Goal: Task Accomplishment & Management: Use online tool/utility

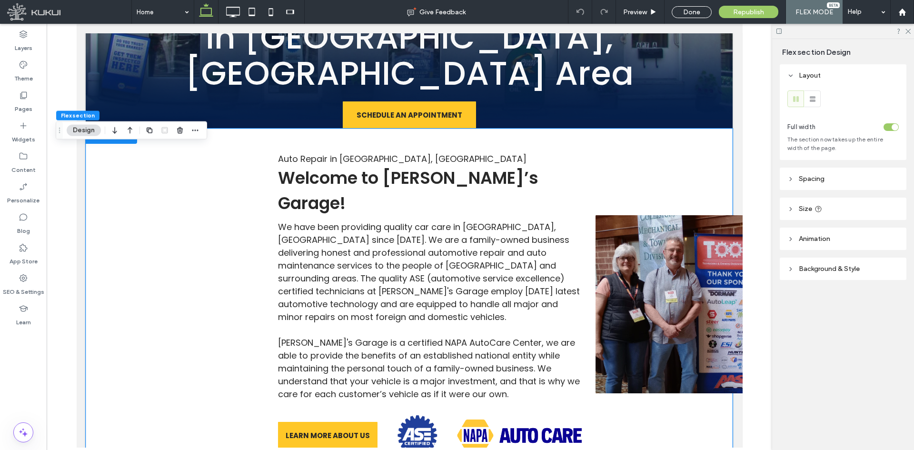
scroll to position [238, 0]
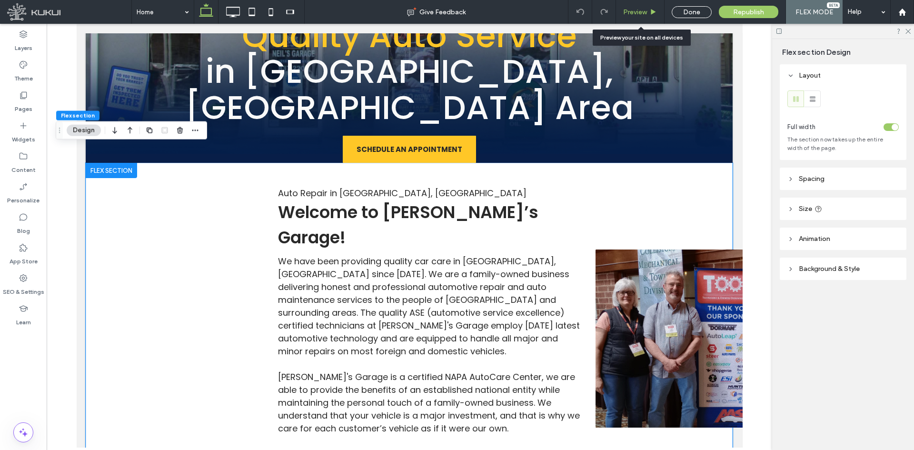
click at [645, 16] on span "Preview" at bounding box center [635, 12] width 24 height 8
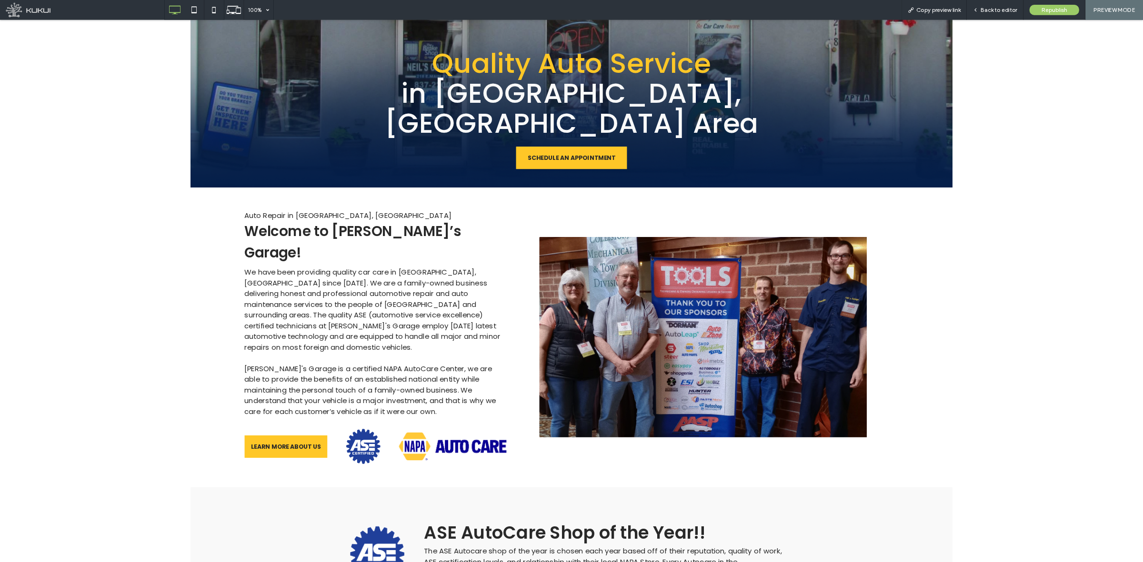
scroll to position [183, 0]
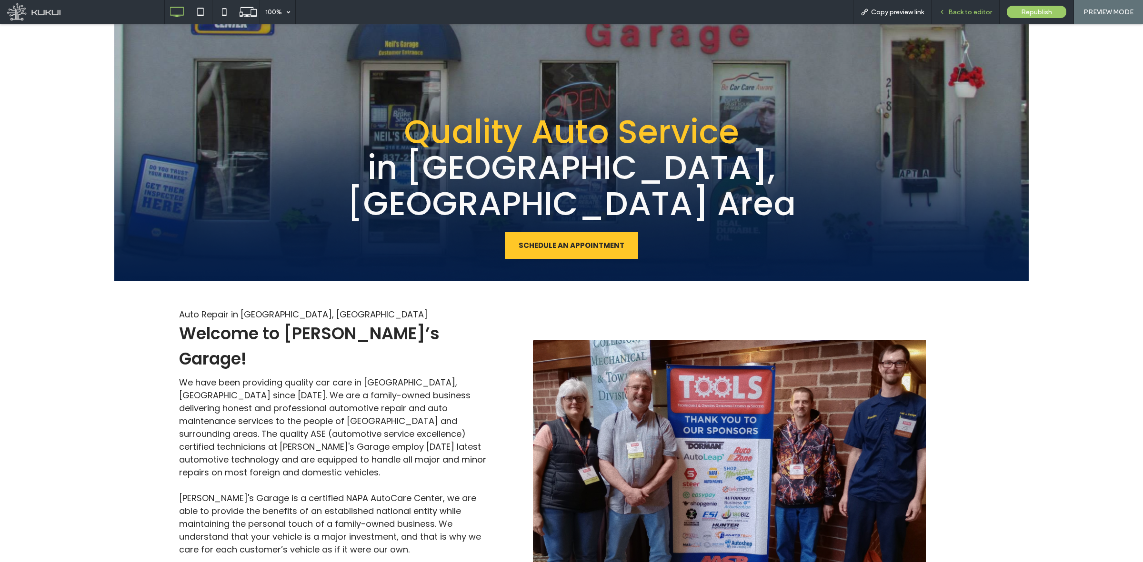
click at [914, 10] on span "Back to editor" at bounding box center [970, 12] width 44 height 8
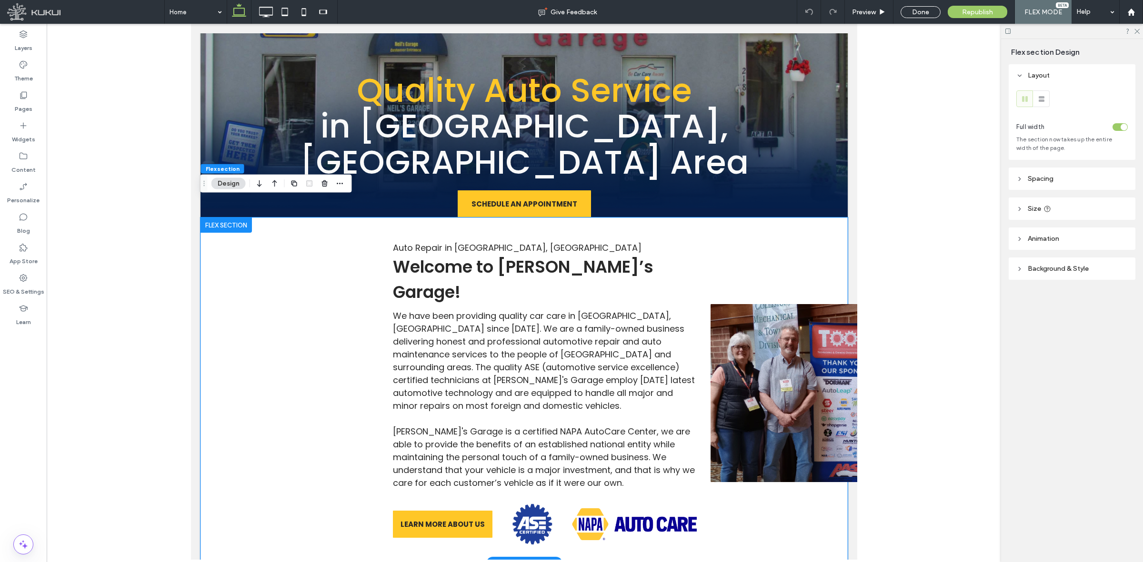
click at [375, 351] on div "We have been providing quality car care in Middleburg, PA since 1964. We are a …" at bounding box center [523, 391] width 647 height 346
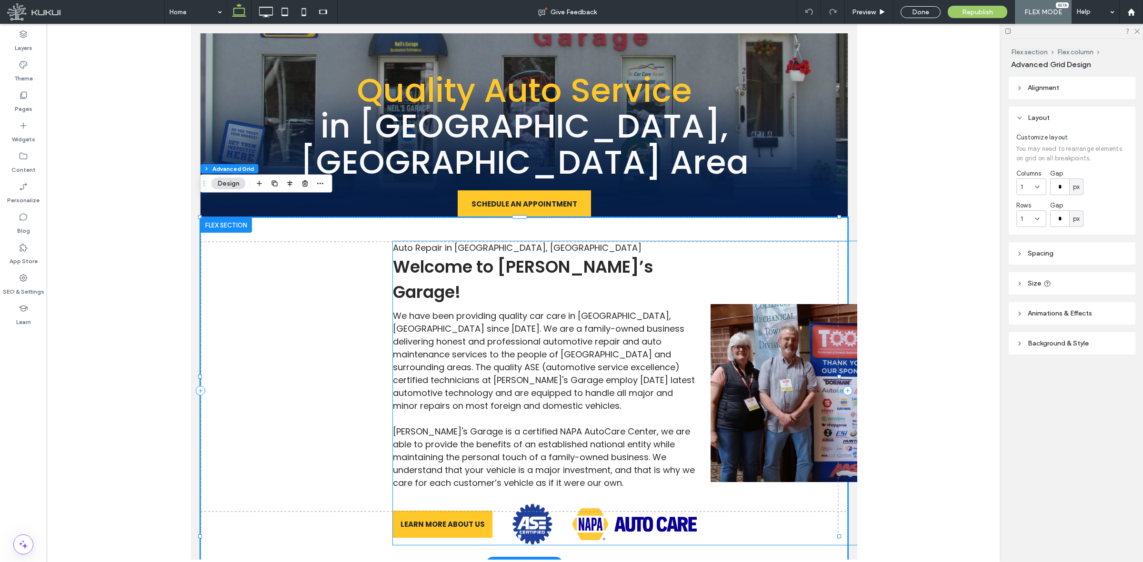
click at [681, 310] on span "We have been providing quality car care in Middleburg, PA since 1964. We are a …" at bounding box center [543, 361] width 302 height 102
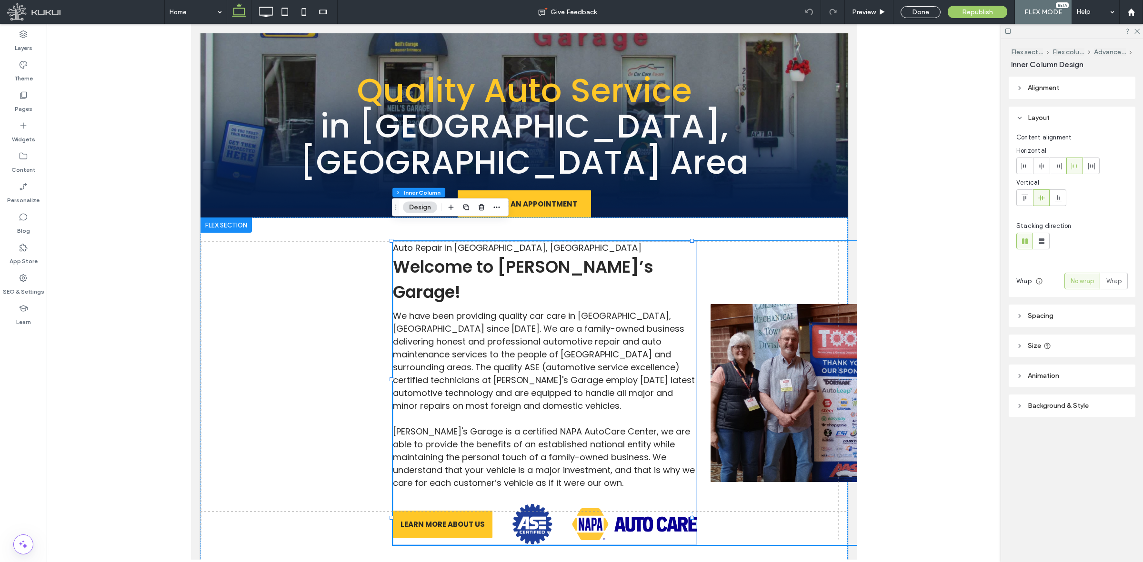
click at [914, 88] on span "Alignment" at bounding box center [1043, 88] width 31 height 8
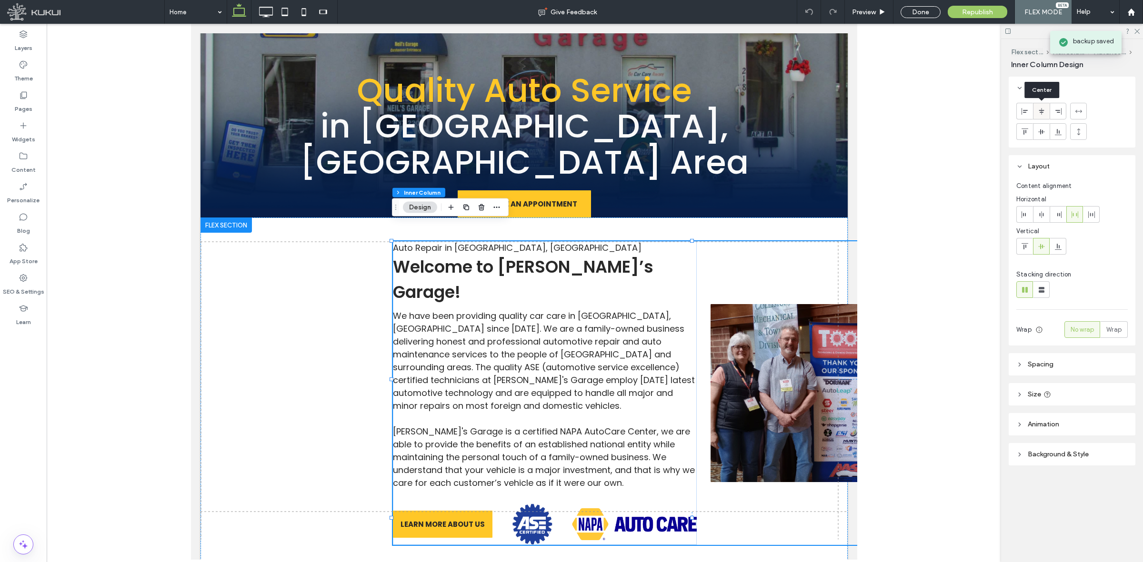
click at [914, 112] on use at bounding box center [1041, 111] width 5 height 7
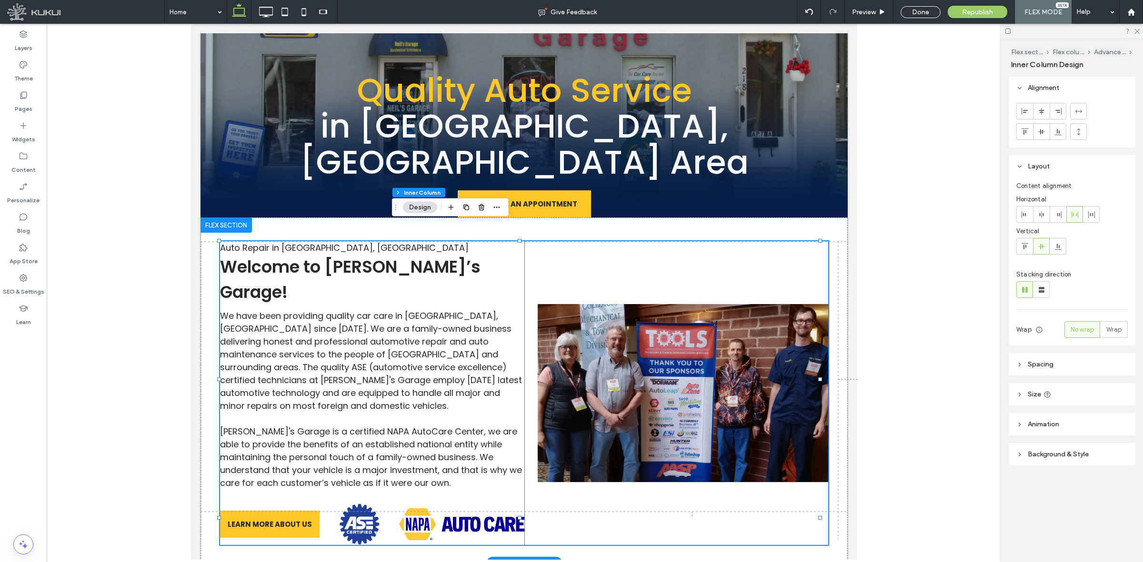
click at [379, 310] on span "We have been providing quality car care in Middleburg, PA since 1964. We are a …" at bounding box center [371, 361] width 302 height 102
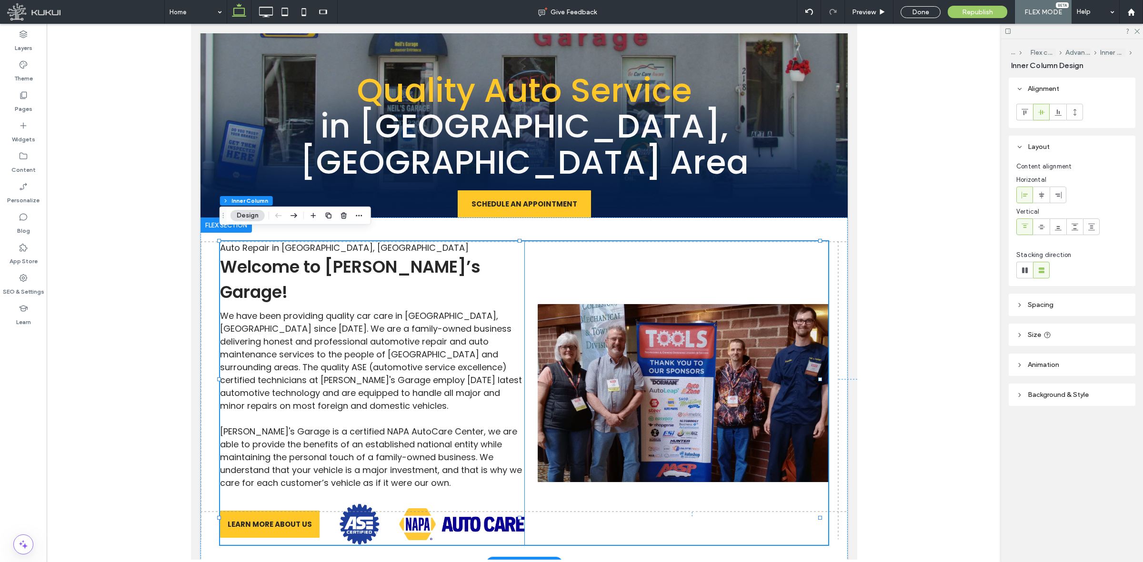
type input "**"
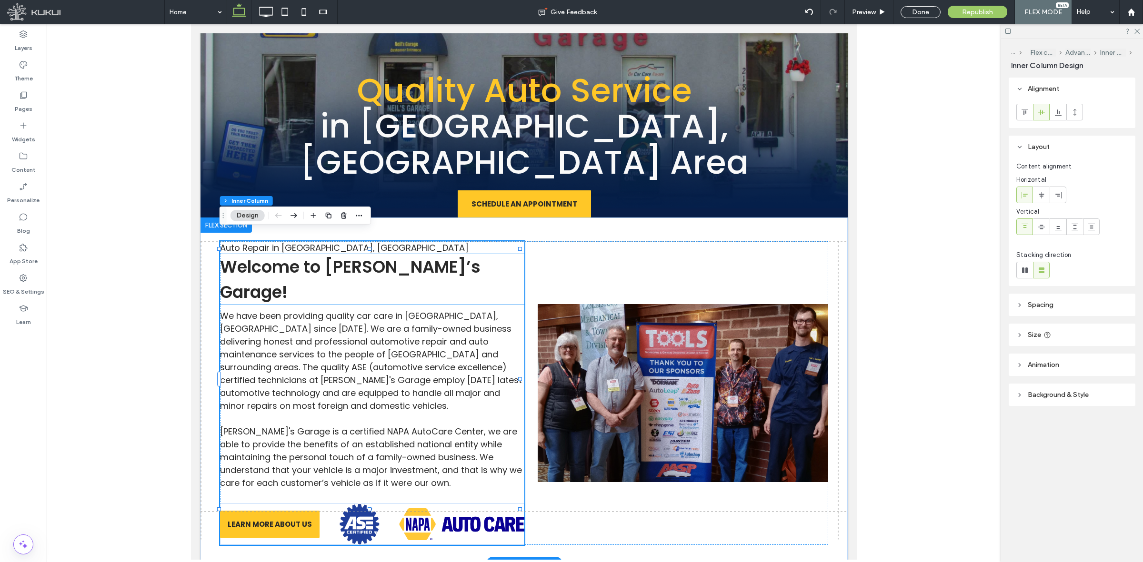
click at [312, 255] on span "Welcome to Neil’s Garage!" at bounding box center [350, 279] width 260 height 49
click at [312, 254] on div "Welcome to Neil’s Garage!" at bounding box center [372, 279] width 304 height 50
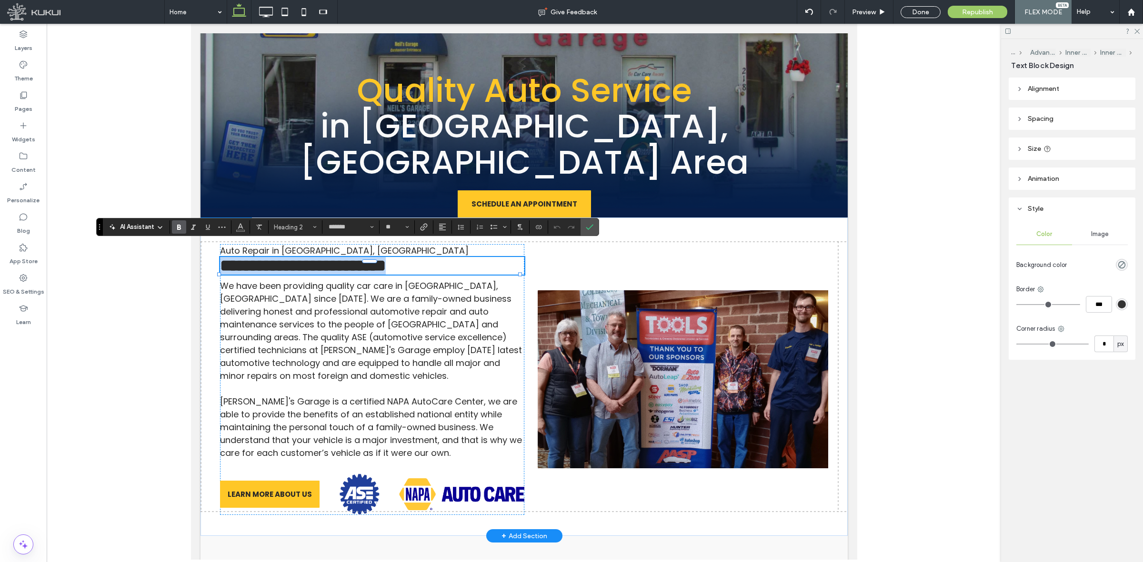
click at [317, 258] on span "**********" at bounding box center [303, 266] width 166 height 16
click at [584, 232] on label "Confirm" at bounding box center [589, 227] width 14 height 17
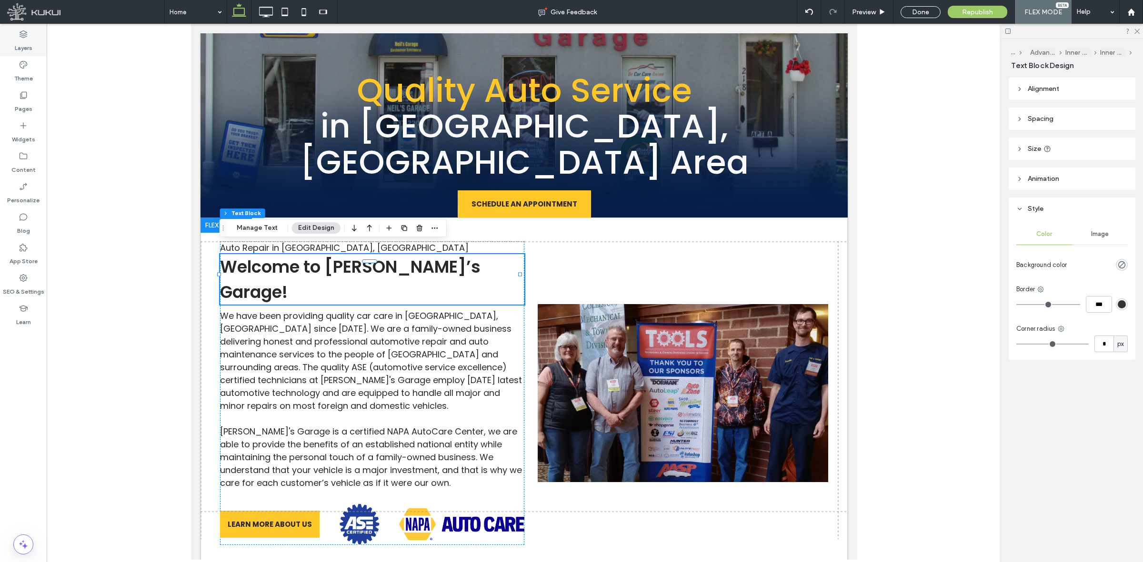
click at [29, 34] on div "Layers" at bounding box center [23, 41] width 47 height 30
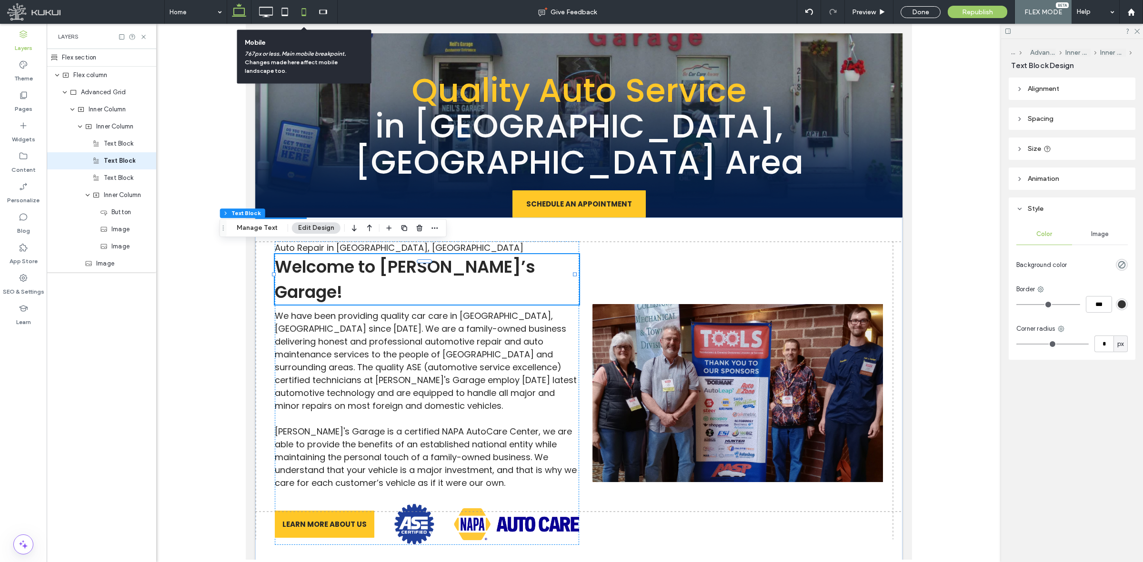
click at [308, 10] on icon at bounding box center [303, 11] width 19 height 19
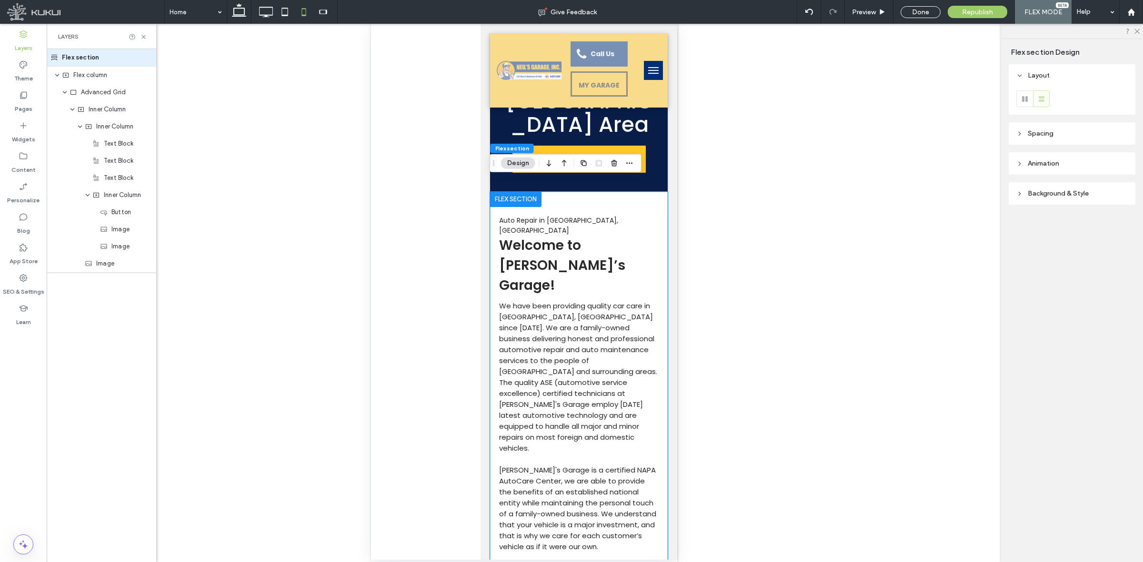
scroll to position [124, 0]
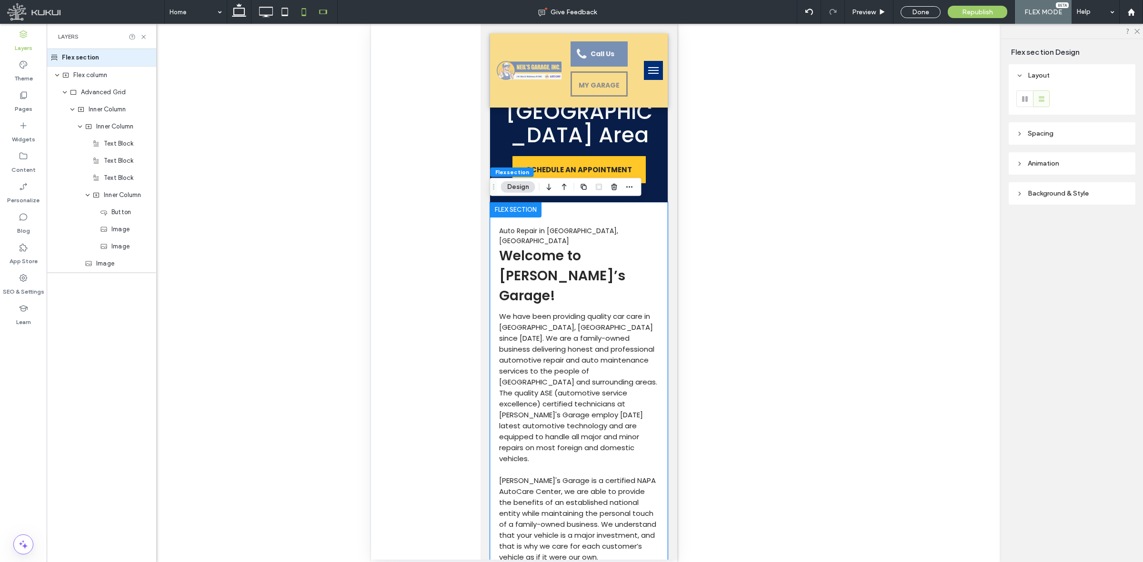
click at [317, 12] on icon at bounding box center [322, 11] width 19 height 19
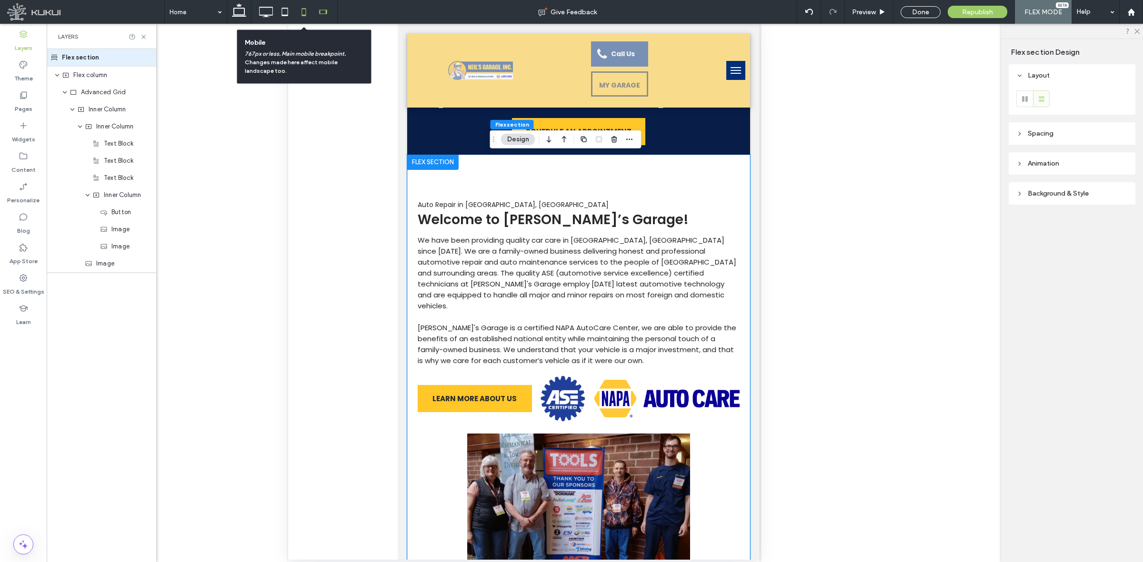
click at [298, 15] on icon at bounding box center [303, 11] width 19 height 19
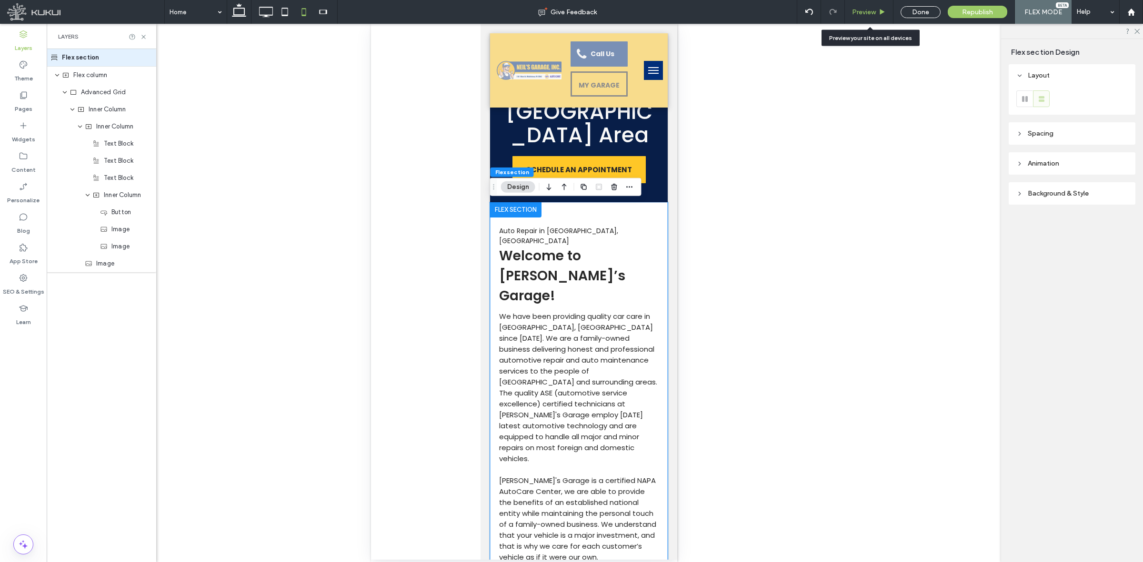
click at [865, 10] on span "Preview" at bounding box center [864, 12] width 24 height 8
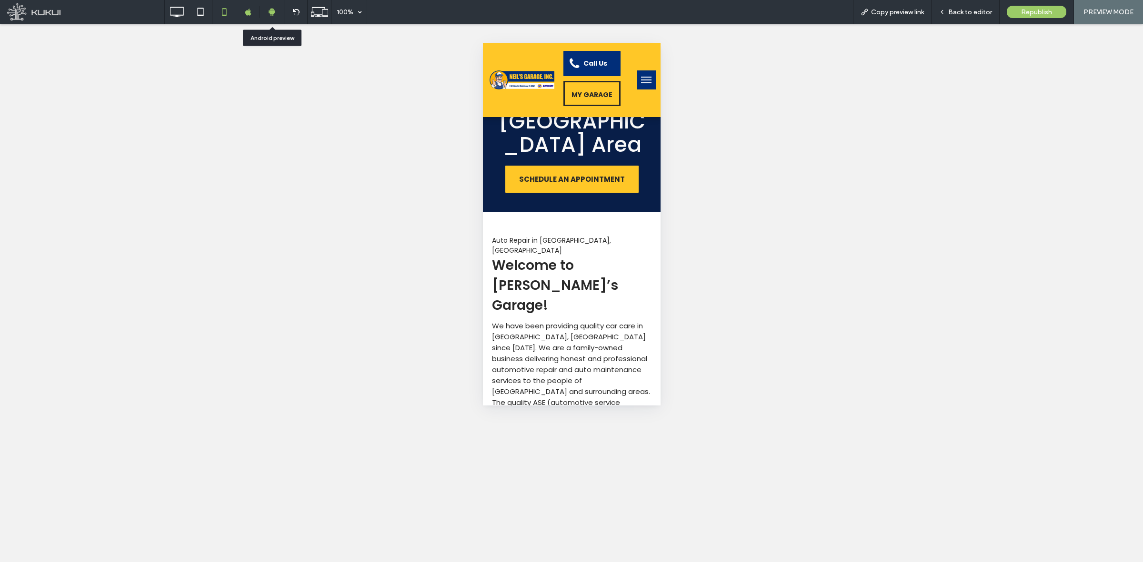
click at [270, 9] on icon at bounding box center [272, 12] width 9 height 9
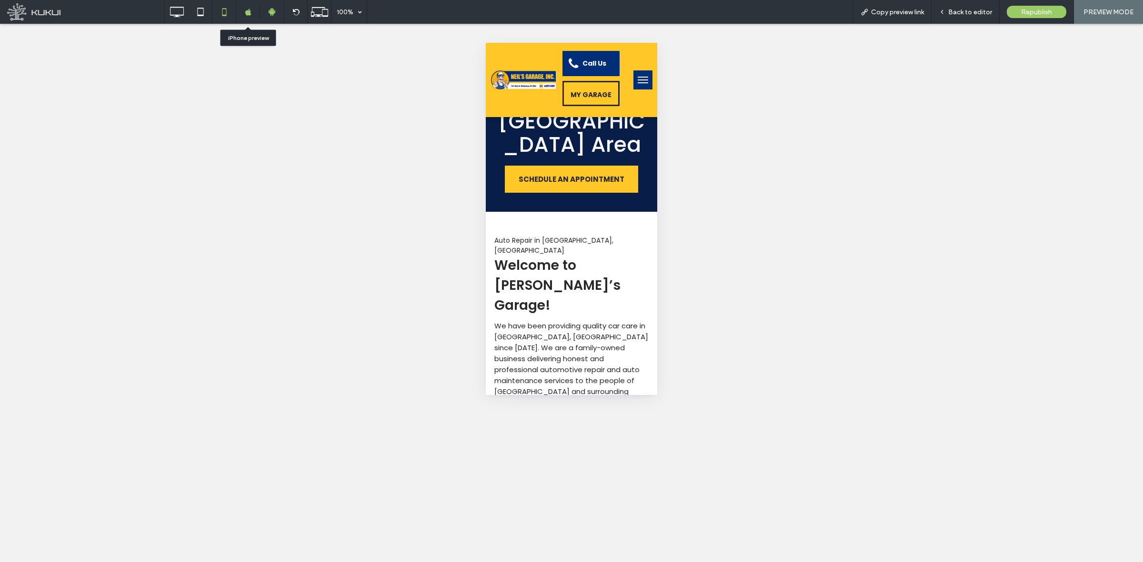
click at [239, 17] on div at bounding box center [248, 12] width 24 height 24
click at [243, 17] on div at bounding box center [248, 12] width 24 height 24
click at [241, 17] on div at bounding box center [248, 12] width 24 height 24
click at [898, 16] on div "Copy preview link" at bounding box center [892, 12] width 79 height 24
click at [891, 10] on span "Copy preview link" at bounding box center [897, 12] width 53 height 8
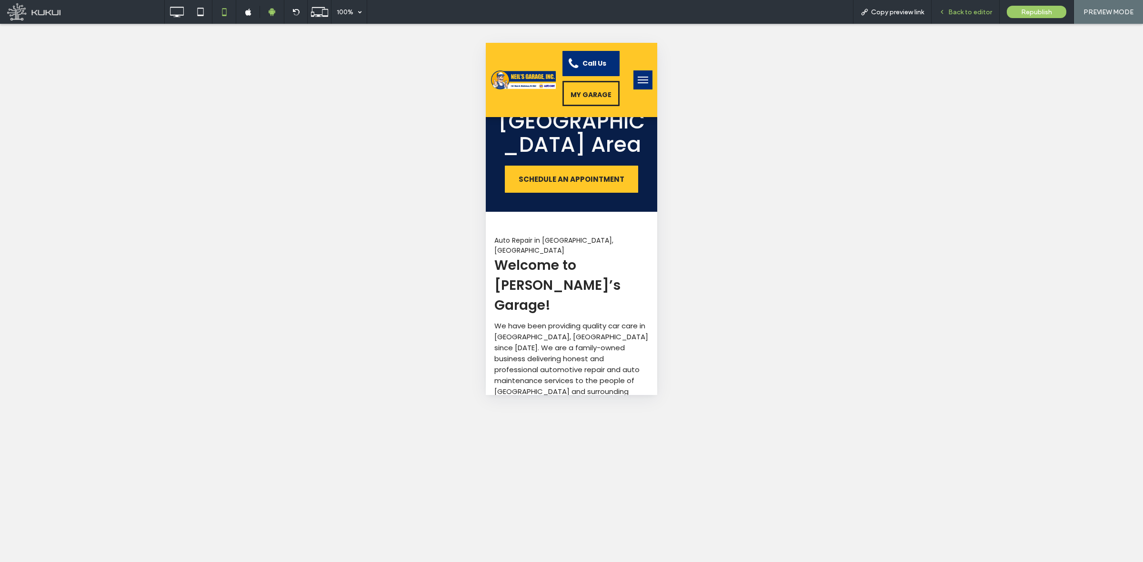
click at [914, 20] on div "Back to editor" at bounding box center [965, 12] width 68 height 24
click at [914, 15] on icon at bounding box center [942, 12] width 7 height 7
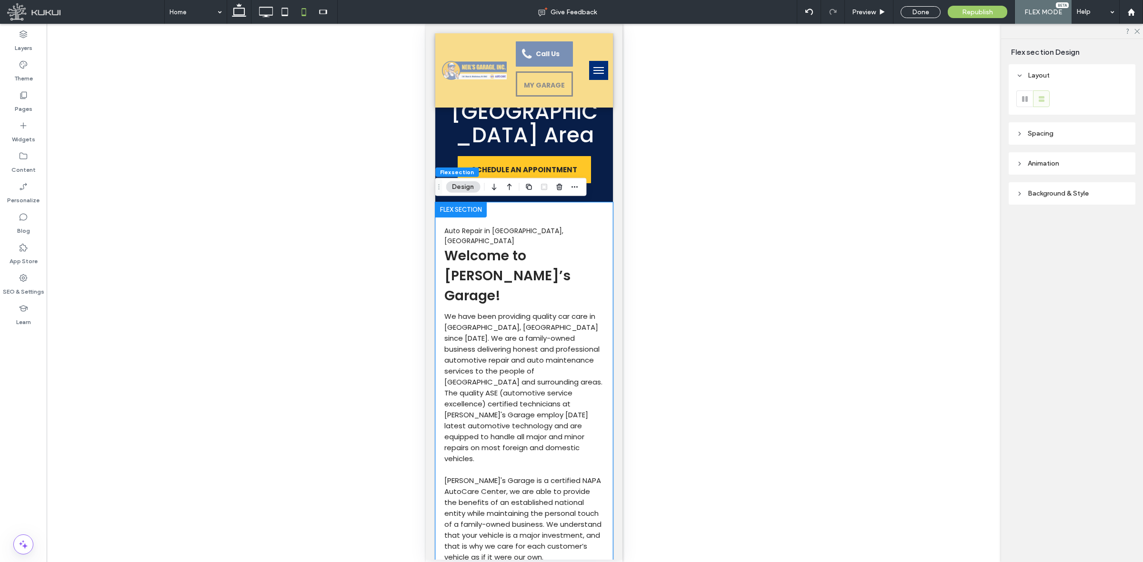
click at [480, 251] on span "Welcome to Neil’s Garage!" at bounding box center [507, 276] width 126 height 59
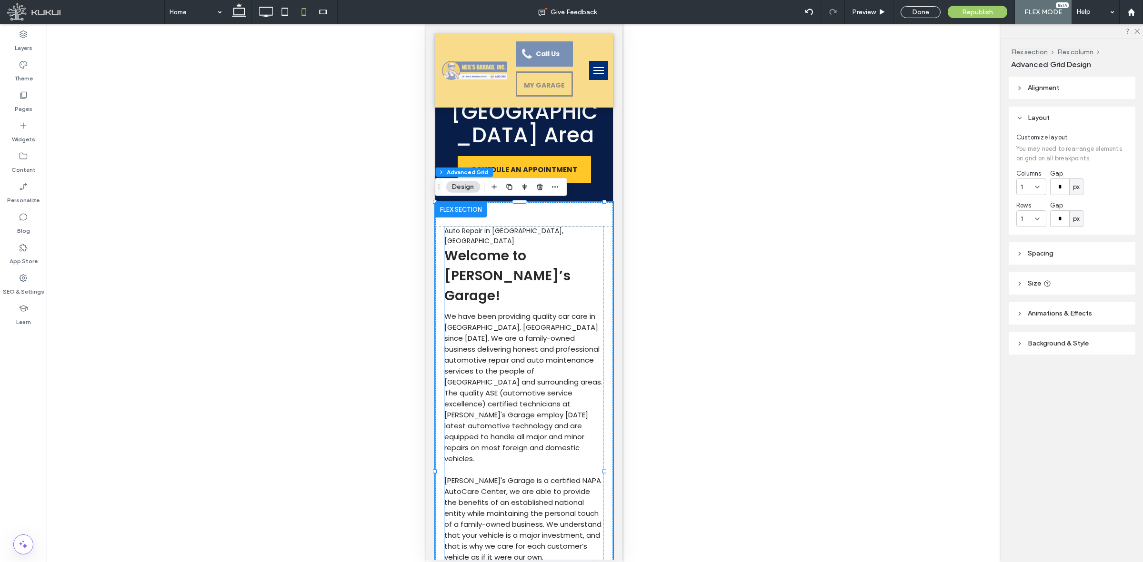
click at [480, 251] on span "Welcome to Neil’s Garage!" at bounding box center [507, 276] width 126 height 59
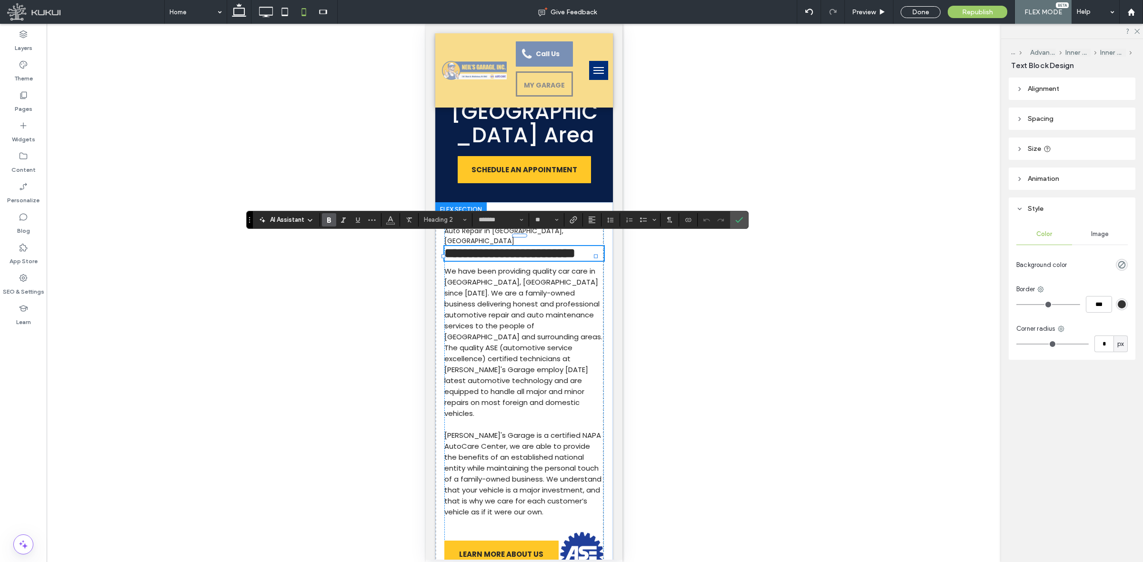
click at [551, 261] on h2 "**********" at bounding box center [524, 253] width 160 height 15
click at [523, 250] on span "**********" at bounding box center [509, 253] width 131 height 13
click at [529, 250] on span "**********" at bounding box center [509, 253] width 131 height 13
click at [528, 250] on span "**********" at bounding box center [509, 253] width 131 height 13
click at [525, 250] on span "**********" at bounding box center [509, 253] width 131 height 13
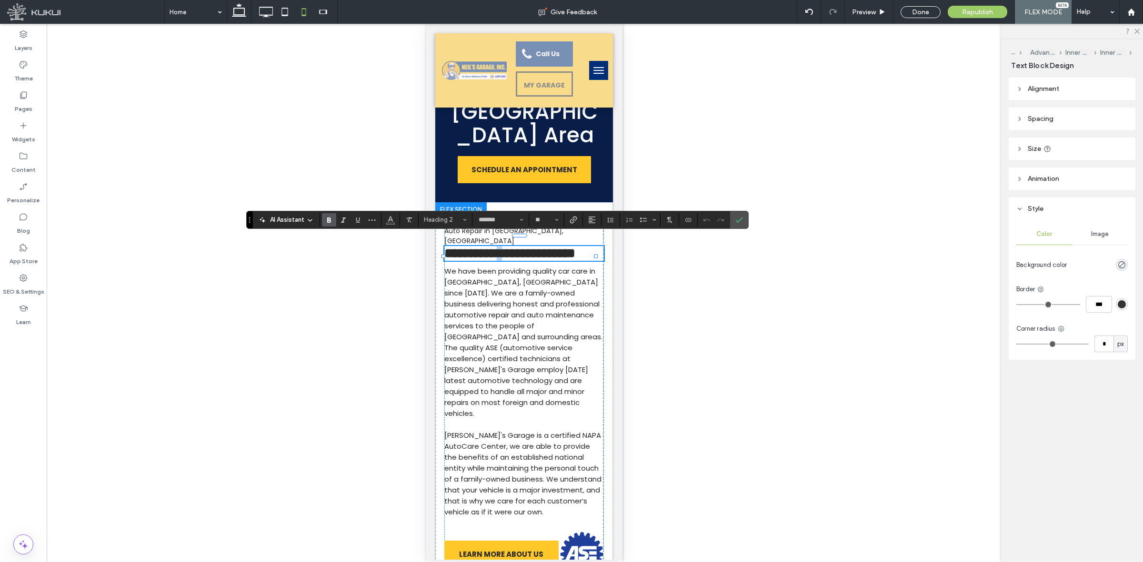
click at [524, 252] on span "**********" at bounding box center [509, 253] width 131 height 13
click at [736, 219] on icon "Confirm" at bounding box center [739, 220] width 8 height 8
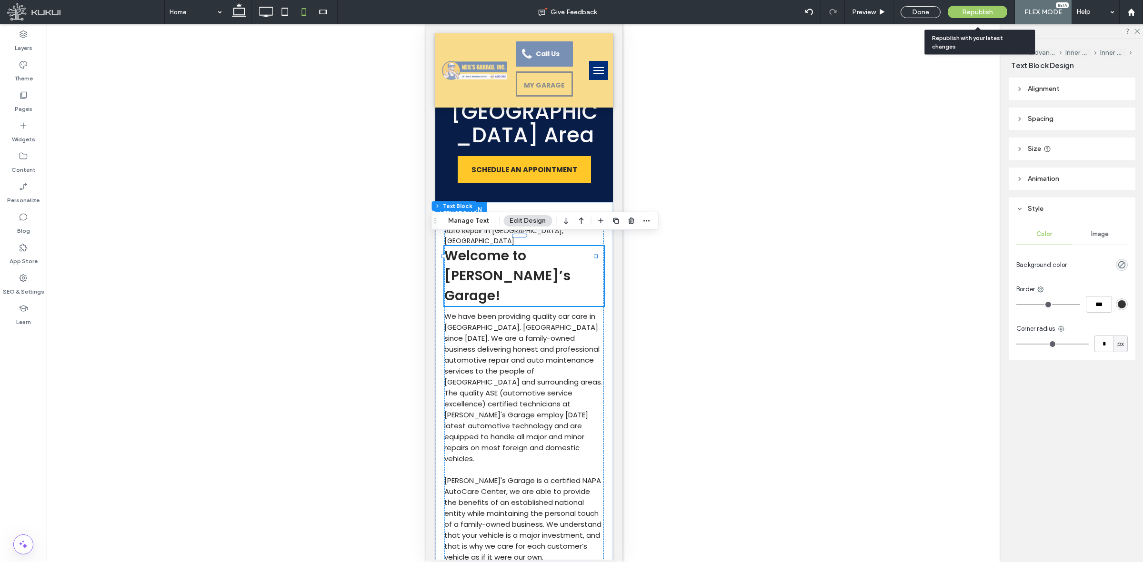
click at [914, 10] on div "Republish" at bounding box center [978, 12] width 60 height 12
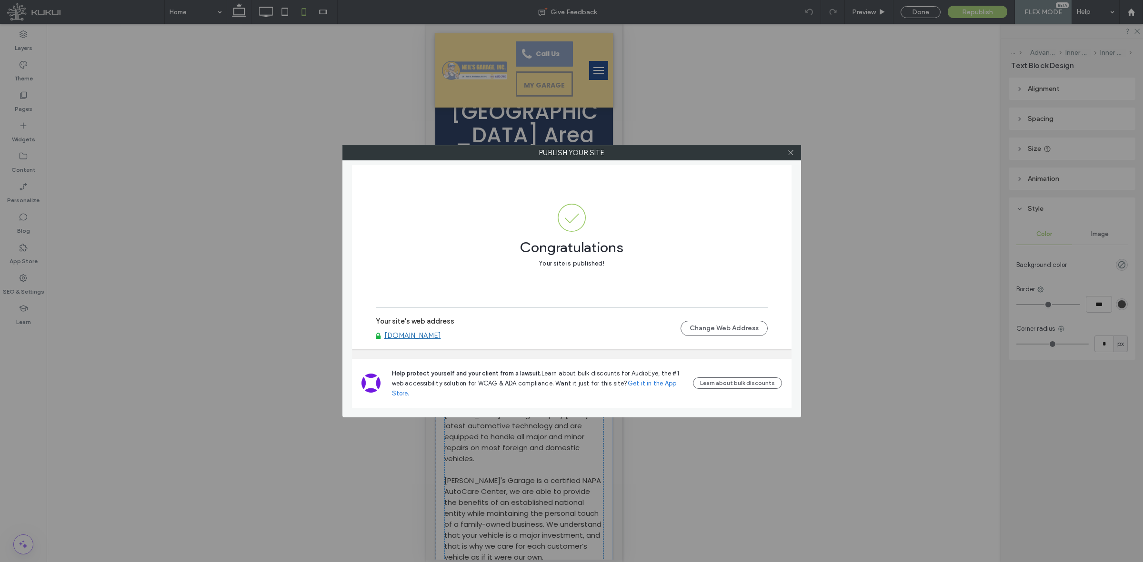
click at [422, 335] on link "www.neilsgarageinc.com" at bounding box center [412, 335] width 57 height 9
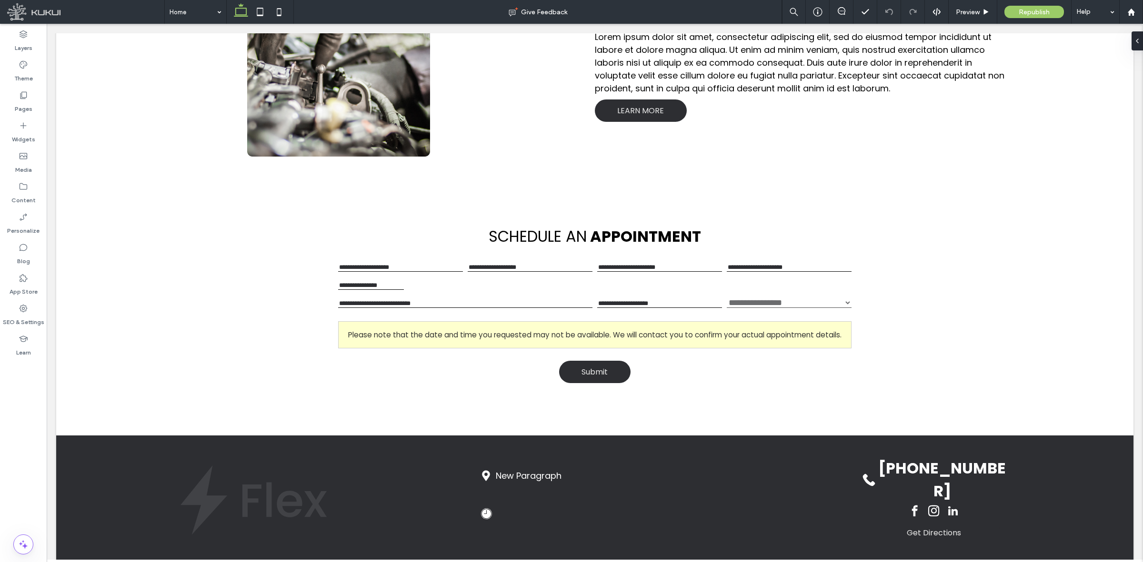
click at [293, 560] on div at bounding box center [595, 292] width 1096 height 536
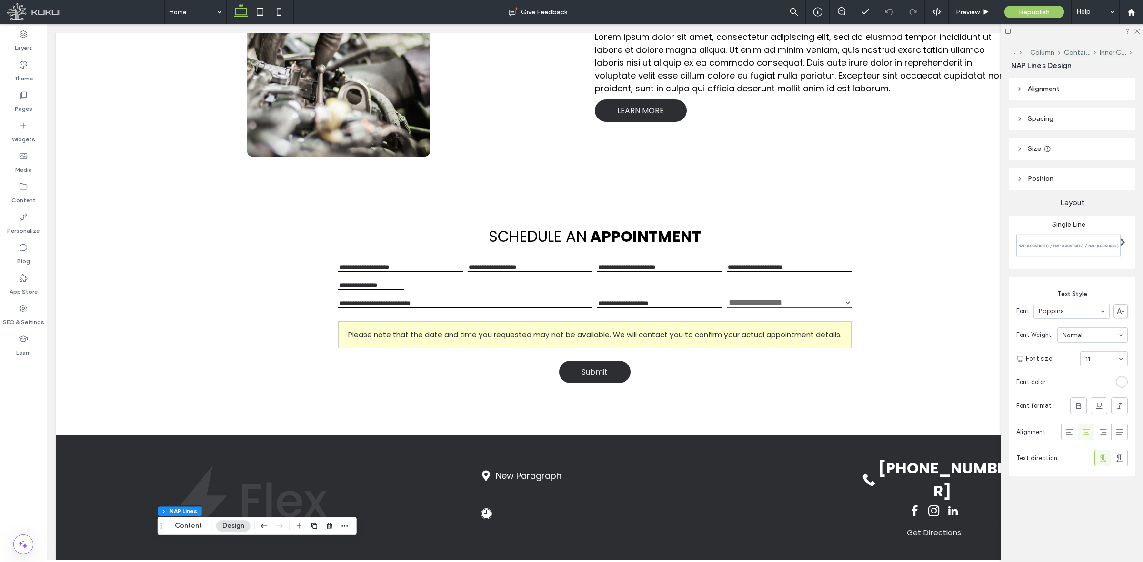
click at [191, 533] on div "Footer Footer-NAP Column Container Inner Column NAP Lines Content Design" at bounding box center [257, 526] width 199 height 18
click at [194, 530] on button "Content" at bounding box center [189, 526] width 40 height 11
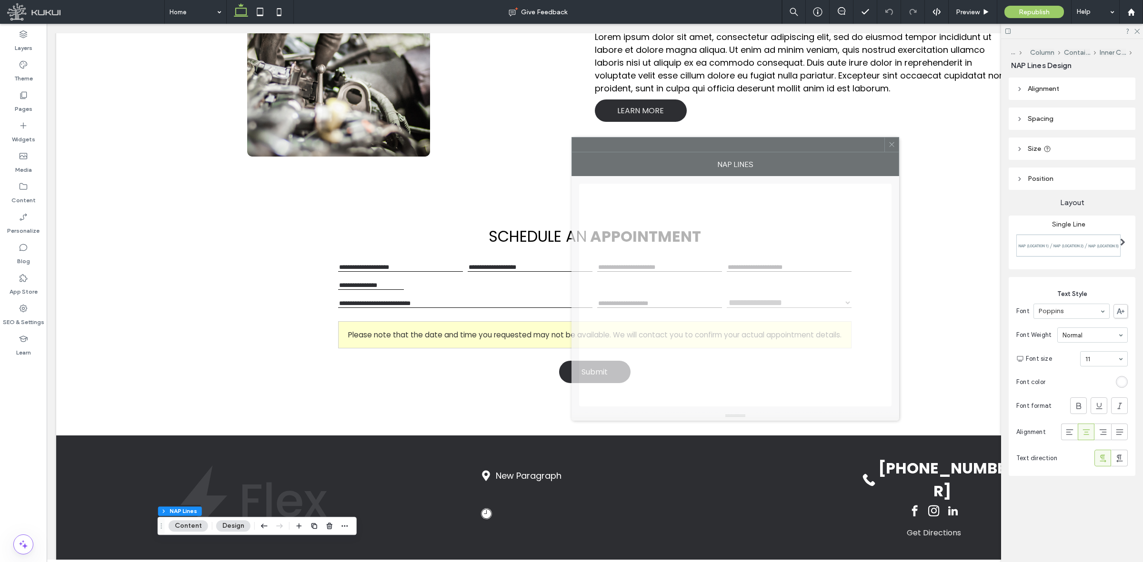
drag, startPoint x: 921, startPoint y: 150, endPoint x: 701, endPoint y: 137, distance: 220.9
click at [701, 138] on div at bounding box center [728, 145] width 312 height 14
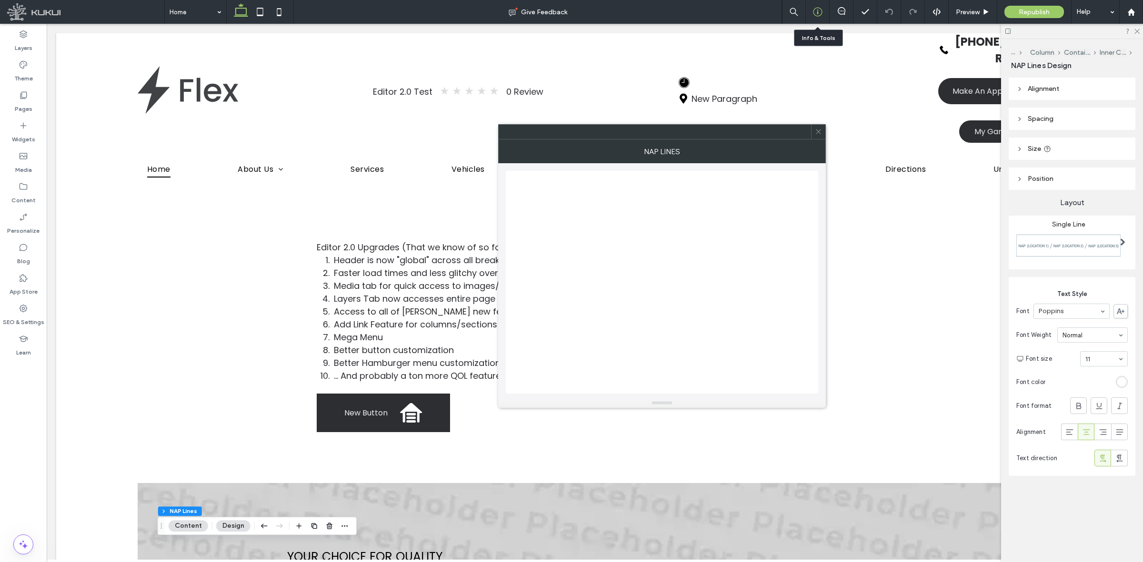
click at [814, 13] on icon at bounding box center [818, 12] width 10 height 10
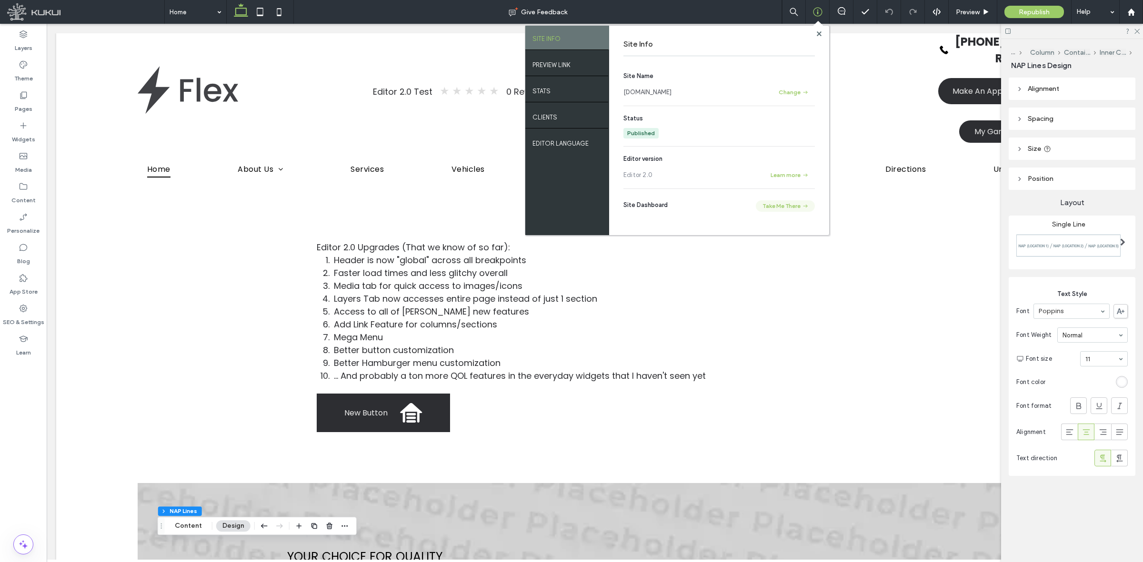
click at [775, 208] on button "Take Me There" at bounding box center [785, 205] width 59 height 11
click at [818, 28] on span at bounding box center [818, 25] width 10 height 9
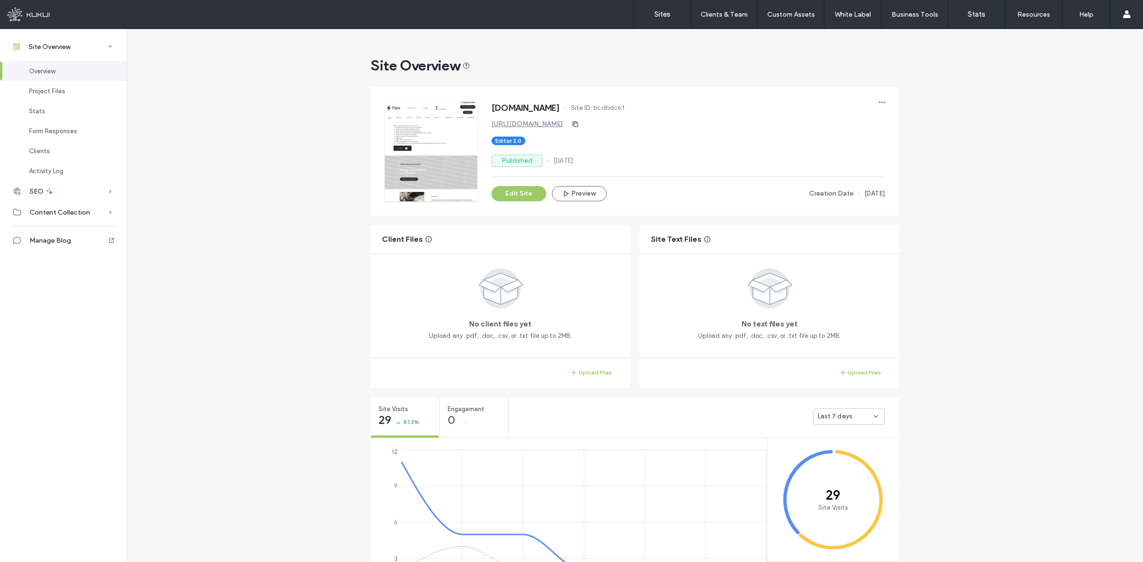
click at [560, 110] on span "www.editor2.kukuiwebsite.com" at bounding box center [525, 108] width 69 height 10
click at [708, 129] on div "https://www.editor2.kukuiwebsite.com" at bounding box center [687, 124] width 393 height 15
drag, startPoint x: 489, startPoint y: 106, endPoint x: 617, endPoint y: 109, distance: 128.1
click at [560, 109] on span "www.editor2.kukuiwebsite.com" at bounding box center [525, 108] width 69 height 10
copy span "www.editor2.kukuiwebsite.com"
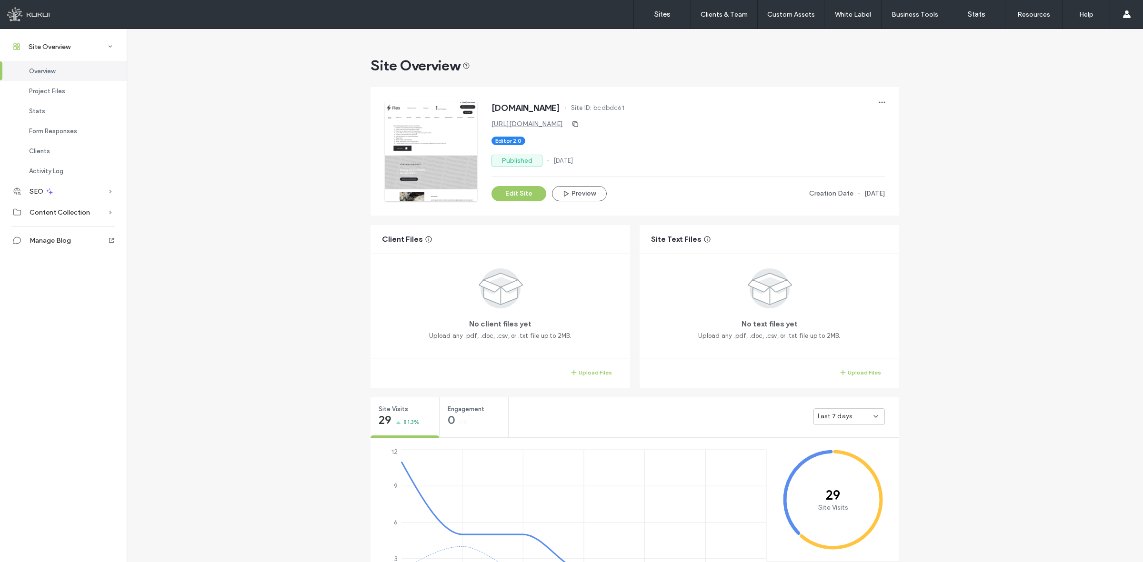
click at [563, 125] on link "https://www.editor2.kukuiwebsite.com" at bounding box center [526, 124] width 71 height 8
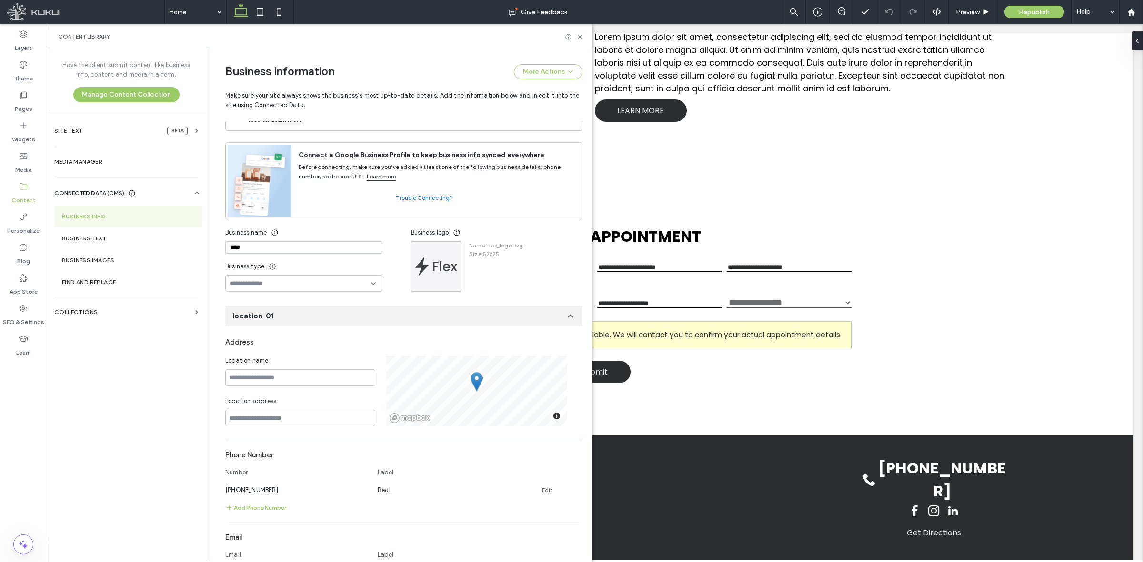
type input "****"
type input "**********"
click at [315, 391] on div "Location name Location address" at bounding box center [305, 391] width 161 height 70
click at [318, 385] on input at bounding box center [300, 378] width 150 height 17
type input "**********"
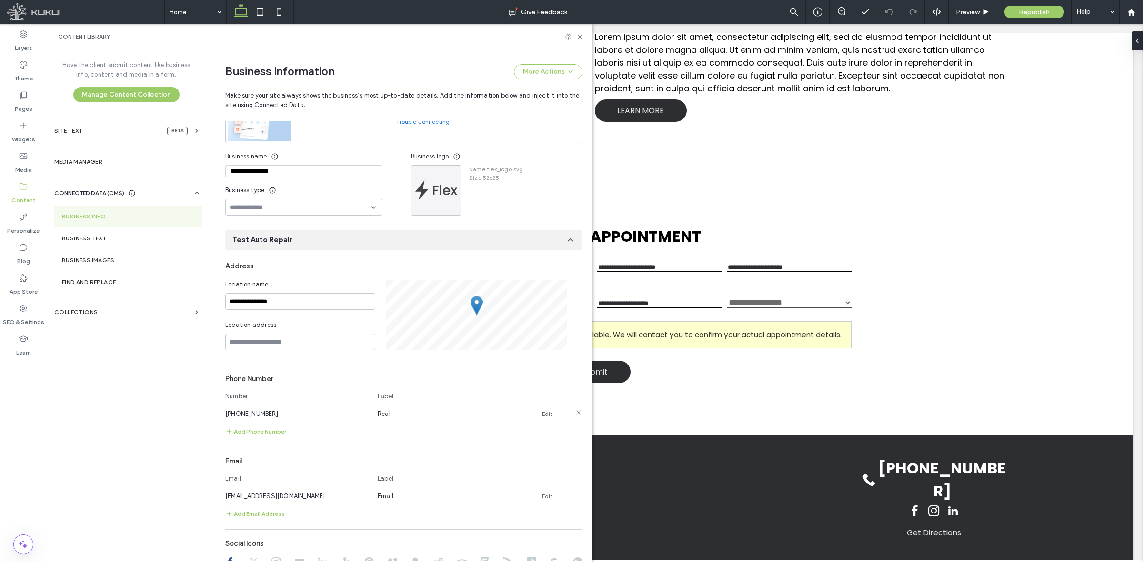
scroll to position [112, 0]
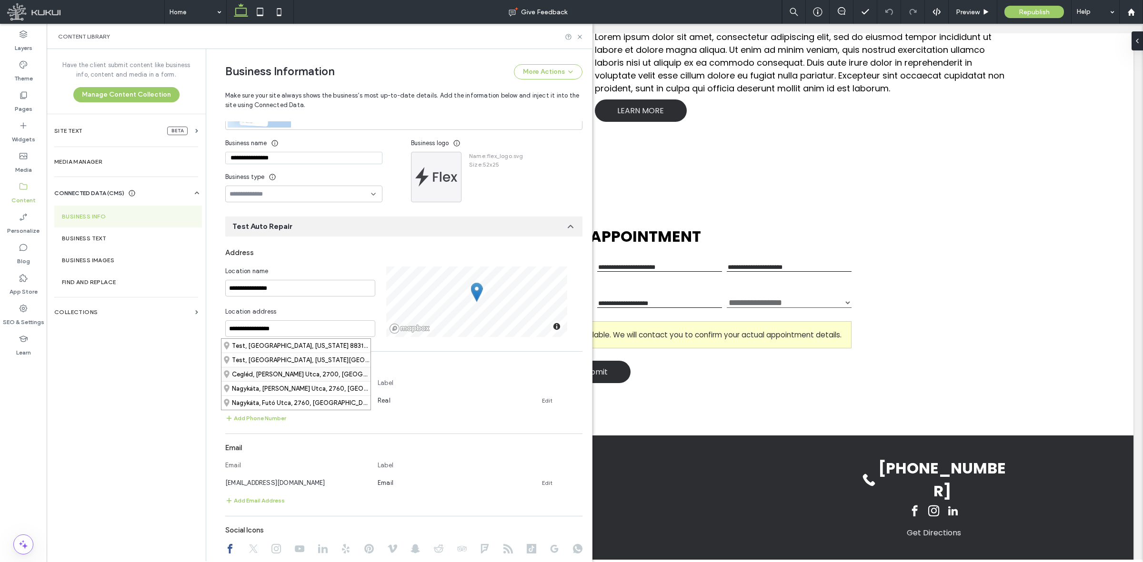
click at [346, 372] on div "Cegléd, Sütő Utca, 2700, Pest, Hungary" at bounding box center [295, 374] width 149 height 14
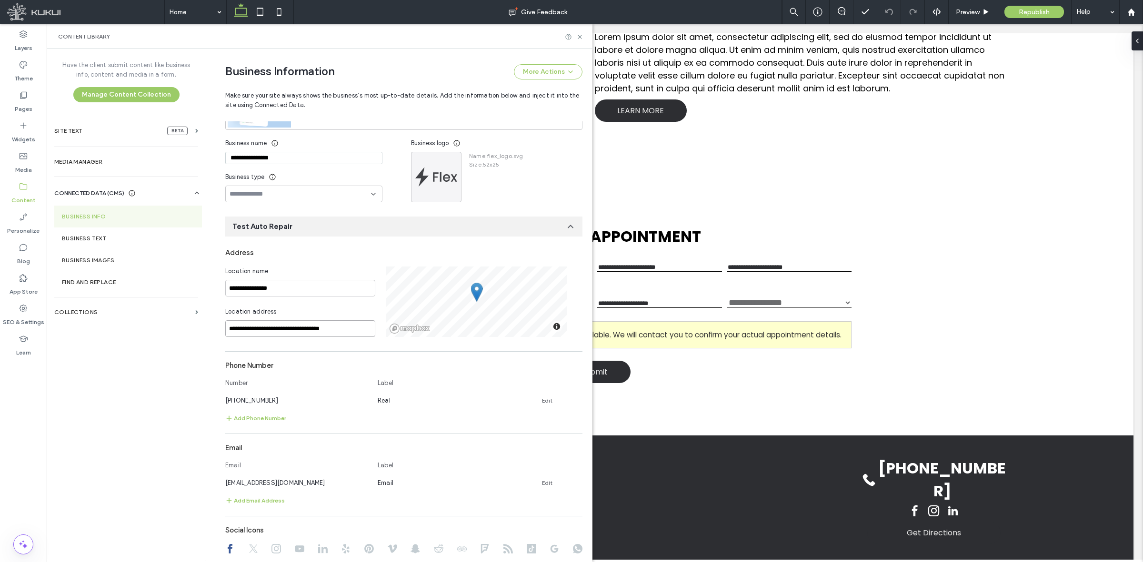
click at [359, 331] on input "**********" at bounding box center [300, 329] width 150 height 17
type input "***"
click at [346, 337] on input "**********" at bounding box center [300, 329] width 150 height 17
click at [336, 327] on input "**********" at bounding box center [300, 329] width 150 height 17
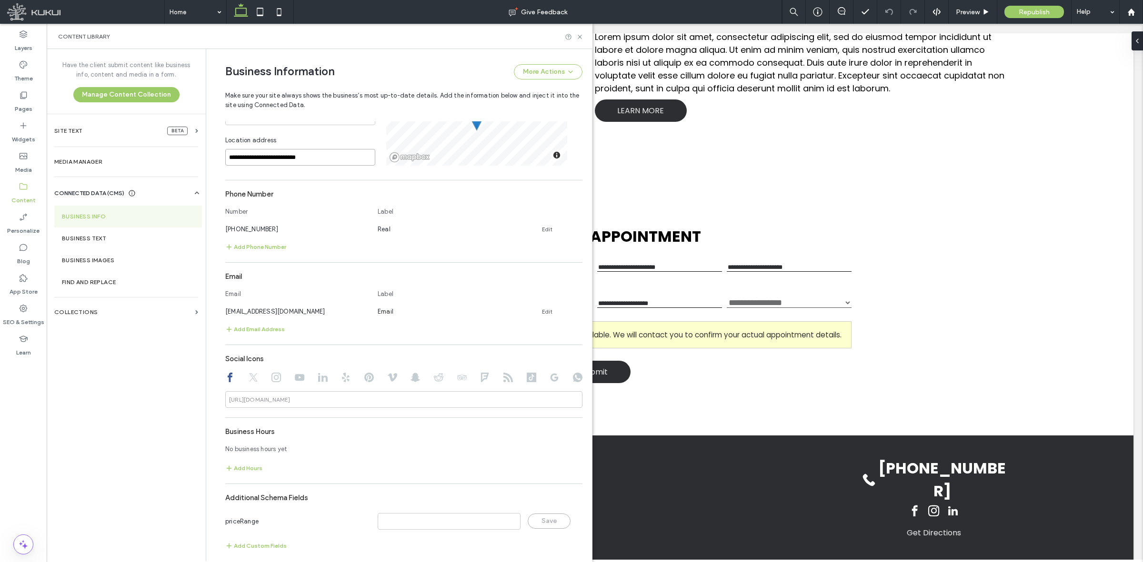
scroll to position [291, 0]
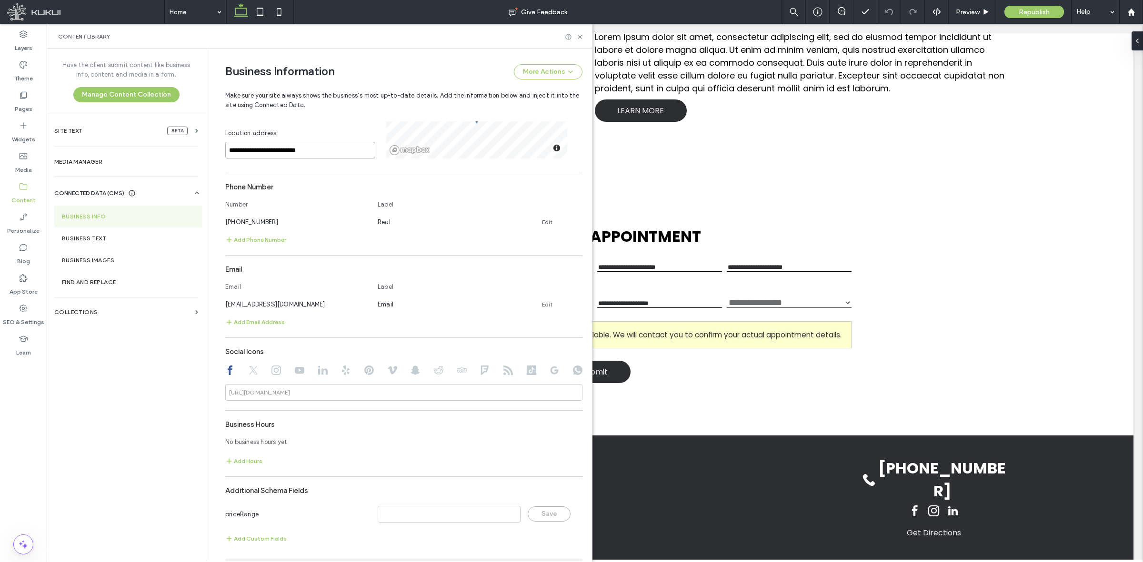
type input "**********"
click at [494, 334] on div "**********" at bounding box center [403, 307] width 357 height 484
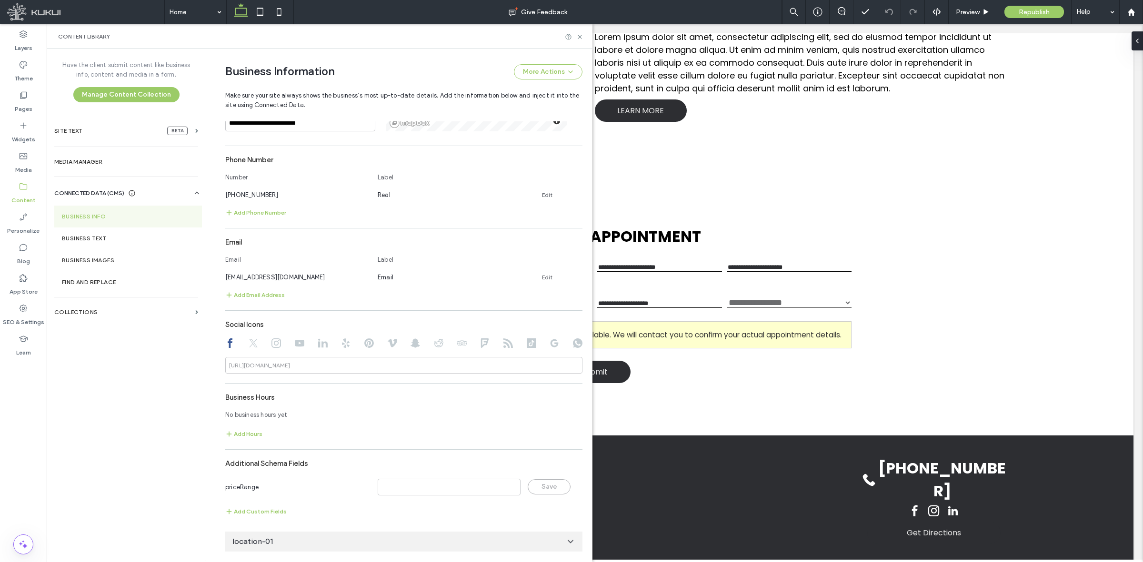
click at [313, 540] on div "location-01" at bounding box center [403, 542] width 357 height 20
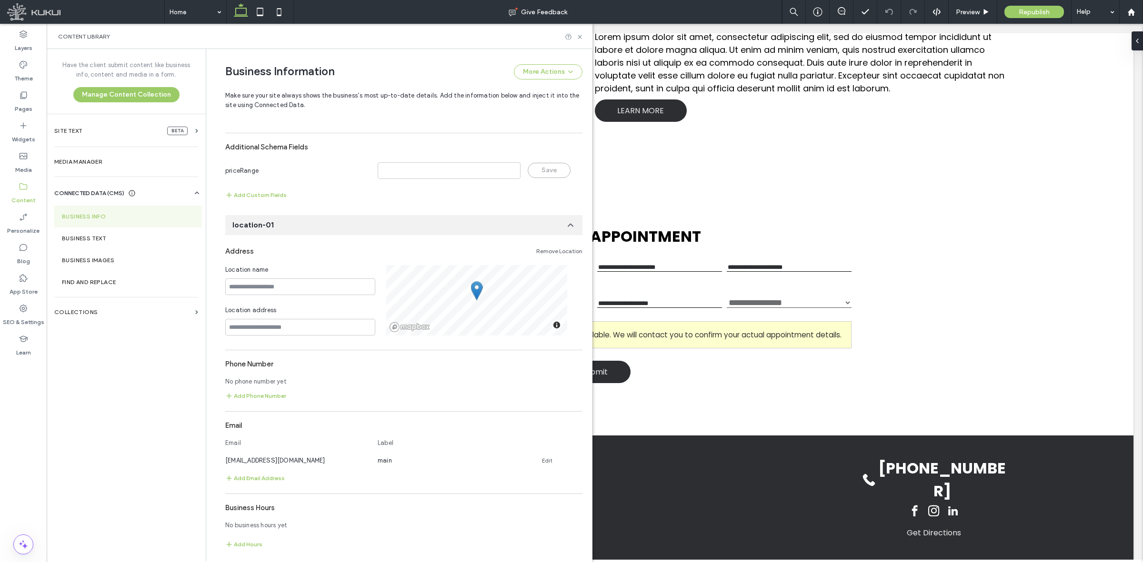
scroll to position [641, 0]
click at [319, 284] on input at bounding box center [300, 285] width 150 height 17
type input "**********"
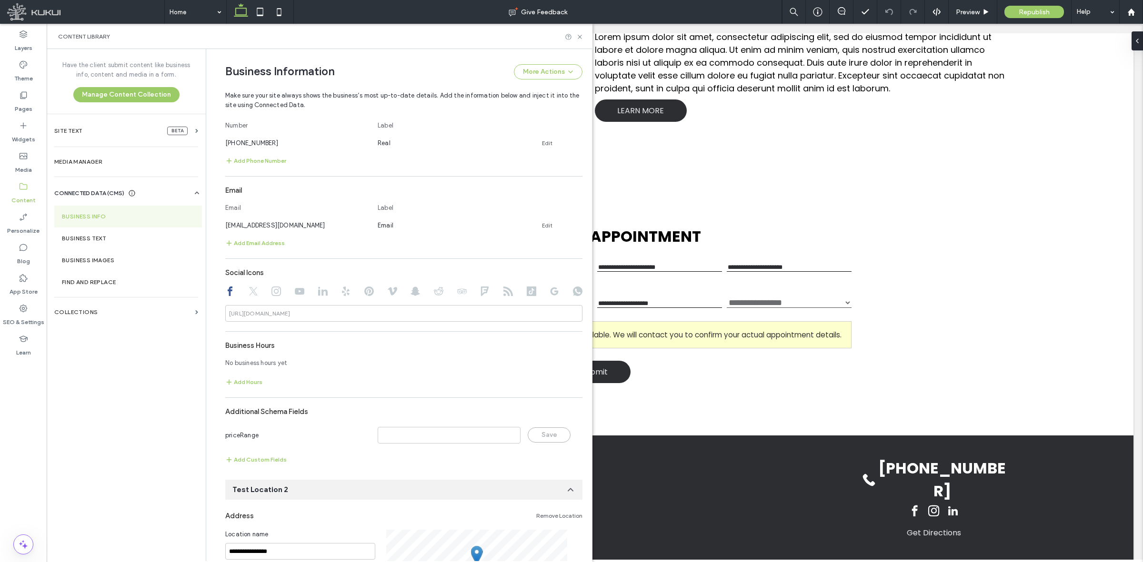
scroll to position [463, 0]
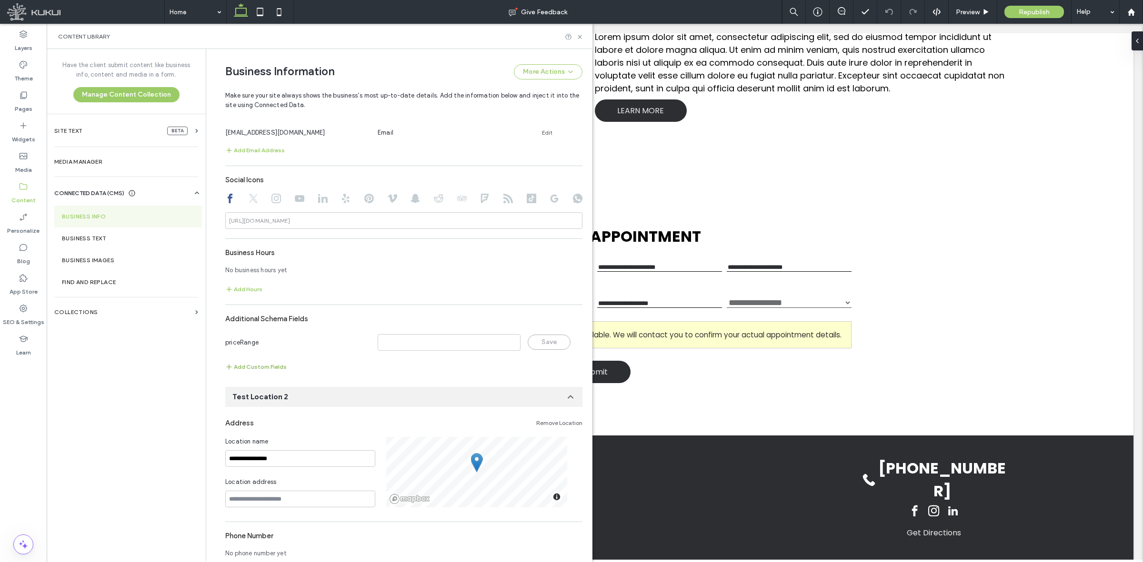
click at [268, 367] on button "Add Custom Fields" at bounding box center [255, 366] width 61 height 11
click at [268, 367] on input at bounding box center [293, 365] width 127 height 8
click at [579, 369] on icon at bounding box center [580, 365] width 8 height 8
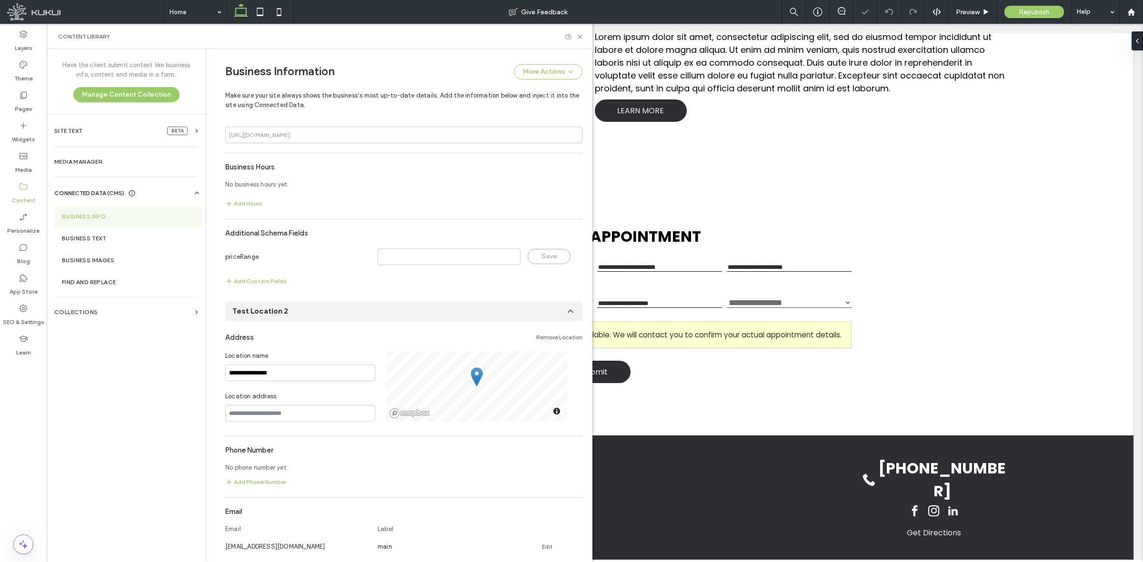
scroll to position [641, 0]
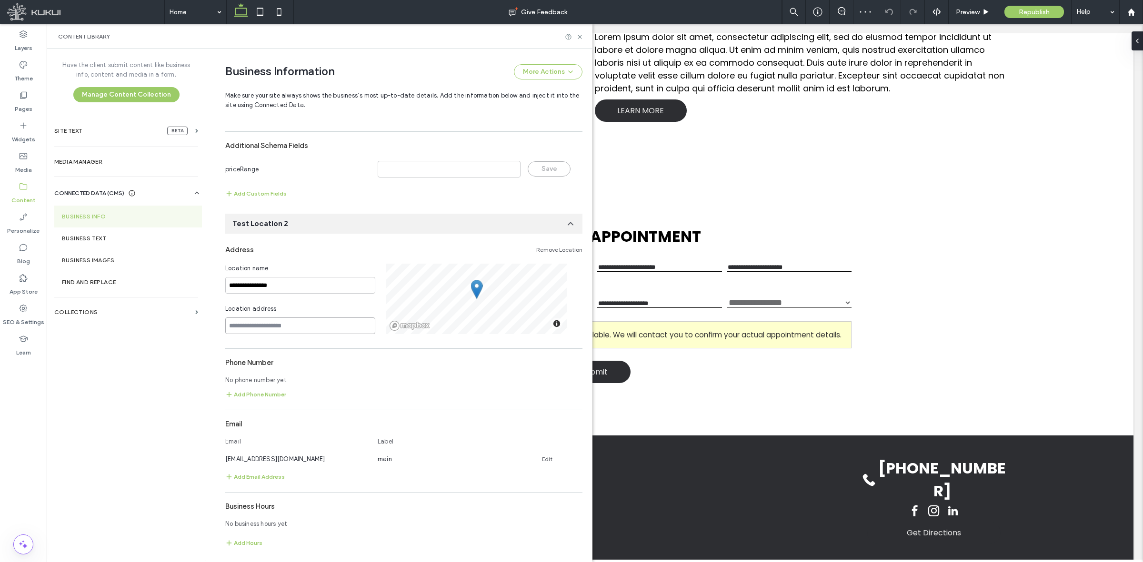
click at [276, 331] on input at bounding box center [300, 326] width 150 height 17
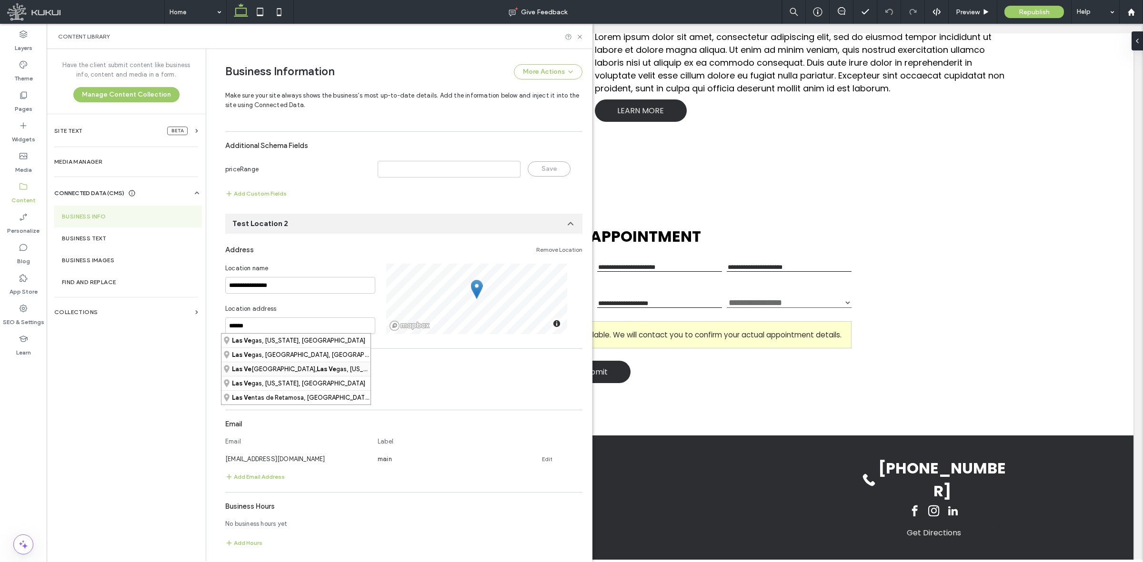
click at [309, 372] on div "Las Ve gas Technology Center, Las Ve gas, Nevada, United States" at bounding box center [295, 369] width 149 height 14
type input "**********"
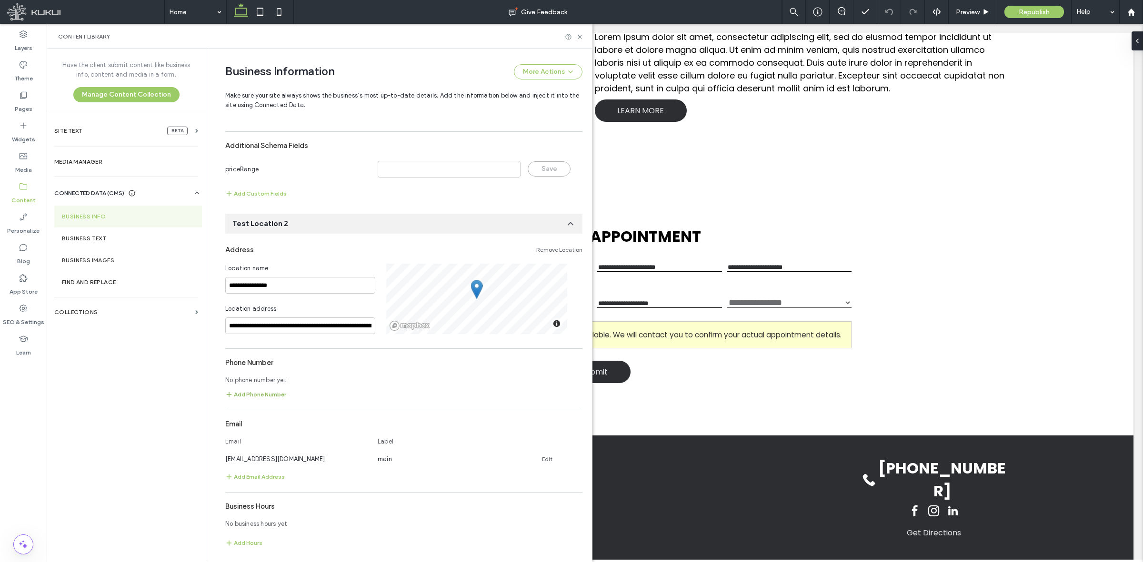
click at [250, 393] on button "Add Phone Number" at bounding box center [255, 394] width 61 height 11
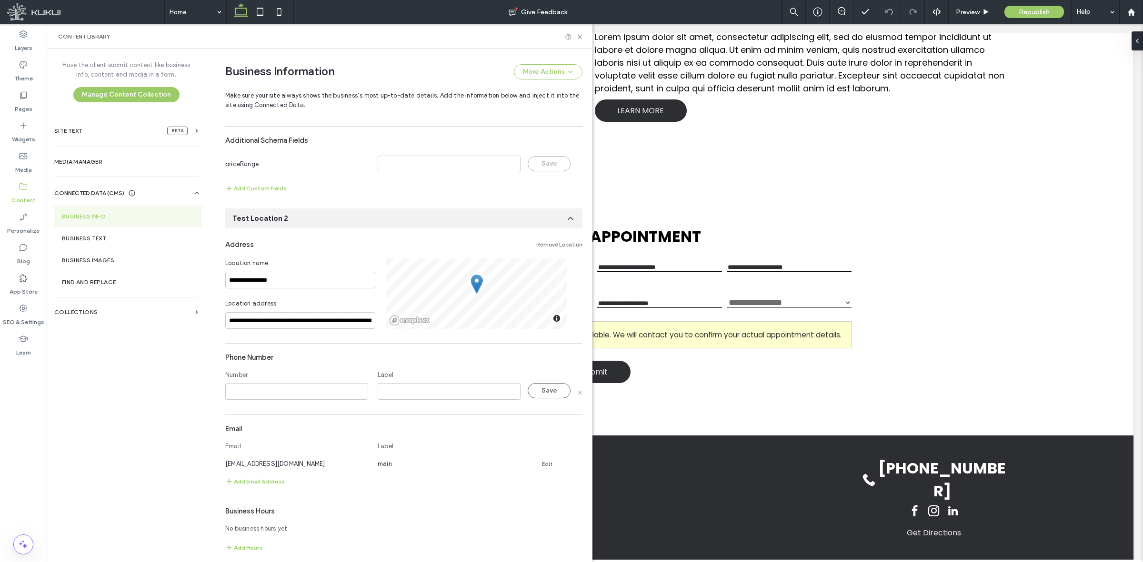
click at [316, 394] on input at bounding box center [296, 391] width 143 height 17
type input "**********"
click at [394, 395] on input at bounding box center [449, 391] width 143 height 17
type input "****"
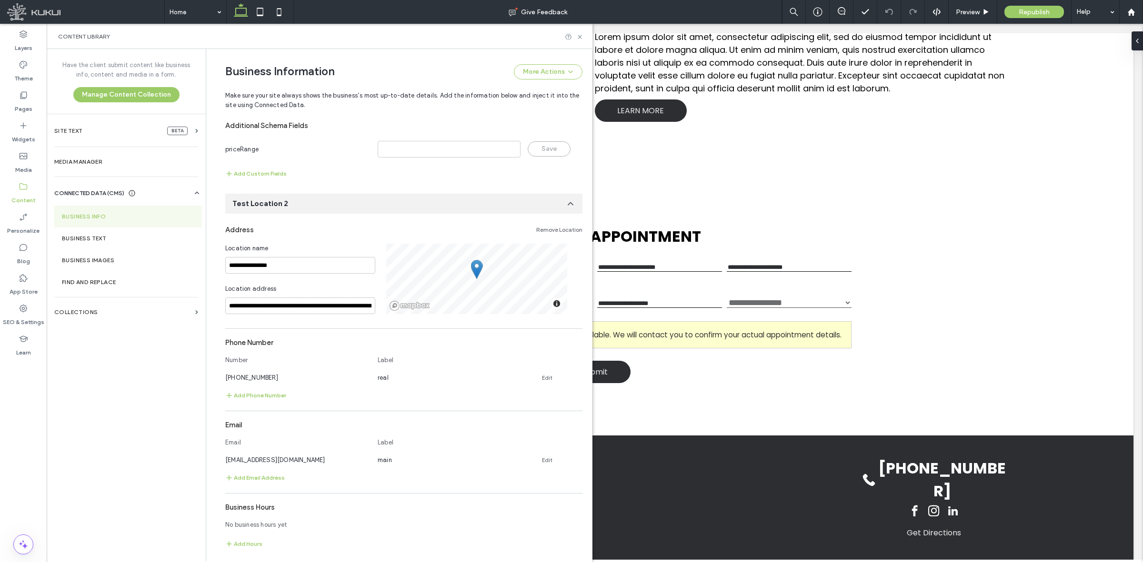
scroll to position [663, 0]
click at [855, 343] on div "**********" at bounding box center [594, 306] width 571 height 163
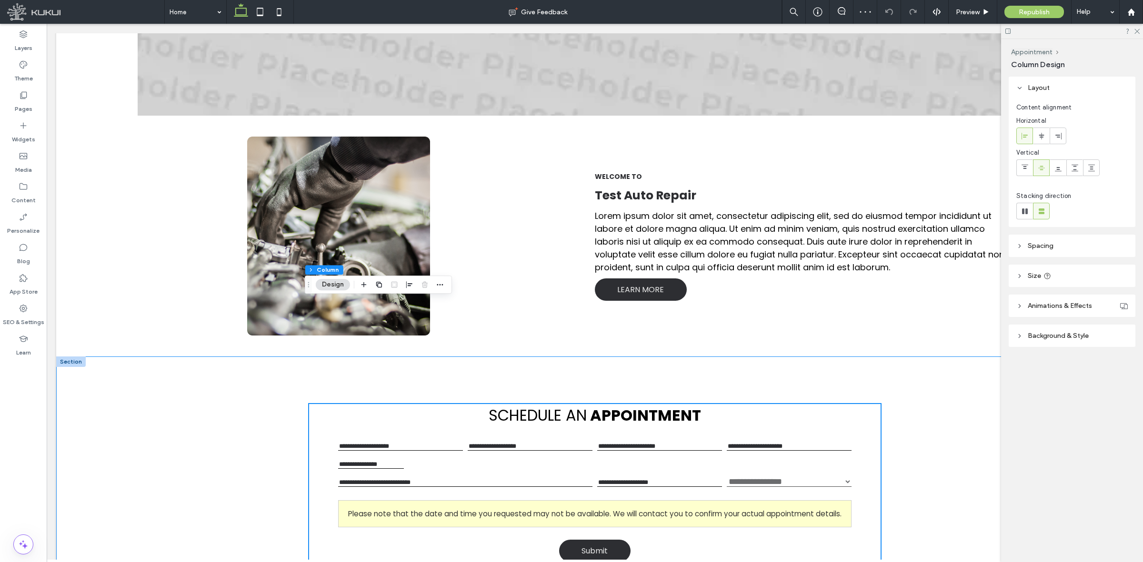
scroll to position [889, 0]
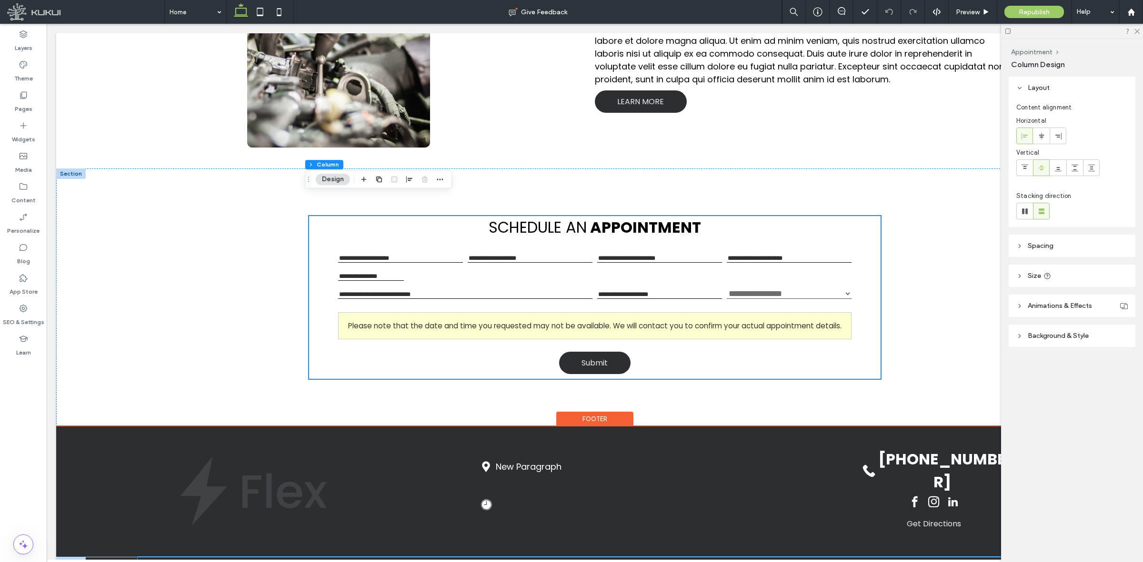
click at [270, 562] on address "Test Auto Repair, Austin, Texas (555) 555-5555" at bounding box center [253, 569] width 183 height 8
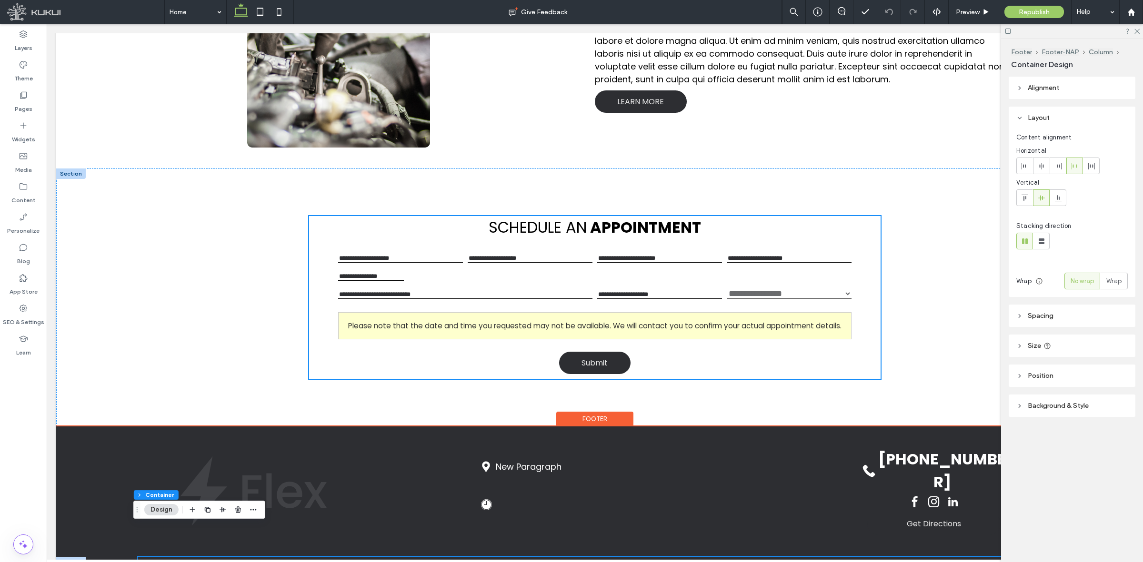
click at [270, 562] on address "Test Auto Repair, Austin, Texas (555) 555-5555" at bounding box center [253, 569] width 183 height 8
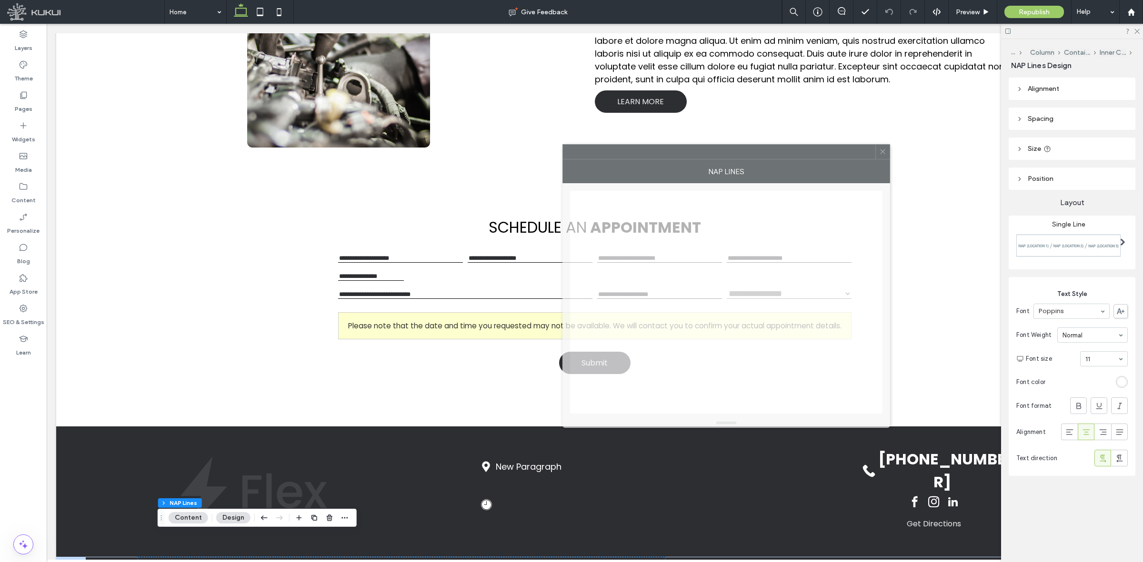
drag, startPoint x: 954, startPoint y: 149, endPoint x: 686, endPoint y: 153, distance: 268.1
click at [686, 153] on div at bounding box center [719, 152] width 312 height 14
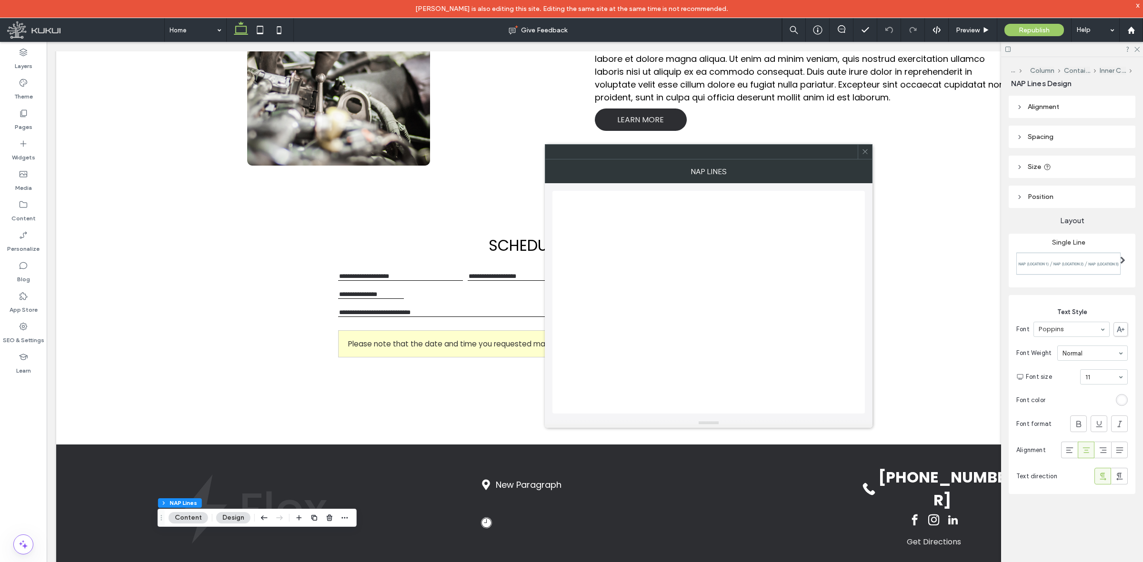
click at [865, 154] on icon at bounding box center [864, 151] width 7 height 7
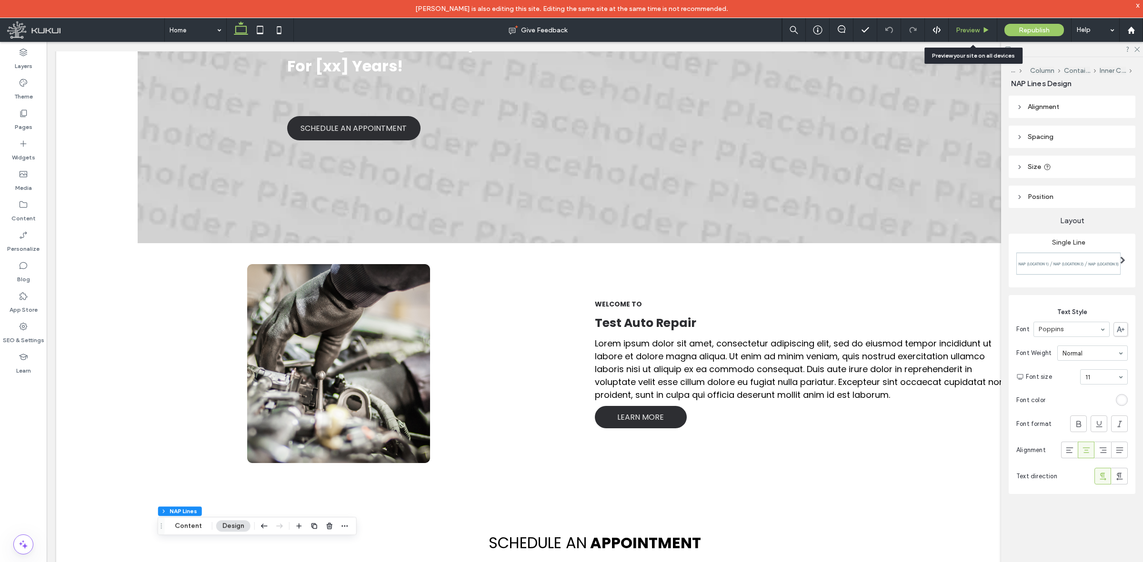
click at [971, 30] on span "Preview" at bounding box center [968, 30] width 24 height 8
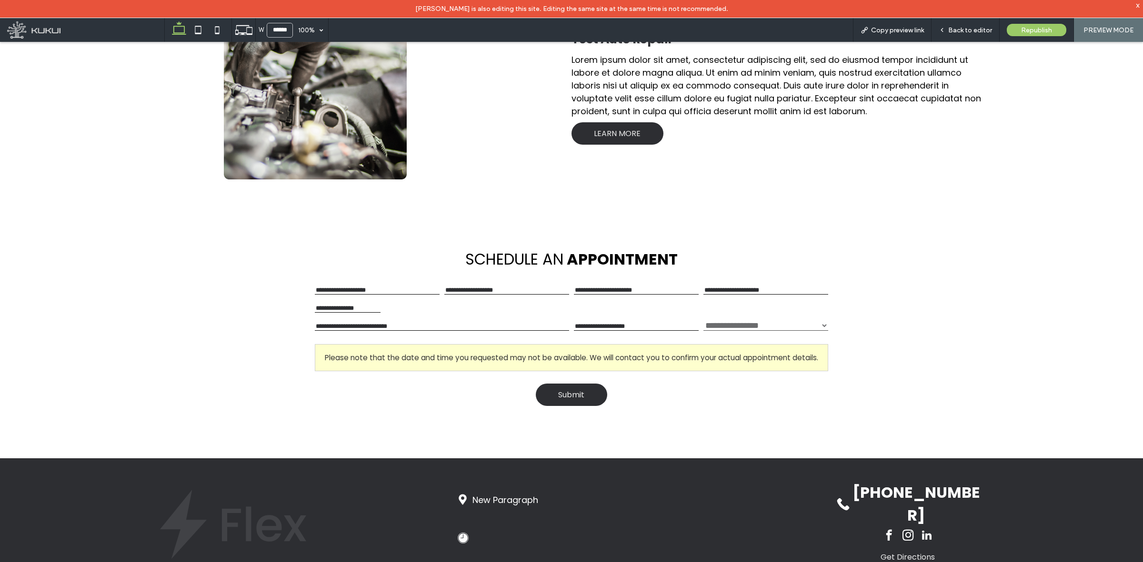
scroll to position [874, 0]
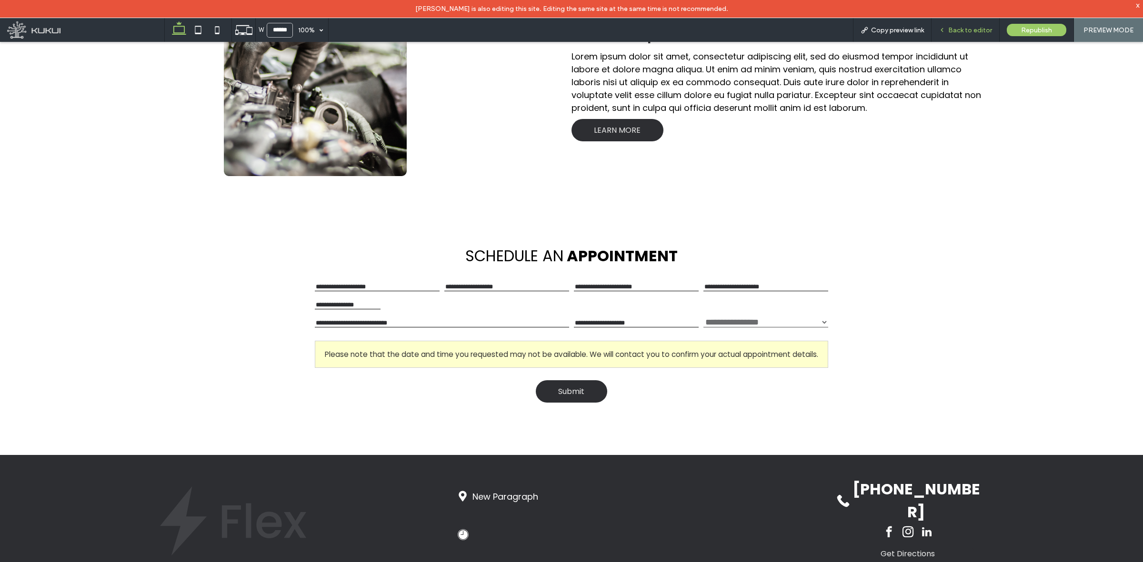
click at [960, 26] on span "Back to editor" at bounding box center [970, 30] width 44 height 8
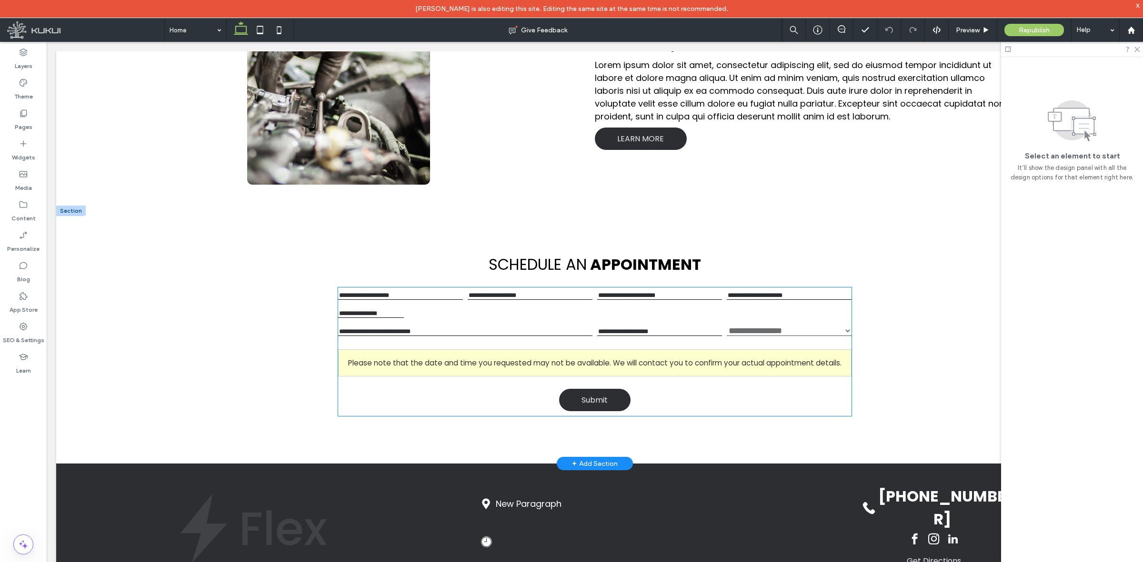
scroll to position [889, 0]
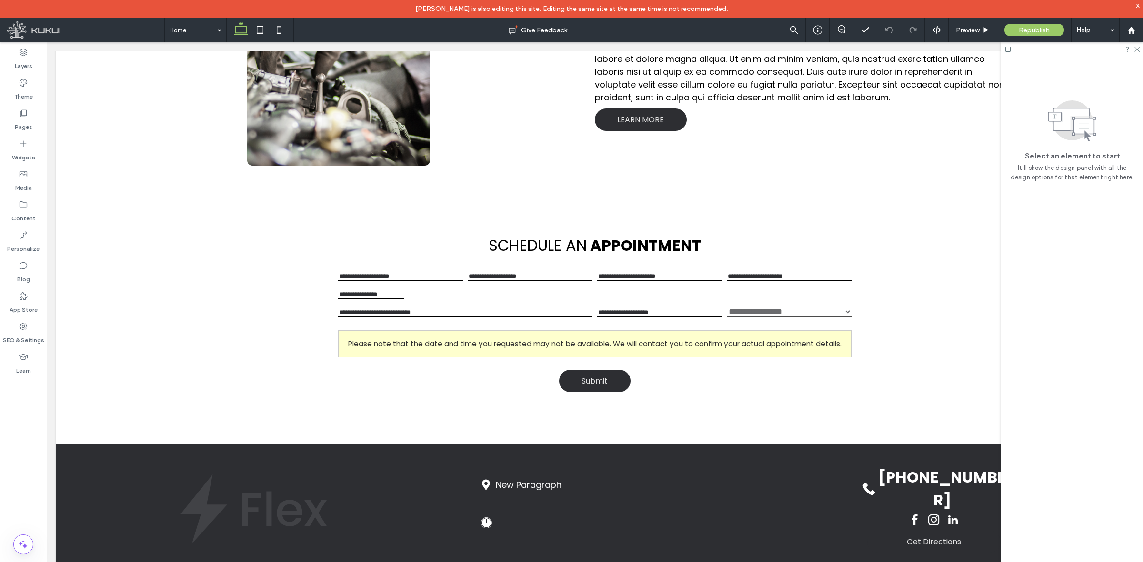
click at [1138, 4] on div "x" at bounding box center [1138, 5] width 4 height 8
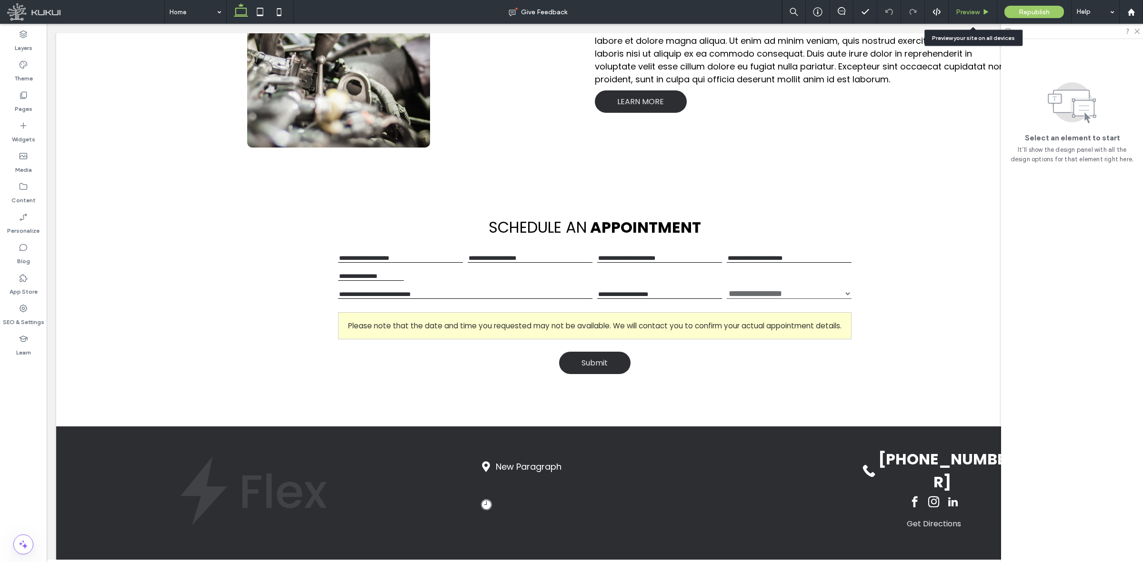
click at [966, 9] on span "Preview" at bounding box center [968, 12] width 24 height 8
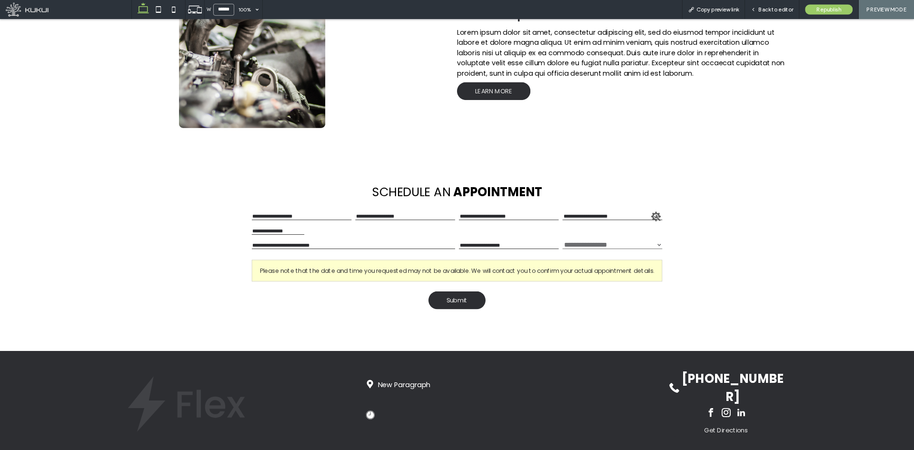
scroll to position [874, 0]
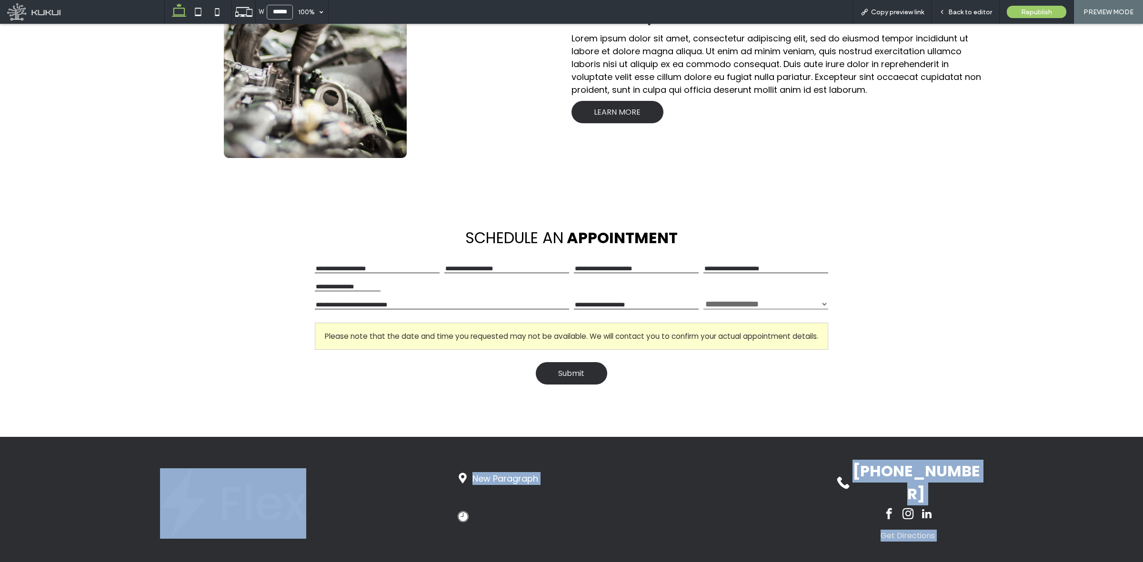
drag, startPoint x: 327, startPoint y: 540, endPoint x: 247, endPoint y: 537, distance: 80.1
click at [247, 537] on div "New Paragraph Loading ... Missing business hours data / Error occurred while ge…" at bounding box center [571, 515] width 1143 height 157
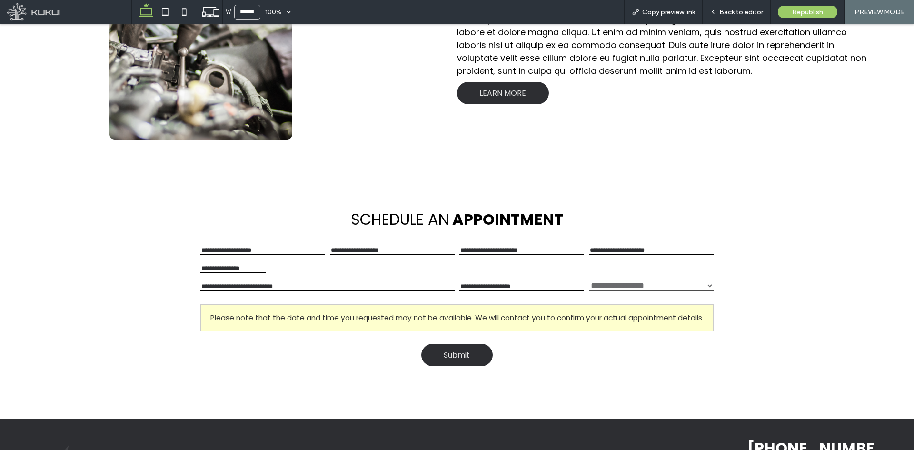
click at [301, 388] on div "**********" at bounding box center [456, 289] width 571 height 258
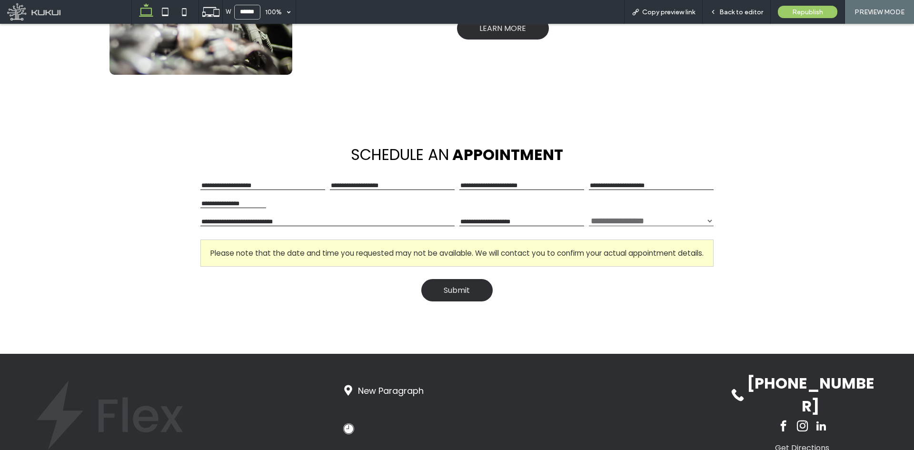
scroll to position [962, 0]
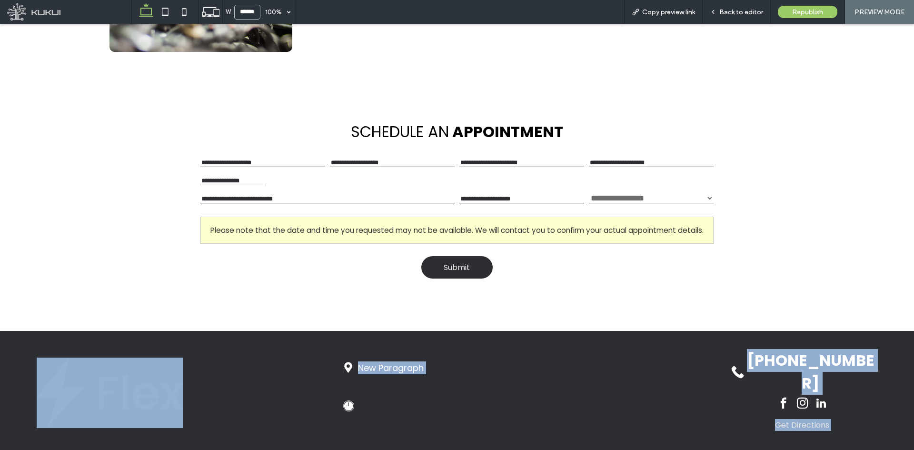
drag, startPoint x: 303, startPoint y: 433, endPoint x: 70, endPoint y: 418, distance: 233.8
click at [70, 418] on div "New Paragraph Loading ... Missing business hours data / Error occurred while ge…" at bounding box center [457, 405] width 914 height 148
click at [70, 418] on div "New Paragraph Loading ... Missing business hours data / Error occurred while ge…" at bounding box center [457, 393] width 914 height 124
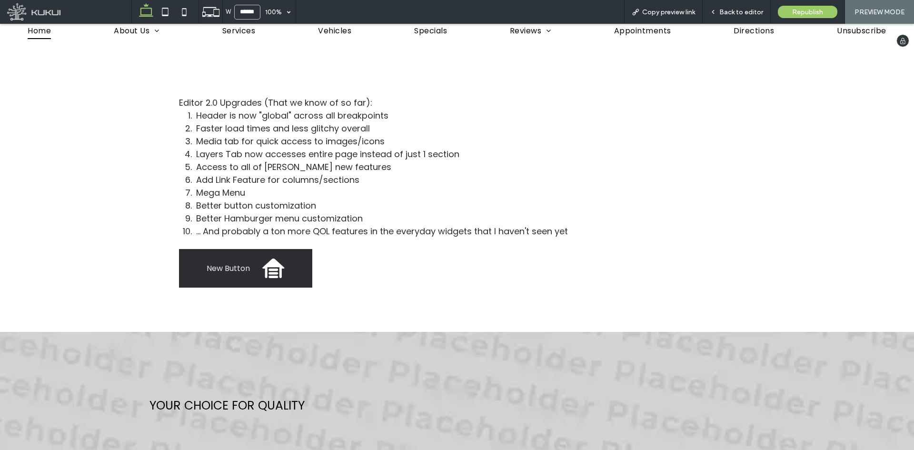
scroll to position [0, 0]
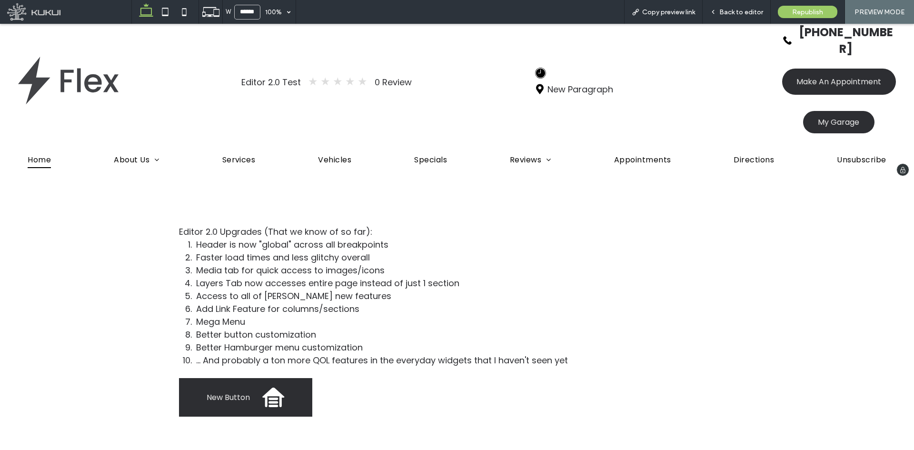
drag, startPoint x: 269, startPoint y: 222, endPoint x: 330, endPoint y: 71, distance: 162.5
click at [731, 17] on div "Back to editor" at bounding box center [737, 12] width 68 height 24
click at [733, 12] on span "Back to editor" at bounding box center [742, 12] width 44 height 8
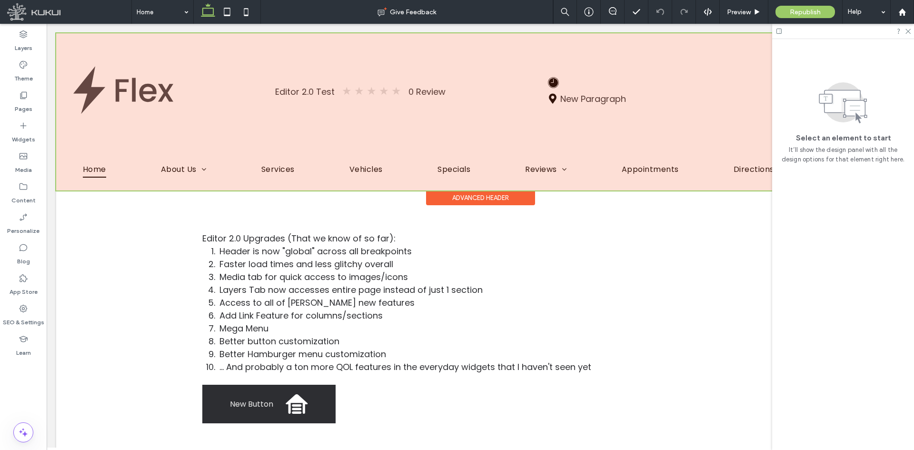
click at [407, 80] on div at bounding box center [480, 111] width 849 height 157
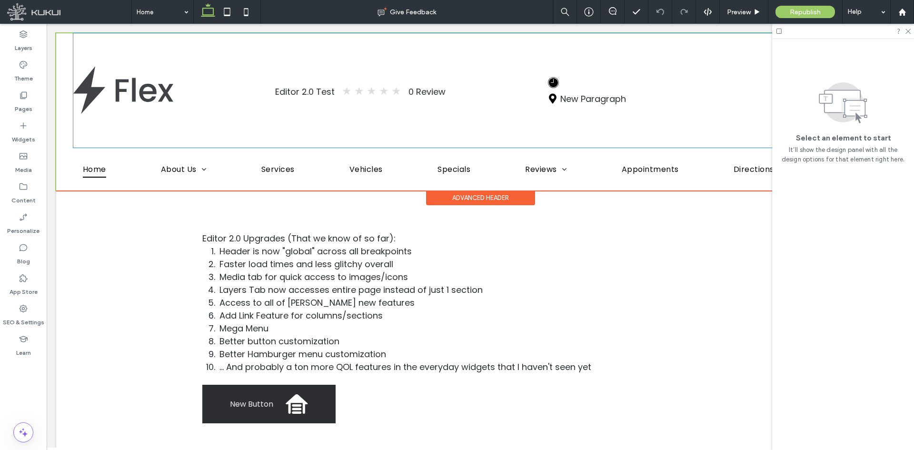
click at [409, 86] on span "0 Review" at bounding box center [427, 92] width 37 height 12
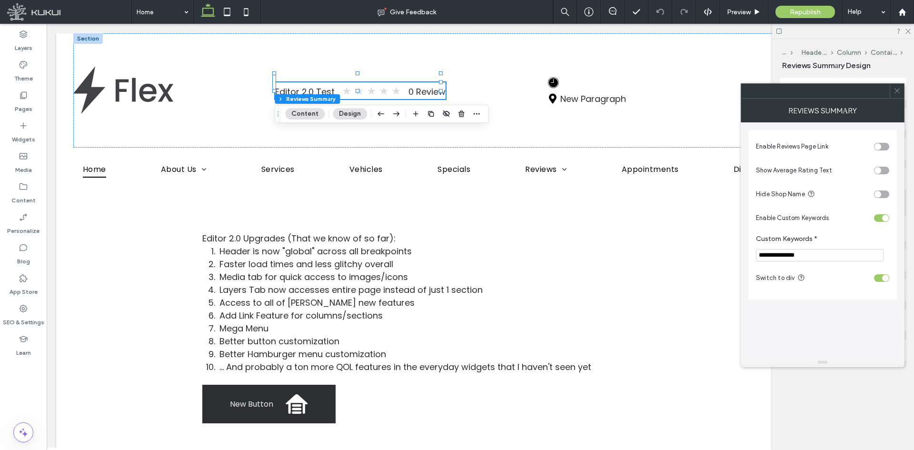
click at [901, 90] on div at bounding box center [897, 91] width 14 height 14
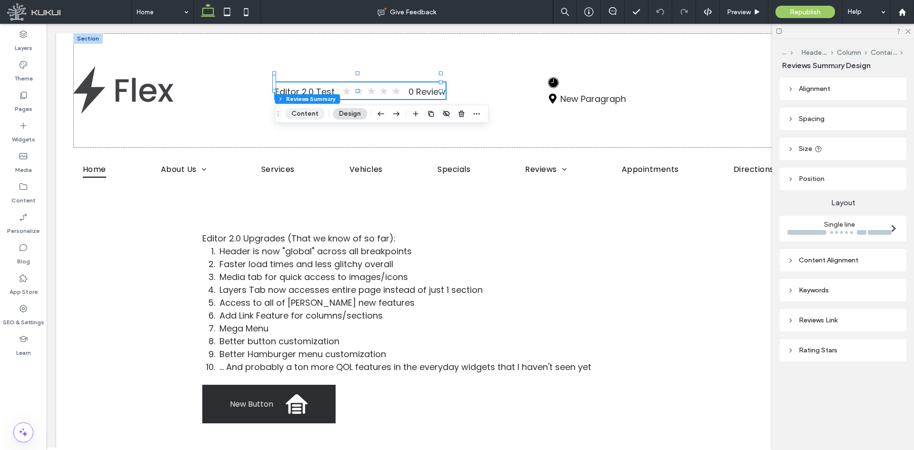
click at [315, 117] on button "Content" at bounding box center [305, 113] width 40 height 11
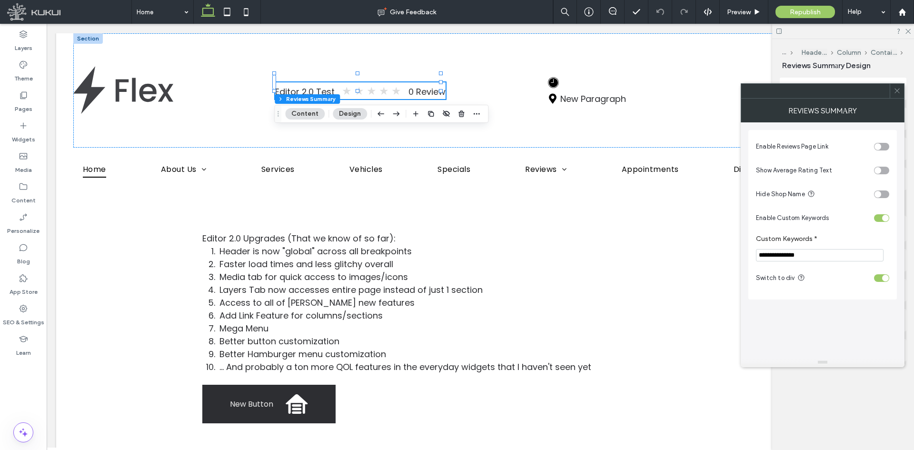
click at [881, 278] on div "toggle" at bounding box center [881, 278] width 15 height 8
click at [880, 278] on div "toggle" at bounding box center [878, 278] width 7 height 7
click at [879, 277] on div "toggle" at bounding box center [881, 278] width 15 height 8
click at [880, 280] on div "toggle" at bounding box center [878, 278] width 7 height 7
click at [901, 95] on span at bounding box center [897, 91] width 7 height 14
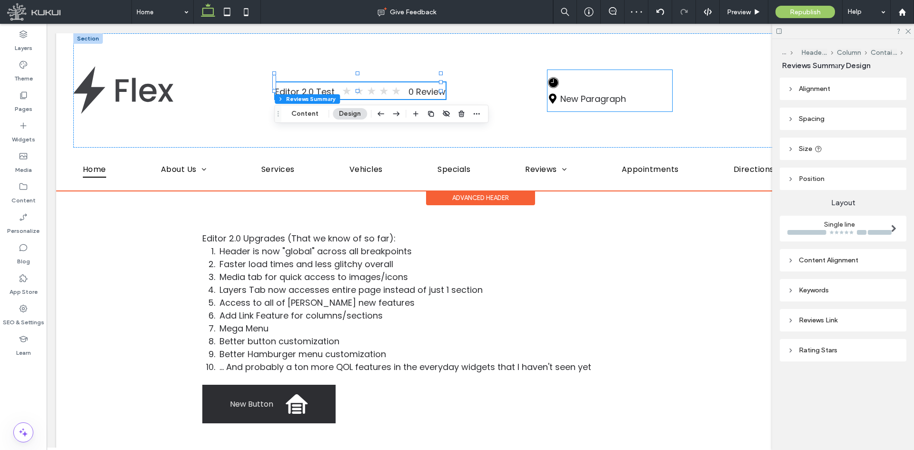
click at [600, 74] on div "Loading ... Missing business hours data / Error occurred while getting the data." at bounding box center [610, 82] width 125 height 16
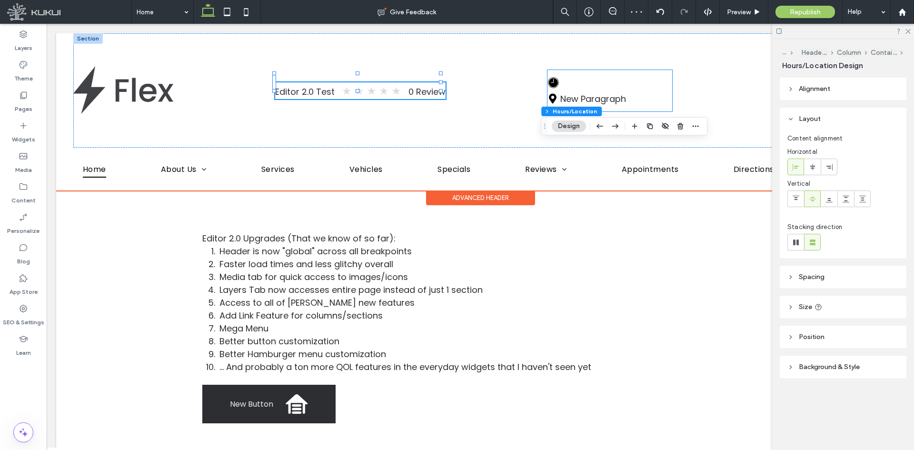
click at [600, 74] on div "Loading ... Missing business hours data / Error occurred while getting the data." at bounding box center [610, 82] width 125 height 16
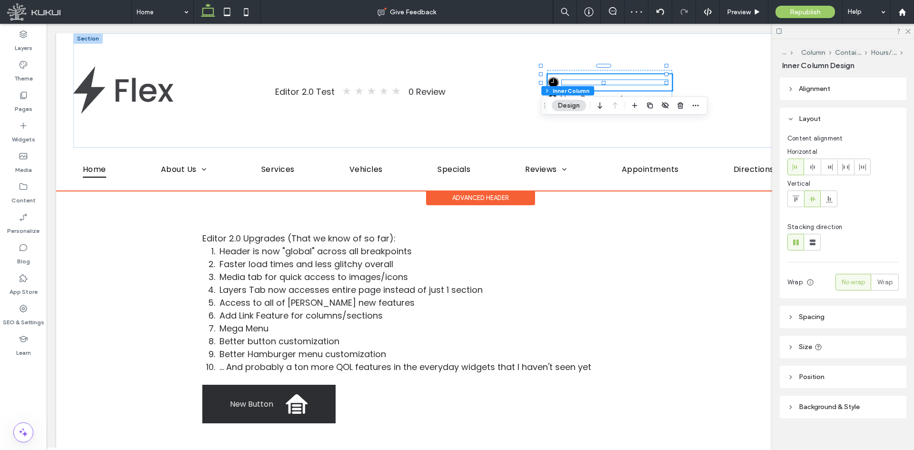
click at [594, 80] on div "Loading ... Missing business hours data / Error occurred while getting the data." at bounding box center [615, 82] width 106 height 5
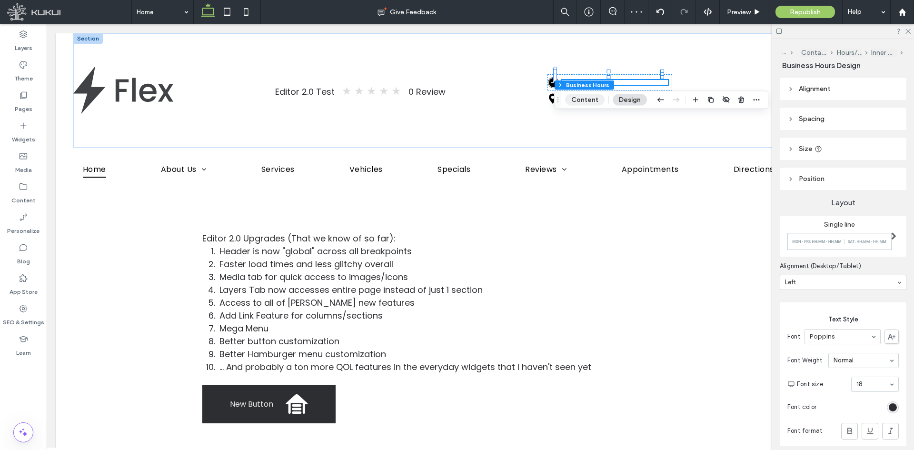
click at [580, 100] on button "Content" at bounding box center [585, 99] width 40 height 11
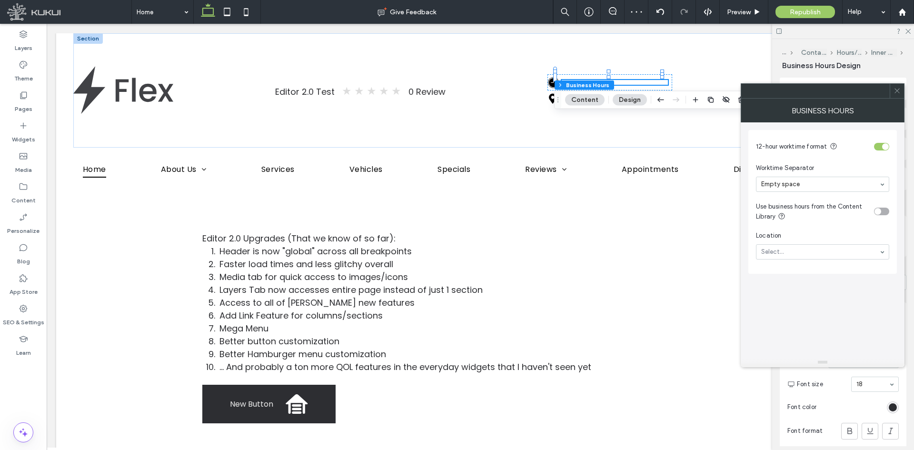
drag, startPoint x: 817, startPoint y: 254, endPoint x: 813, endPoint y: 257, distance: 5.1
click at [813, 257] on section "Location Select..." at bounding box center [822, 245] width 133 height 38
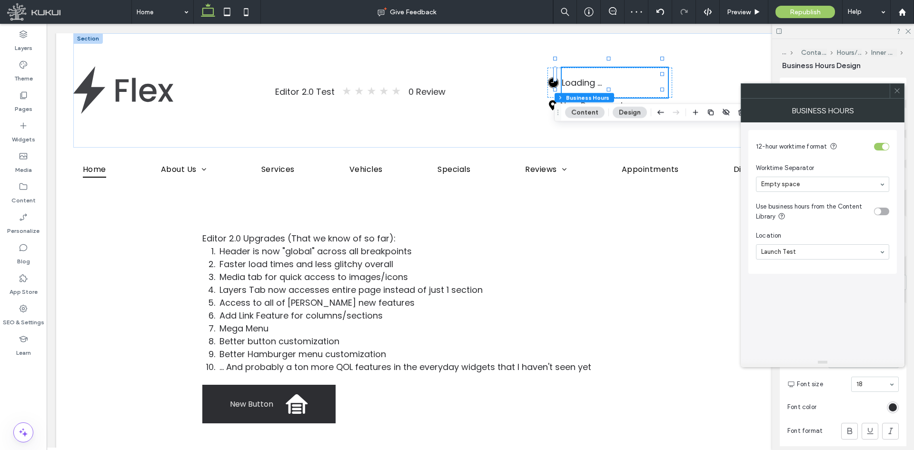
click at [796, 276] on div "12-hour worktime format Worktime Separator Empty space Use business hours from …" at bounding box center [823, 200] width 149 height 156
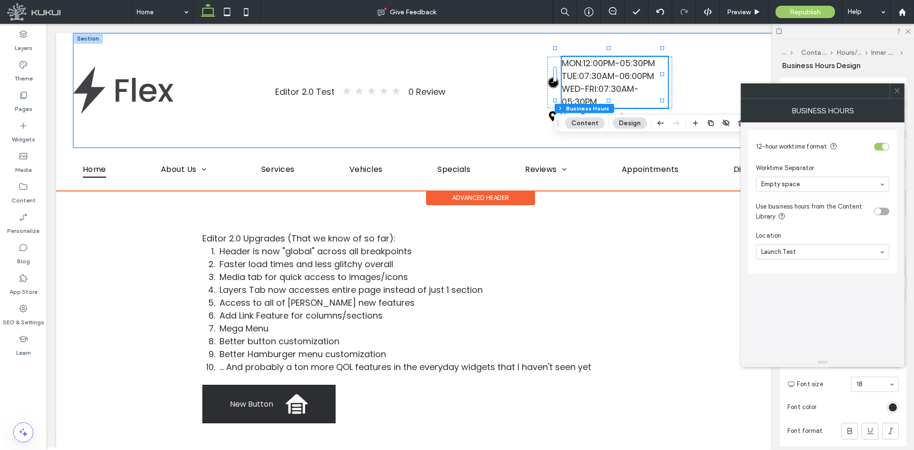
click at [481, 125] on div "Editor 2.0 Test ★ ★ ★ ★ ★ 0 Review Loading ... Missing business hours data / Er…" at bounding box center [480, 90] width 815 height 114
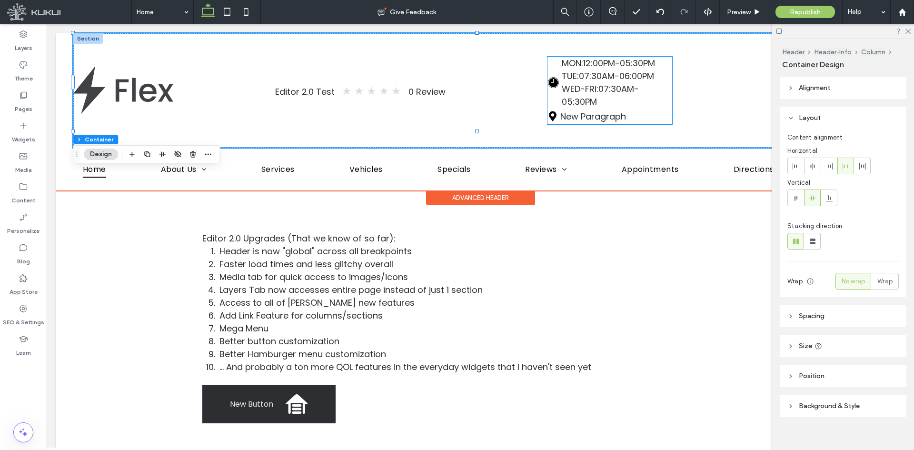
click at [548, 89] on div "Loading ... Missing business hours data / Error occurred while getting the data…" at bounding box center [610, 82] width 125 height 51
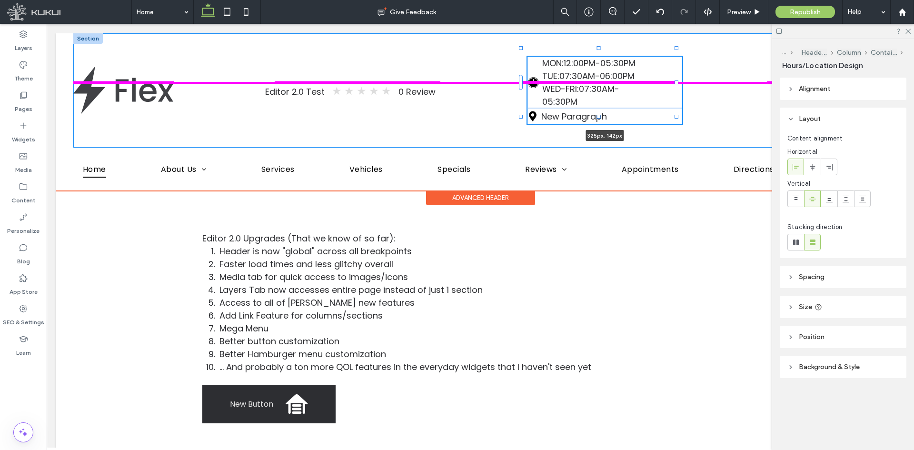
drag, startPoint x: 667, startPoint y: 81, endPoint x: 698, endPoint y: 78, distance: 30.7
click at [698, 78] on div "Editor 2.0 Test ★ ★ ★ ★ ★ 0 Review Loading ... Missing business hours data / Er…" at bounding box center [480, 90] width 815 height 114
type input "***"
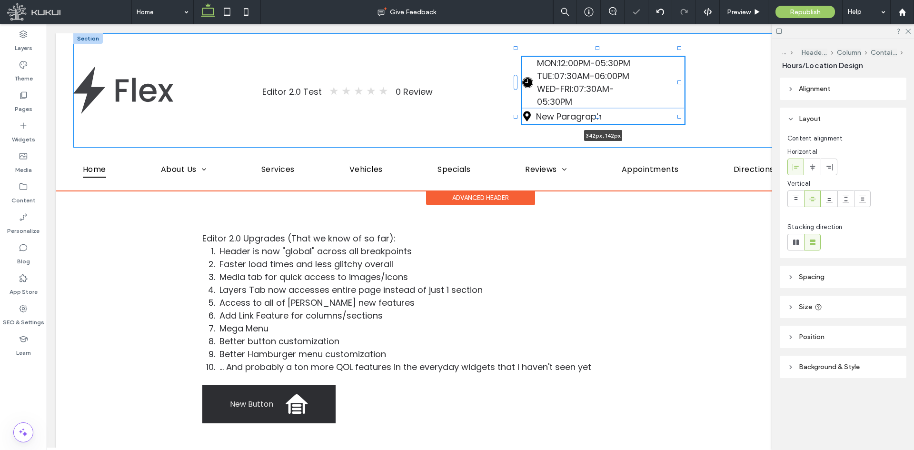
drag, startPoint x: 675, startPoint y: 83, endPoint x: 671, endPoint y: 80, distance: 5.1
click at [689, 80] on div "Editor 2.0 Test ★ ★ ★ ★ ★ 0 Review Loading ... Missing business hours data / Er…" at bounding box center [480, 90] width 815 height 114
type input "***"
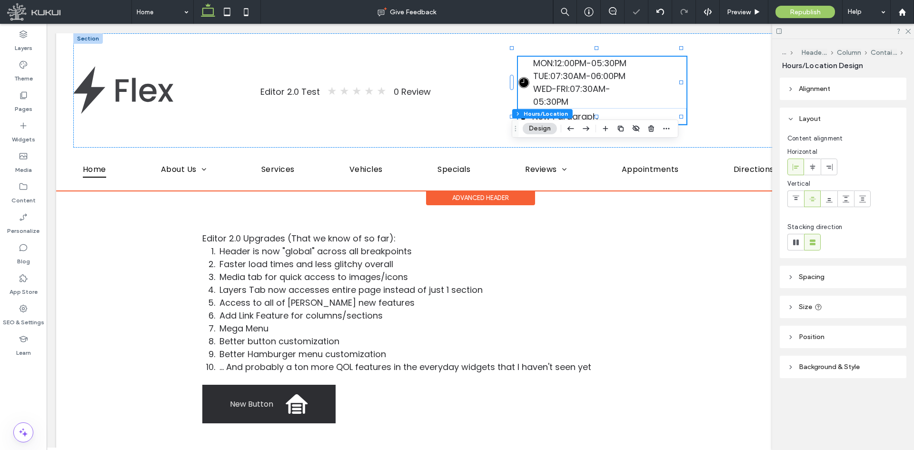
click at [582, 83] on span "07:30AM-05:30PM" at bounding box center [571, 95] width 77 height 25
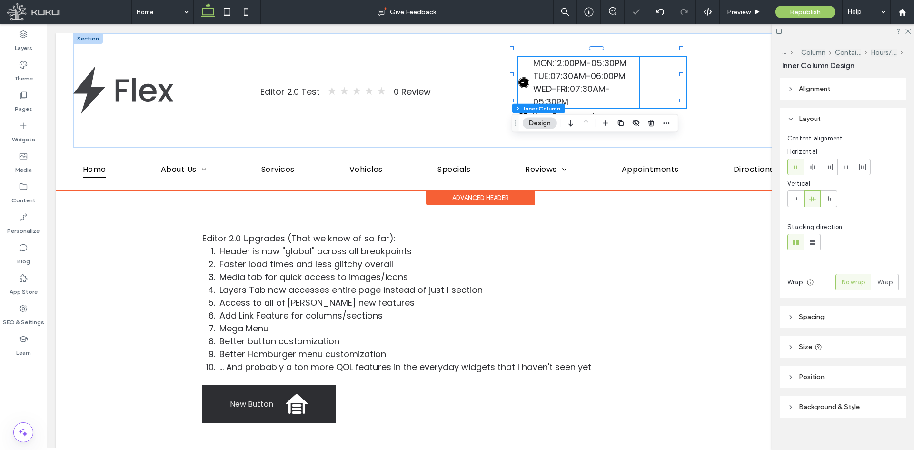
click at [562, 83] on span "WED-FRI:" at bounding box center [551, 89] width 37 height 12
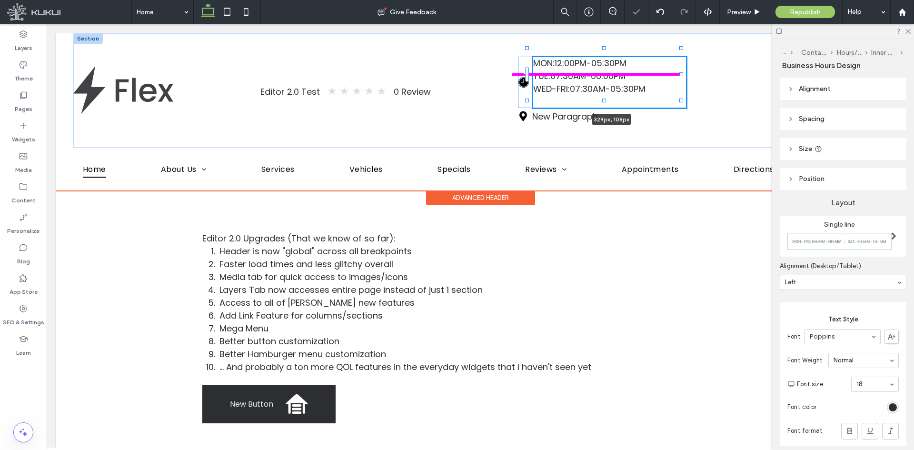
drag, startPoint x: 633, startPoint y: 74, endPoint x: 704, endPoint y: 74, distance: 70.5
click at [704, 74] on div "Editor 2.0 Test ★ ★ ★ ★ ★ 0 Review Loading ... Missing business hours data / Er…" at bounding box center [480, 90] width 815 height 114
type input "***"
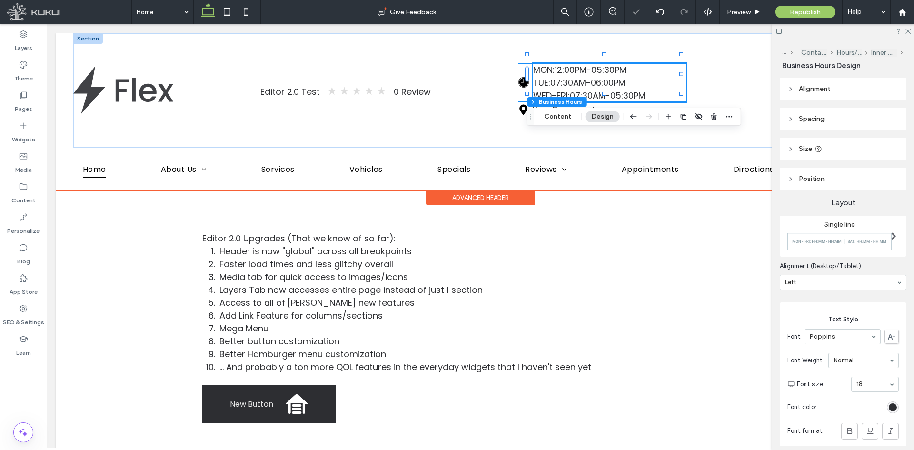
click at [518, 88] on div "Loading ... Missing business hours data / Error occurred while getting the data…" at bounding box center [602, 82] width 169 height 39
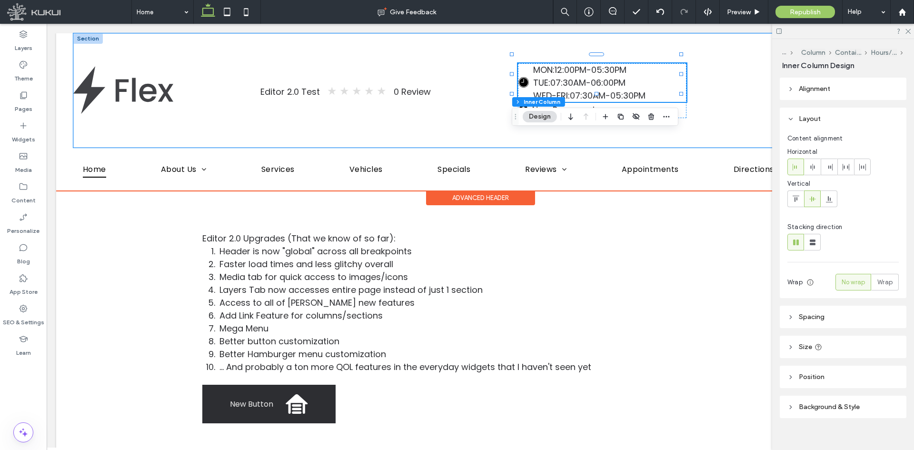
click at [495, 98] on div "Editor 2.0 Test ★ ★ ★ ★ ★ 0 Review Loading ... Missing business hours data / Er…" at bounding box center [480, 90] width 815 height 114
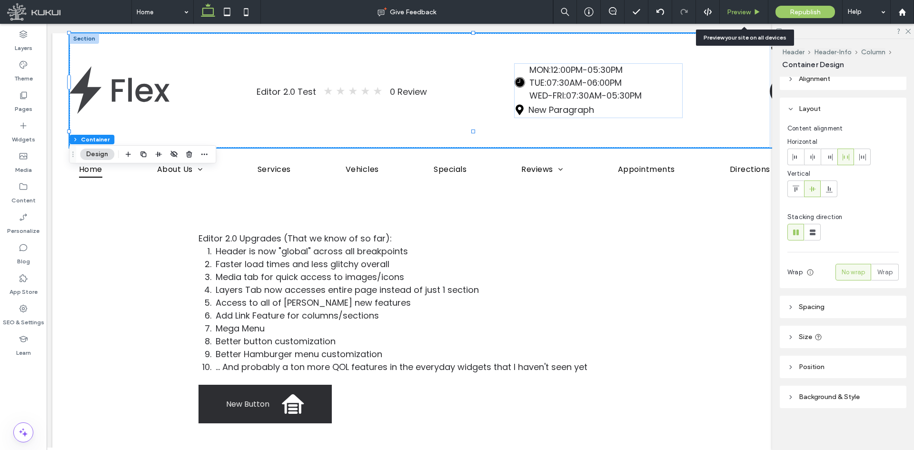
click at [739, 17] on div "Preview" at bounding box center [744, 12] width 49 height 24
click at [729, 9] on span "Preview" at bounding box center [739, 12] width 24 height 8
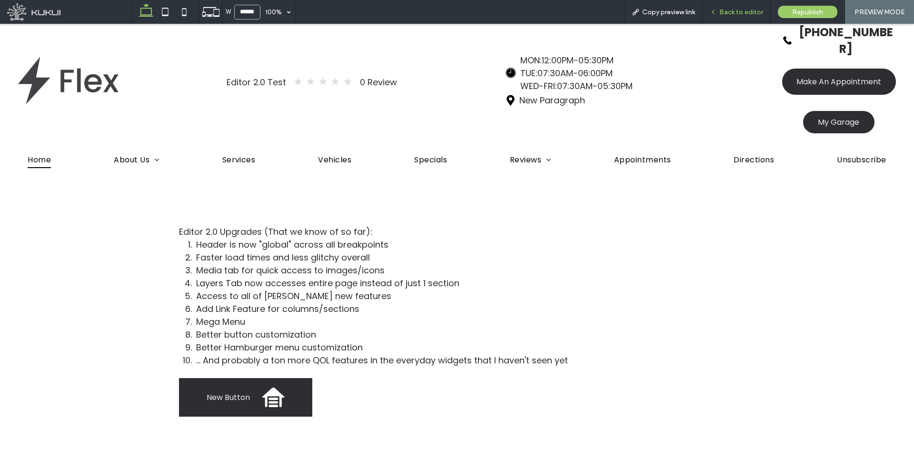
click at [740, 15] on span "Back to editor" at bounding box center [742, 12] width 44 height 8
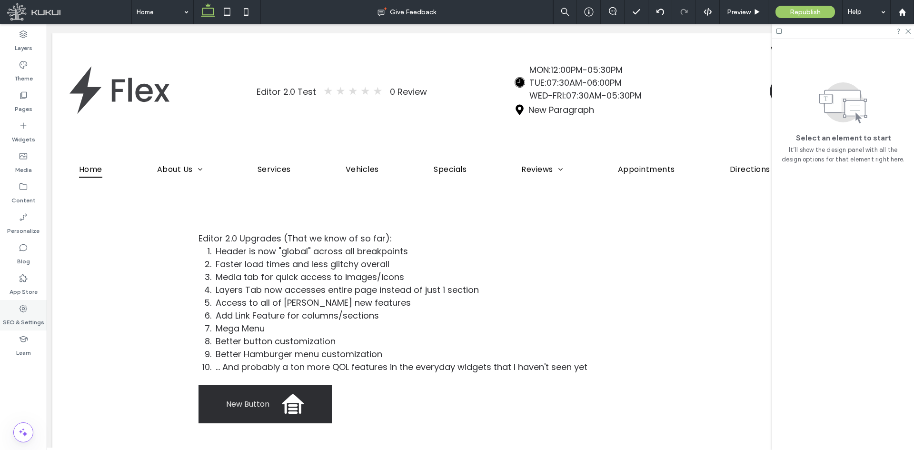
click at [36, 313] on label "SEO & Settings" at bounding box center [23, 319] width 41 height 13
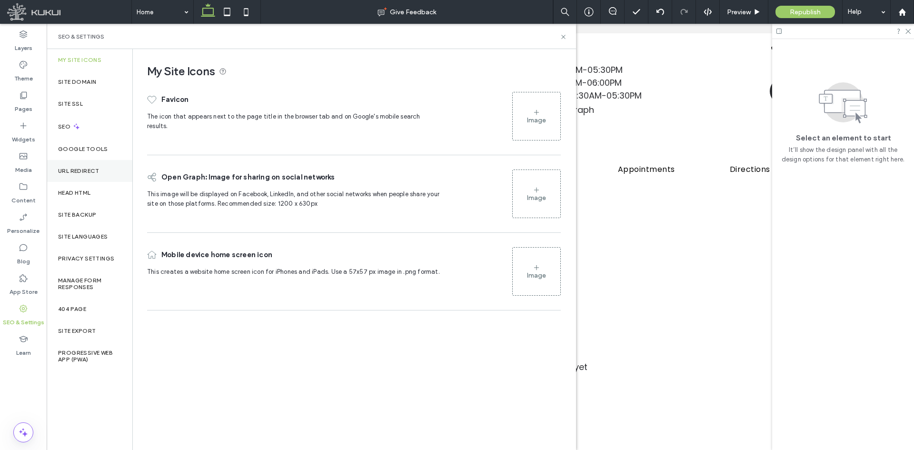
click at [65, 180] on div "URL Redirect" at bounding box center [90, 171] width 86 height 22
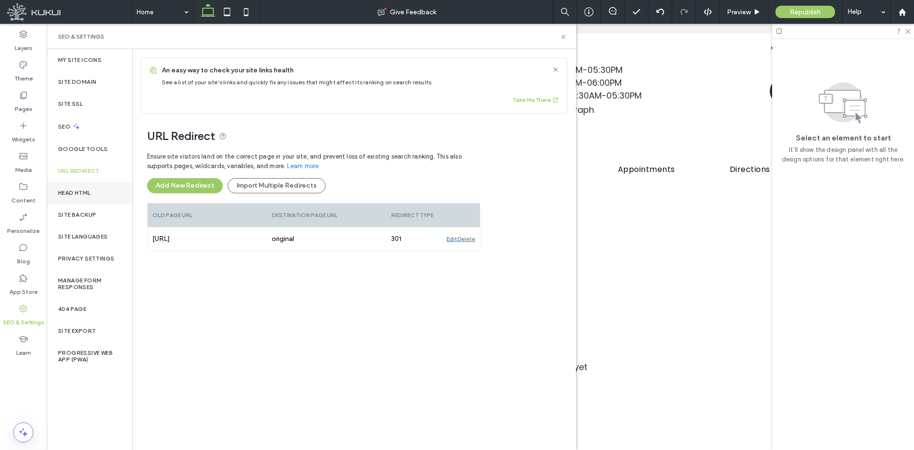
click at [74, 186] on div "Head HTML" at bounding box center [90, 193] width 86 height 22
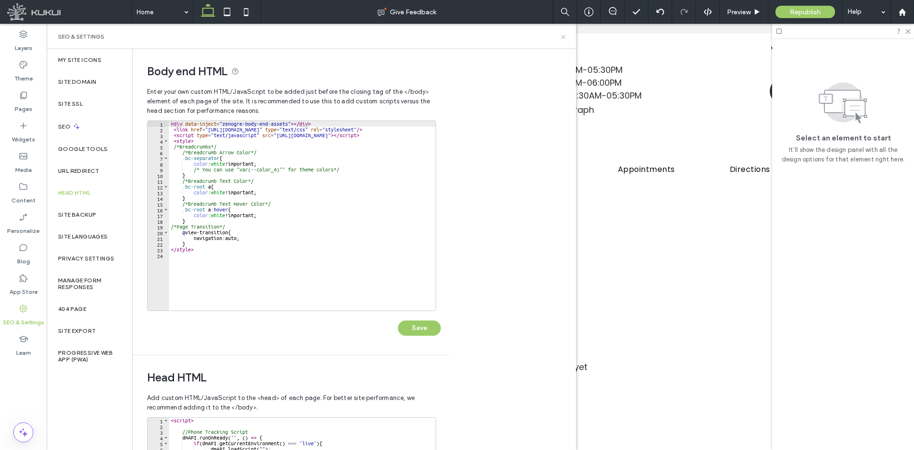
click at [560, 36] on icon at bounding box center [563, 36] width 7 height 7
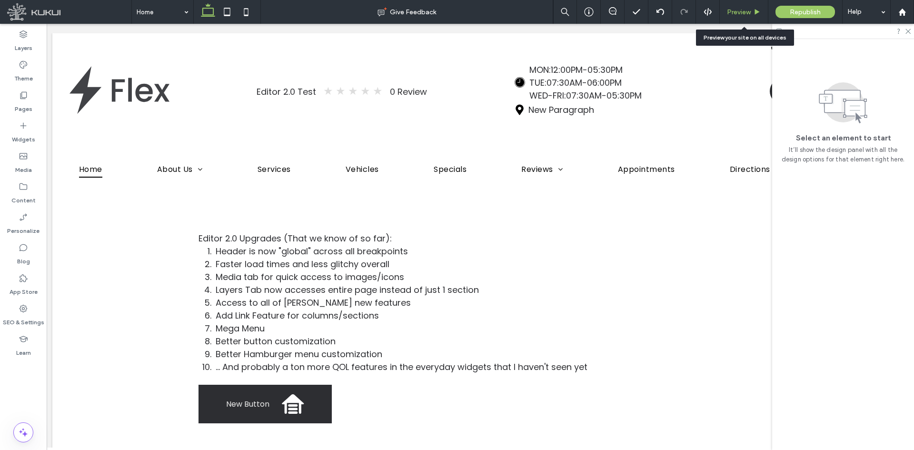
click at [740, 13] on span "Preview" at bounding box center [739, 12] width 24 height 8
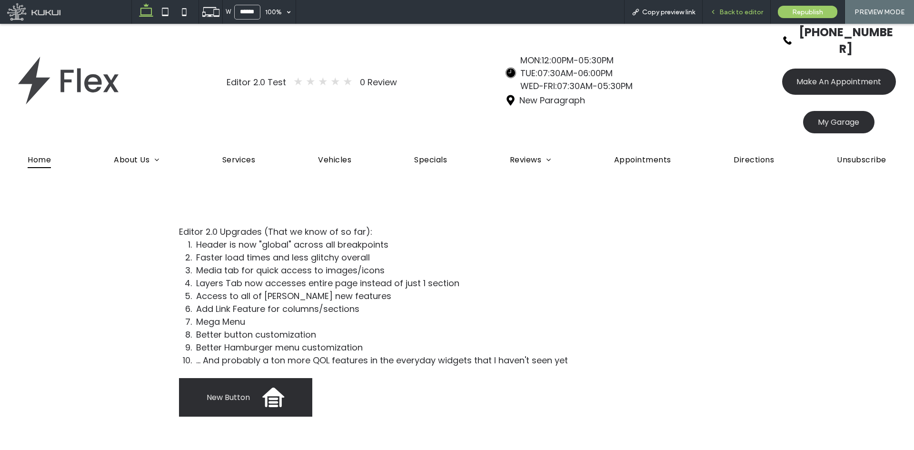
click at [735, 12] on span "Back to editor" at bounding box center [742, 12] width 44 height 8
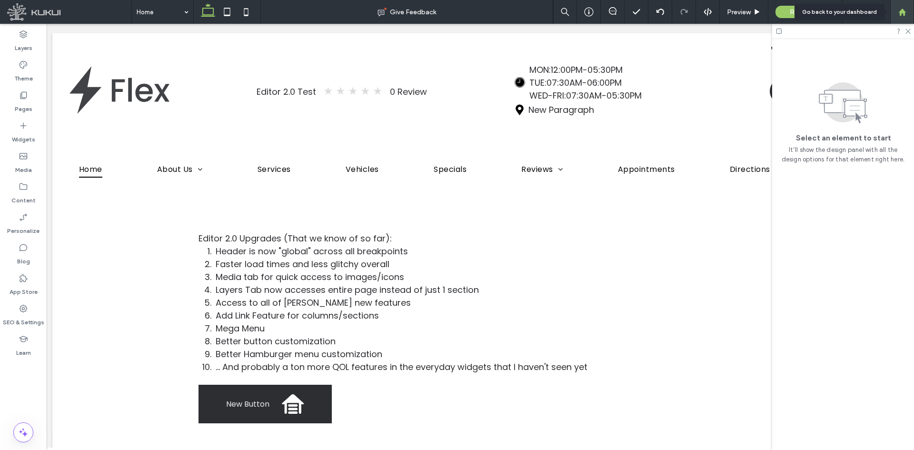
click at [907, 15] on div at bounding box center [902, 12] width 23 height 8
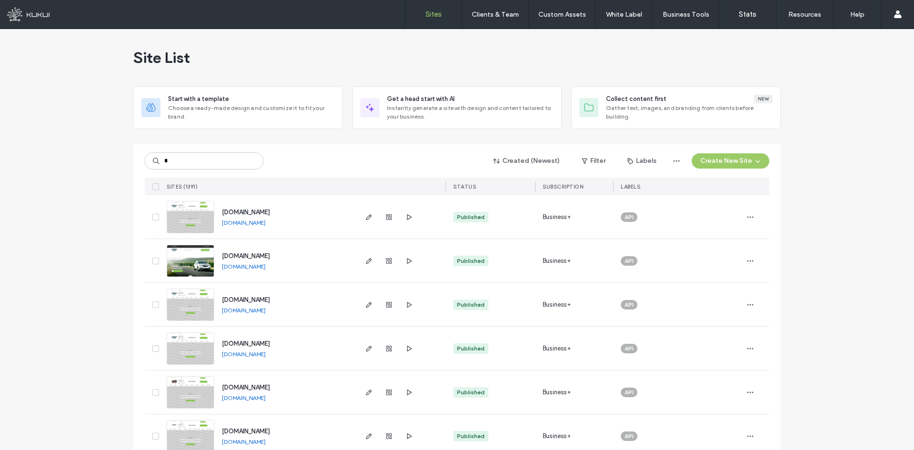
type input "*"
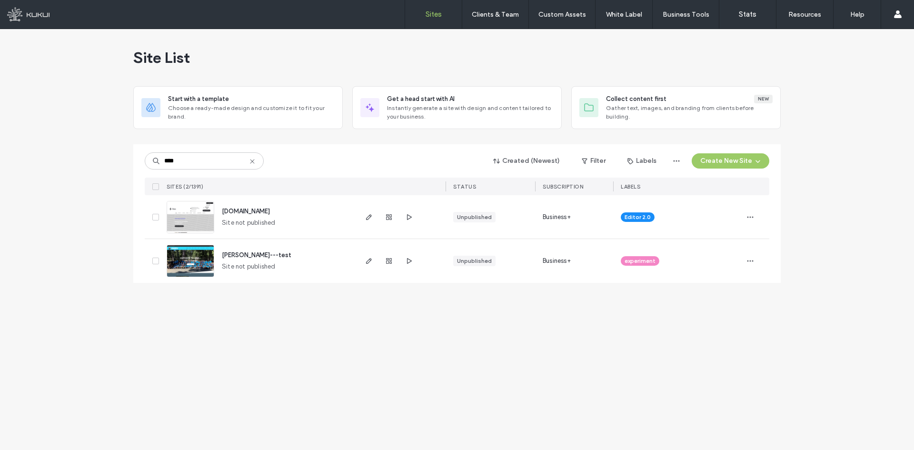
type input "****"
click at [246, 209] on span "www.hristiyantest.kukuiwebsite.com" at bounding box center [246, 211] width 48 height 7
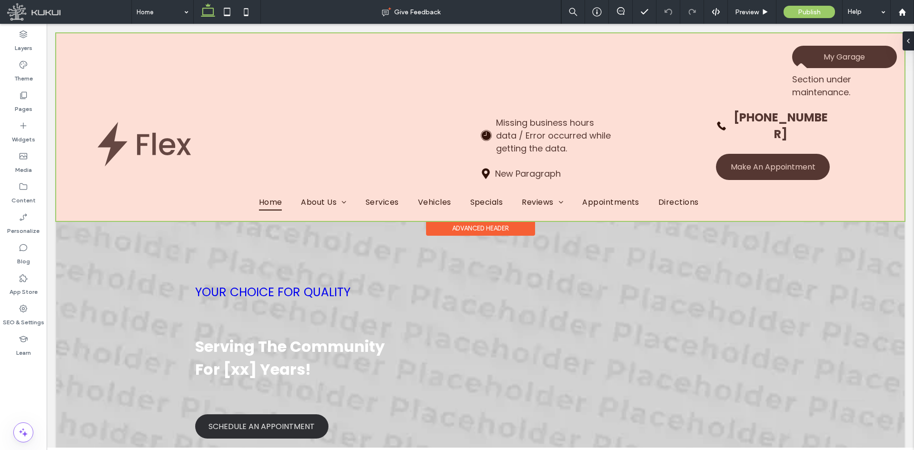
click at [351, 123] on div at bounding box center [480, 127] width 849 height 188
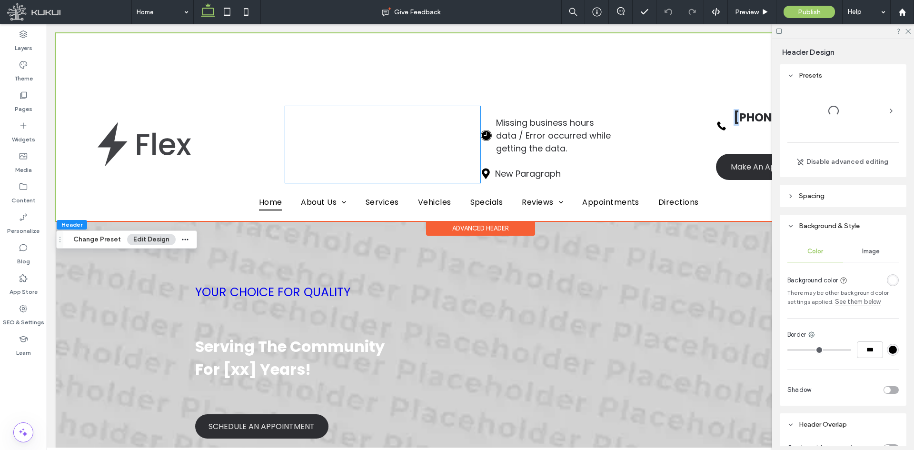
click at [351, 123] on div "★ ★ ★ ★ ★ Review" at bounding box center [382, 144] width 195 height 77
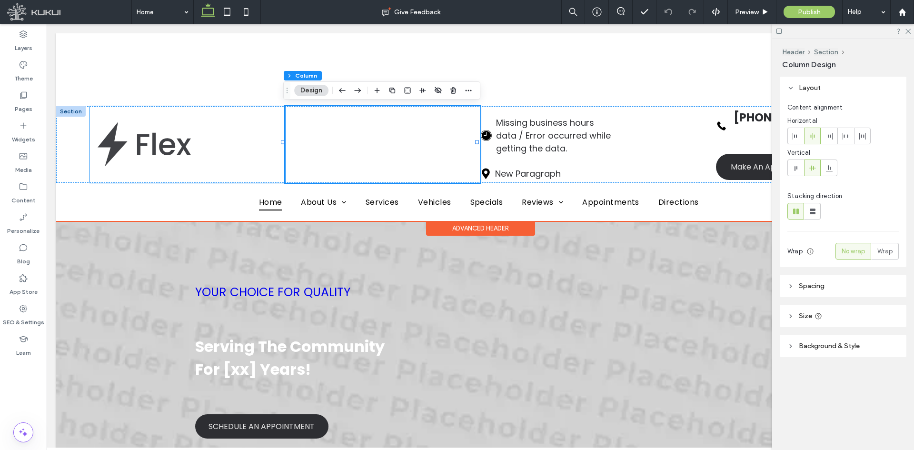
click at [279, 132] on div at bounding box center [187, 144] width 195 height 77
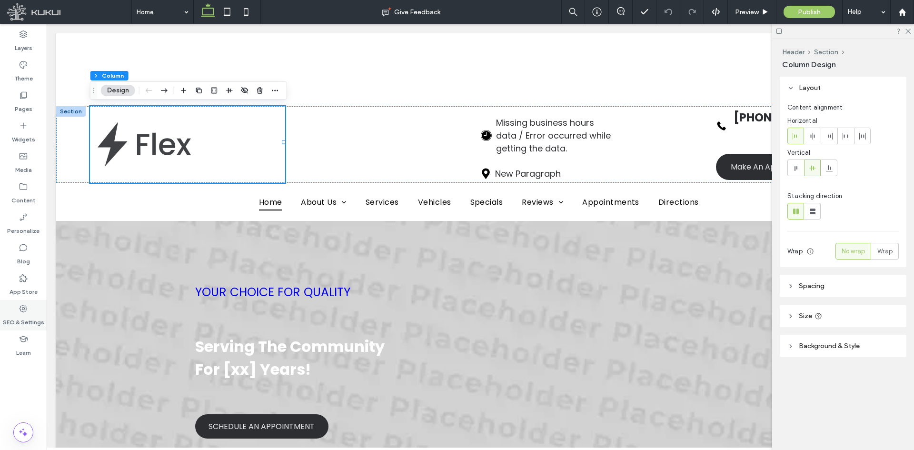
click at [43, 303] on div "SEO & Settings" at bounding box center [23, 315] width 47 height 30
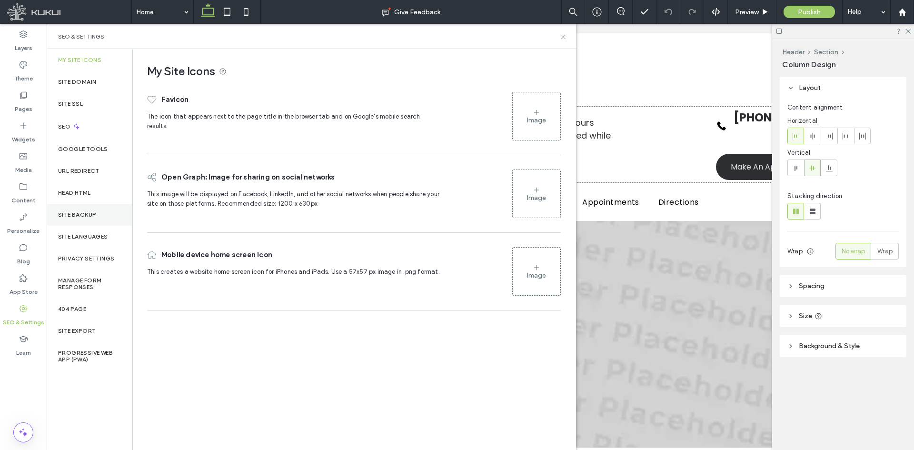
click at [95, 207] on div "Site Backup" at bounding box center [90, 215] width 86 height 22
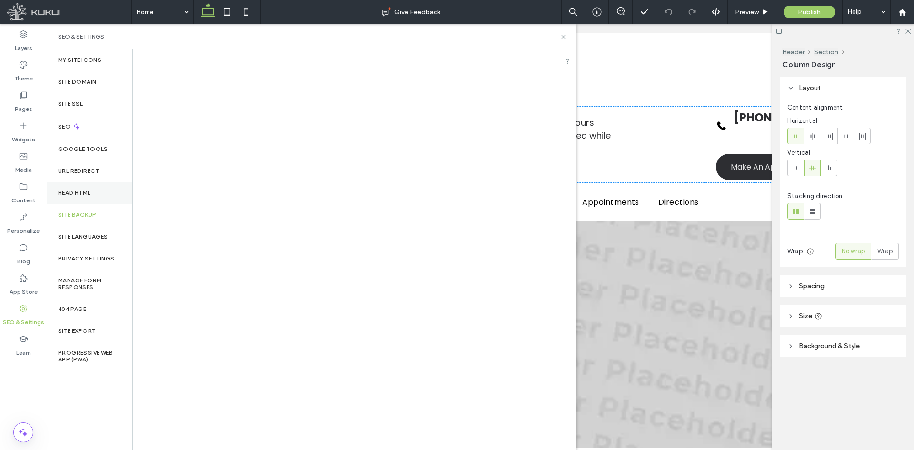
click at [101, 189] on div "Head HTML" at bounding box center [90, 193] width 86 height 22
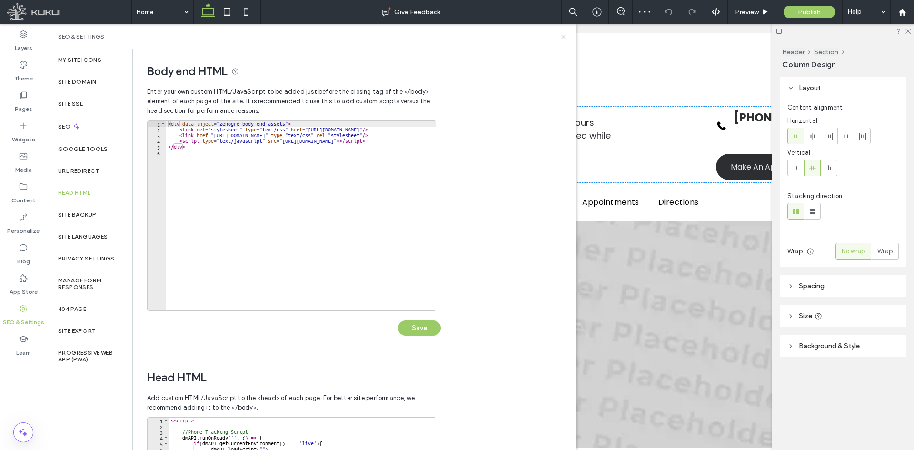
click at [562, 36] on icon at bounding box center [563, 36] width 7 height 7
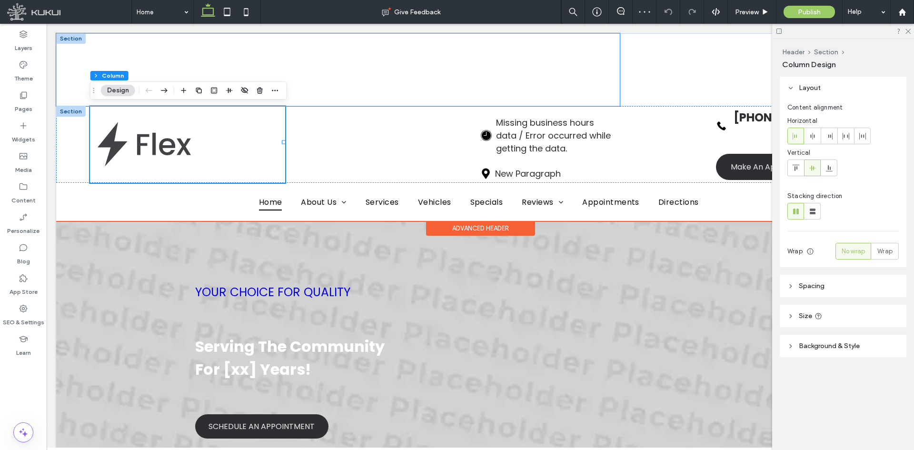
click at [421, 89] on div "★ ★ ★ ★ ★ Review" at bounding box center [338, 69] width 564 height 73
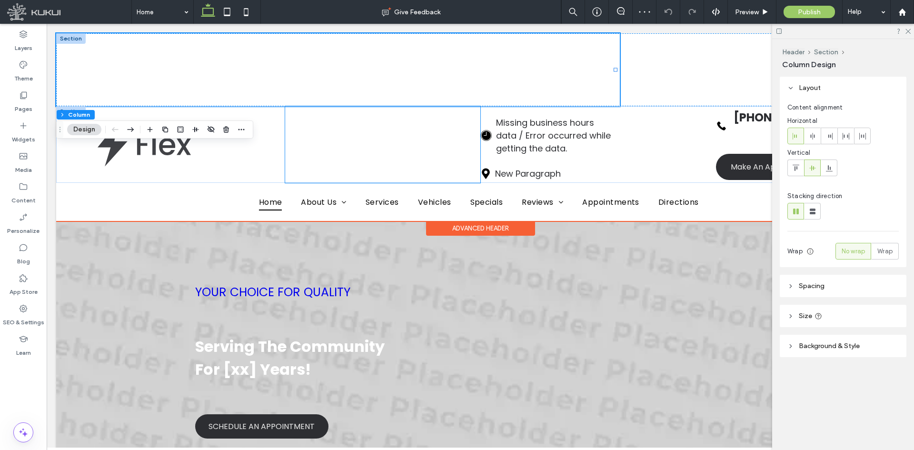
click at [355, 141] on div "★ ★ ★ ★ ★ Review" at bounding box center [382, 144] width 195 height 77
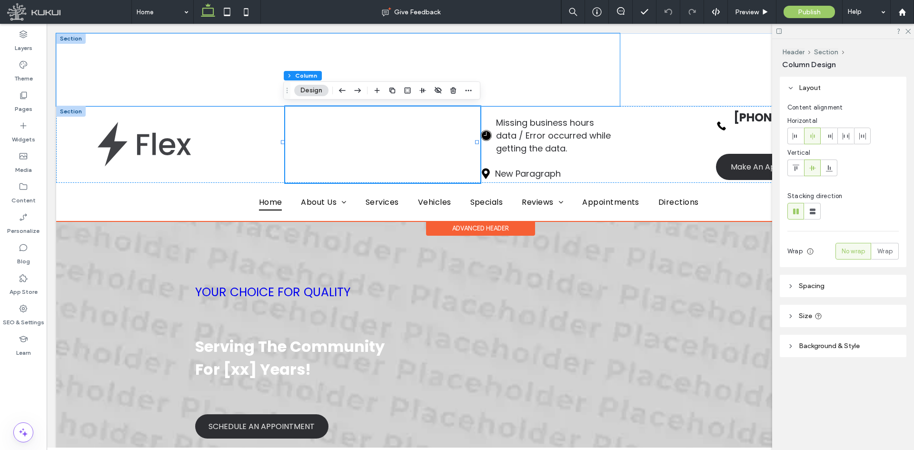
click at [398, 64] on div "★ ★ ★ ★ ★ Review" at bounding box center [338, 69] width 564 height 73
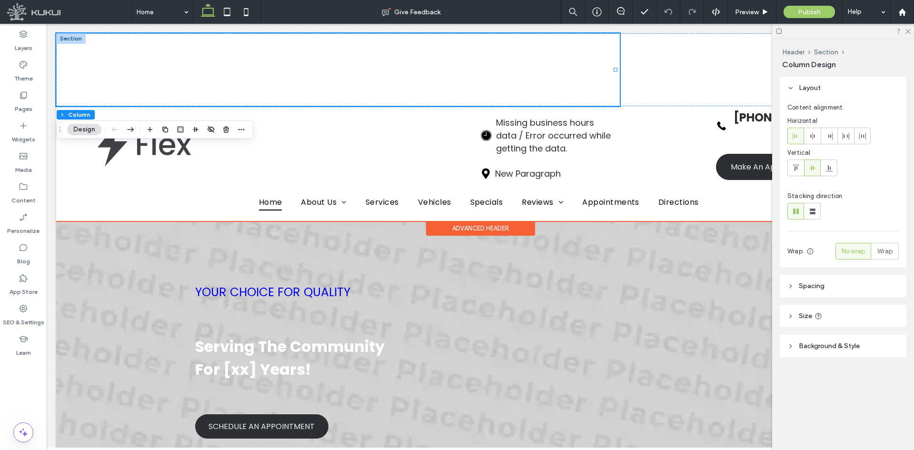
click at [398, 64] on div "★ ★ ★ ★ ★ Review" at bounding box center [338, 69] width 564 height 73
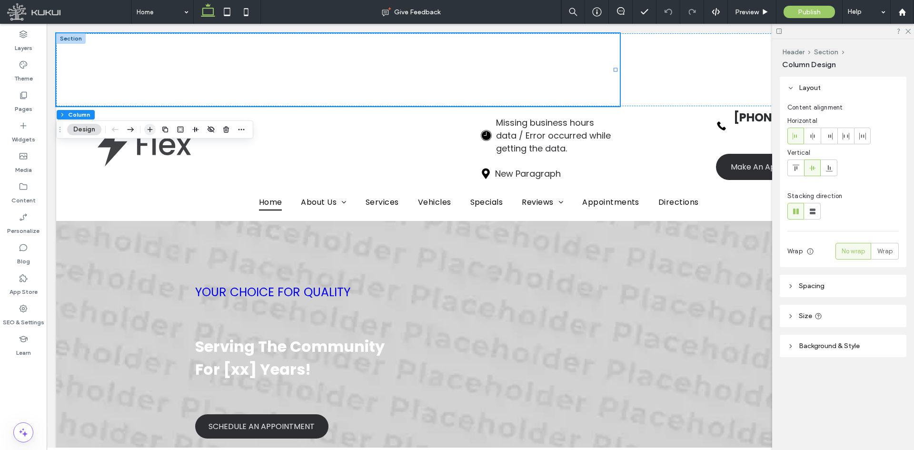
click at [148, 132] on icon "button" at bounding box center [150, 130] width 8 height 8
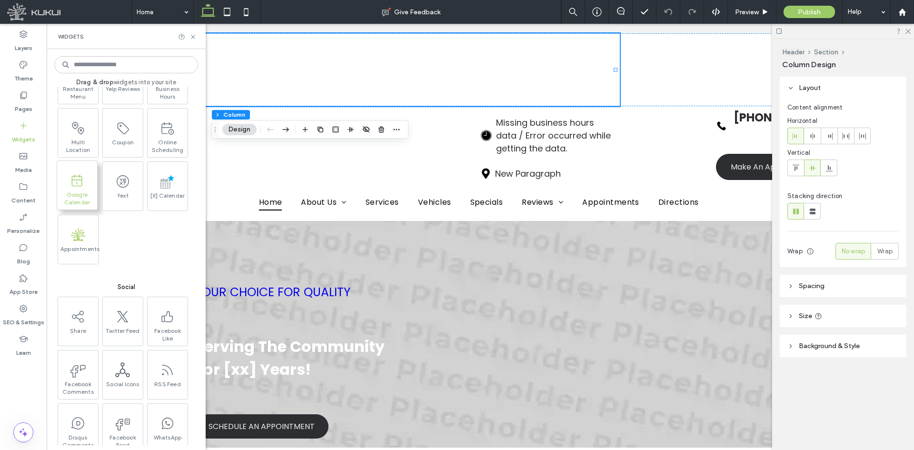
scroll to position [1953, 0]
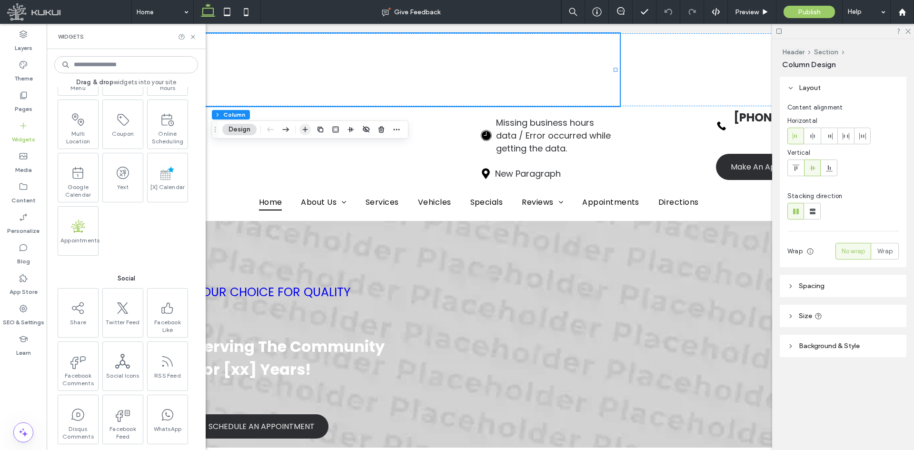
click at [307, 134] on span "button" at bounding box center [305, 129] width 11 height 11
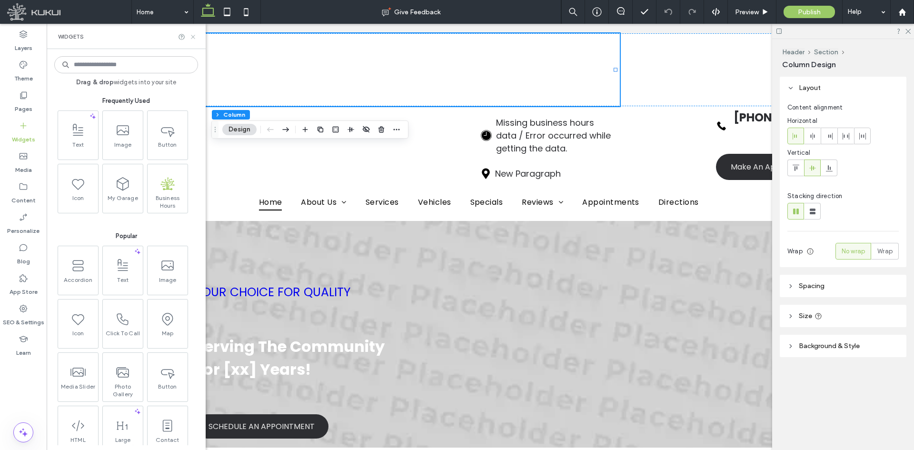
drag, startPoint x: 192, startPoint y: 39, endPoint x: 145, endPoint y: 20, distance: 50.8
click at [192, 39] on icon at bounding box center [193, 36] width 7 height 7
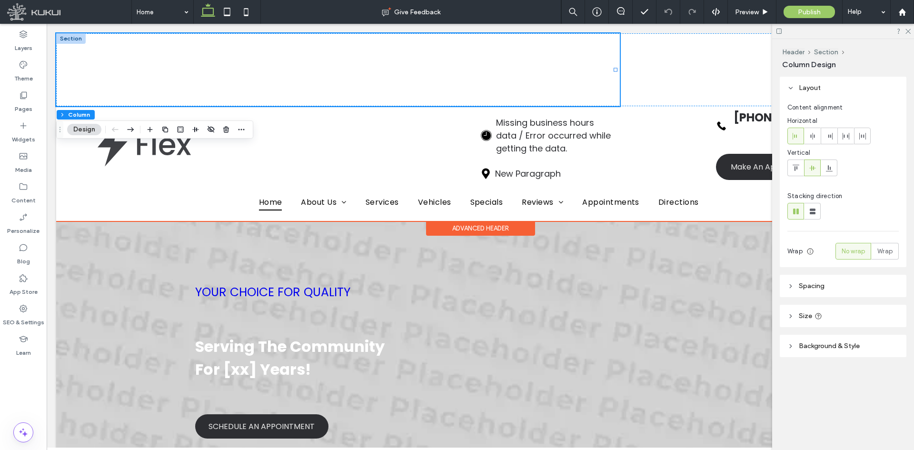
click at [207, 62] on div "★ ★ ★ ★ ★ Review" at bounding box center [338, 69] width 564 height 73
click at [203, 69] on div "★ ★ ★ ★ ★ Review" at bounding box center [191, 70] width 254 height 5
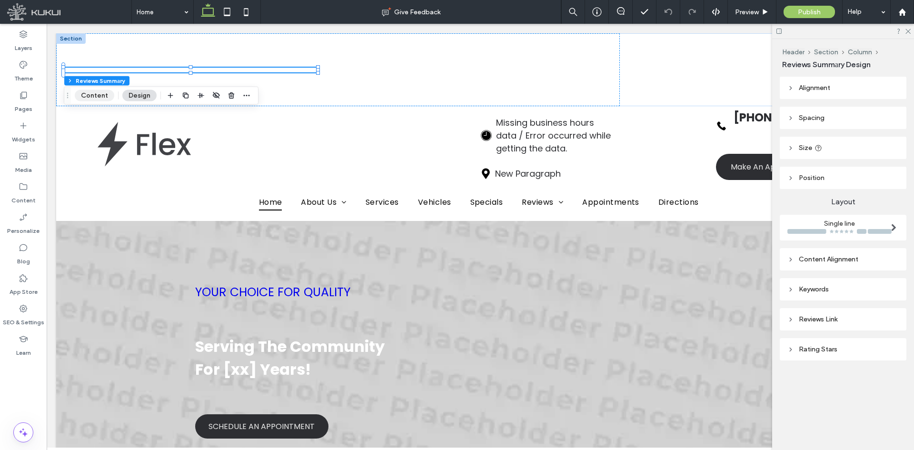
click at [107, 93] on button "Content" at bounding box center [95, 95] width 40 height 11
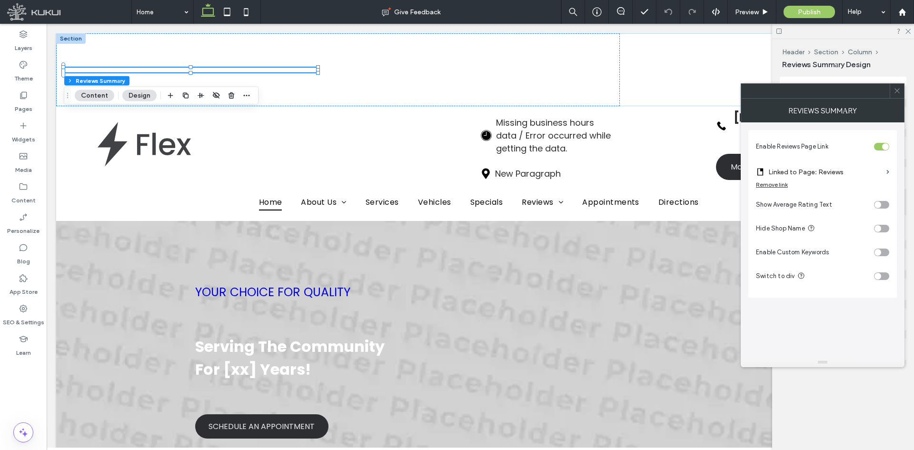
click at [895, 90] on icon at bounding box center [897, 90] width 7 height 7
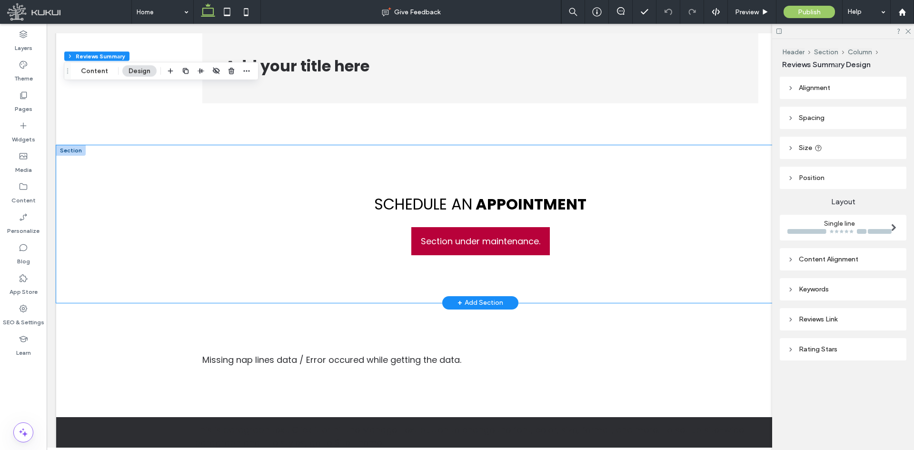
scroll to position [851, 0]
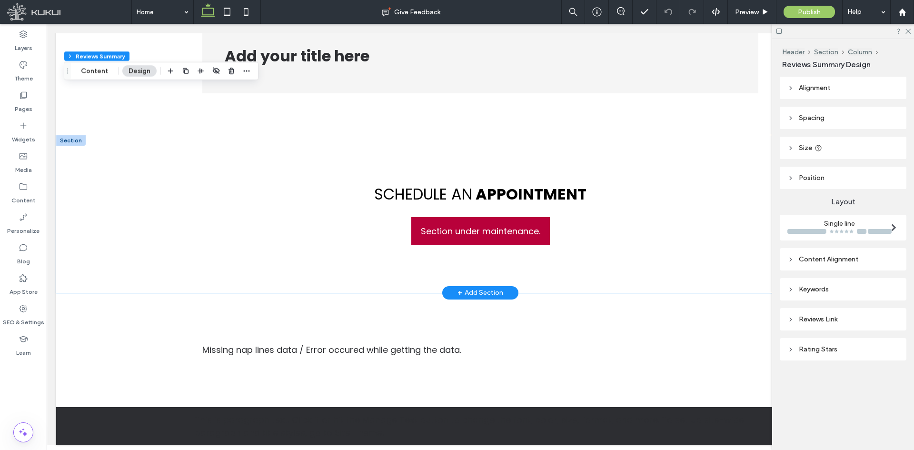
click at [300, 266] on div "**********" at bounding box center [480, 214] width 571 height 158
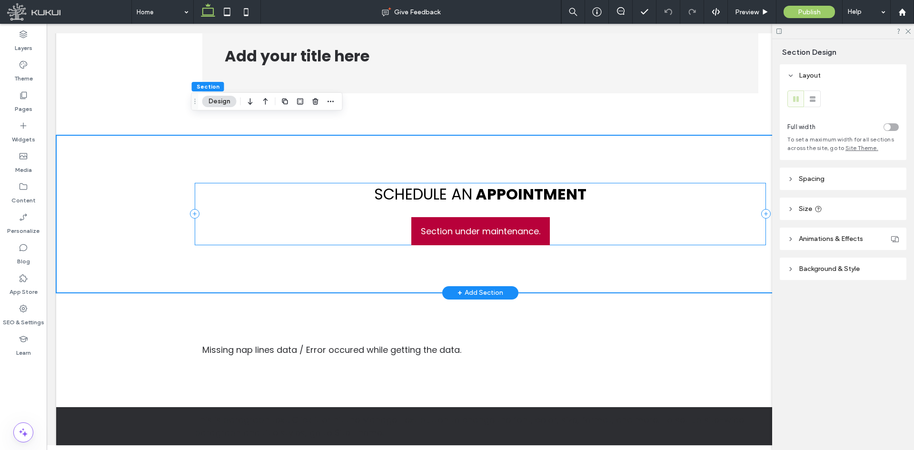
click at [338, 209] on div "**********" at bounding box center [480, 214] width 571 height 62
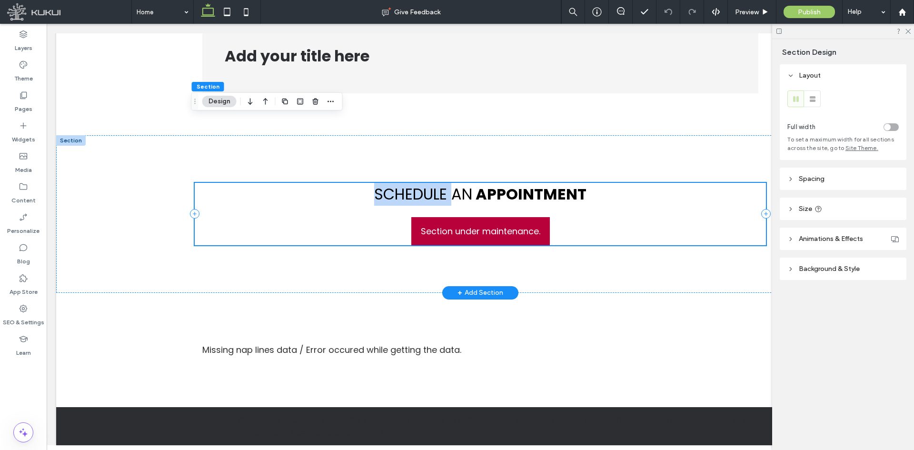
click at [338, 209] on div "**********" at bounding box center [480, 214] width 571 height 62
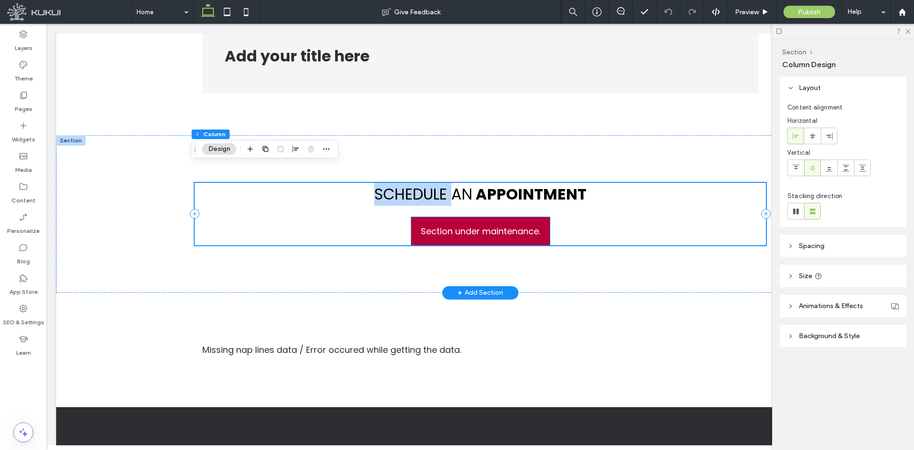
click at [425, 217] on div "Section under maintenance." at bounding box center [480, 231] width 139 height 28
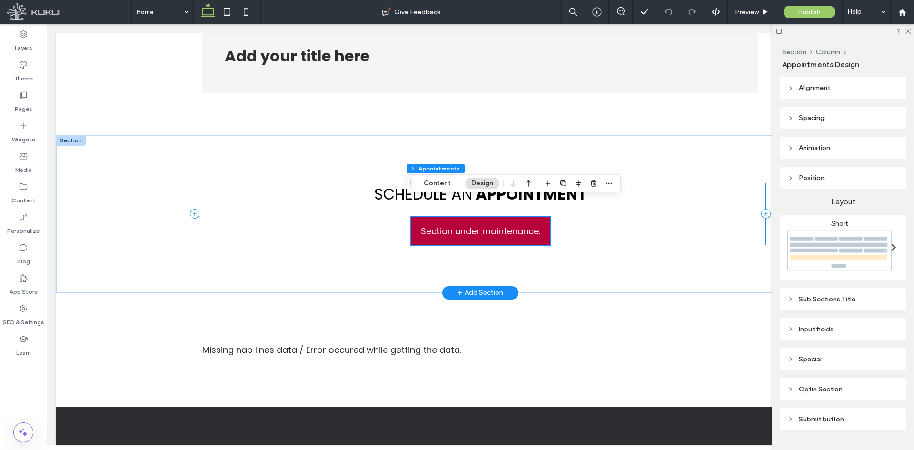
click at [384, 215] on div "**********" at bounding box center [480, 214] width 571 height 62
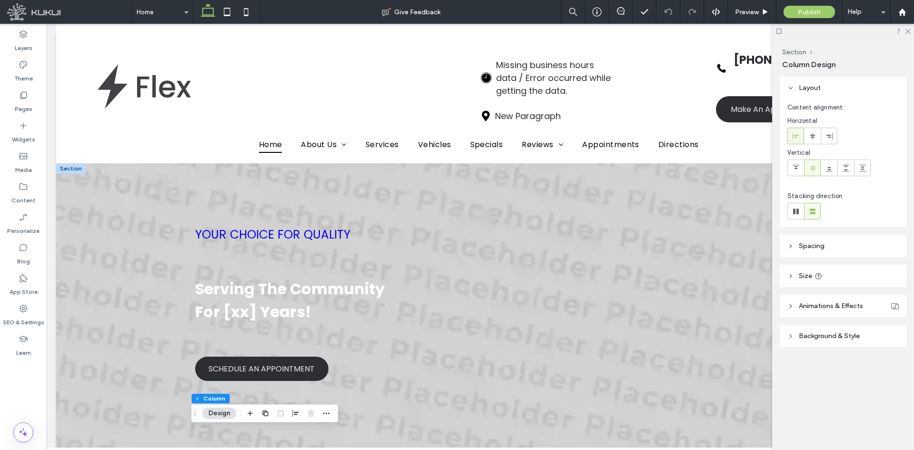
scroll to position [0, 0]
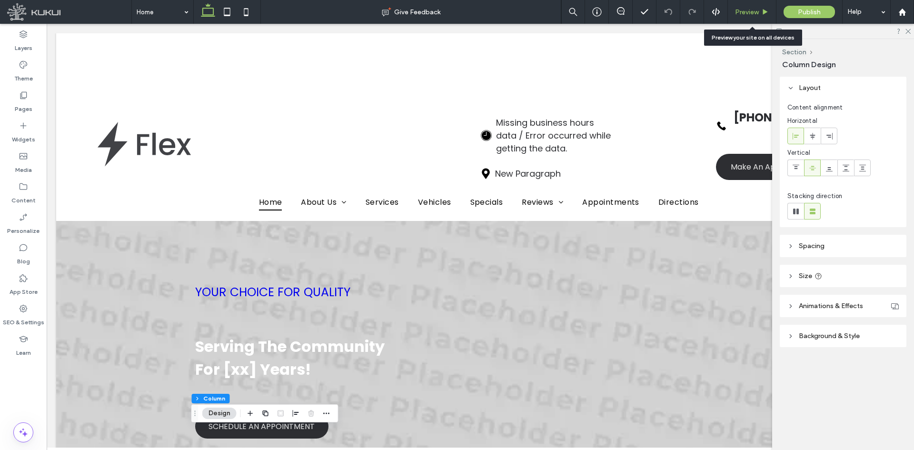
click at [759, 10] on span "Preview" at bounding box center [747, 12] width 24 height 8
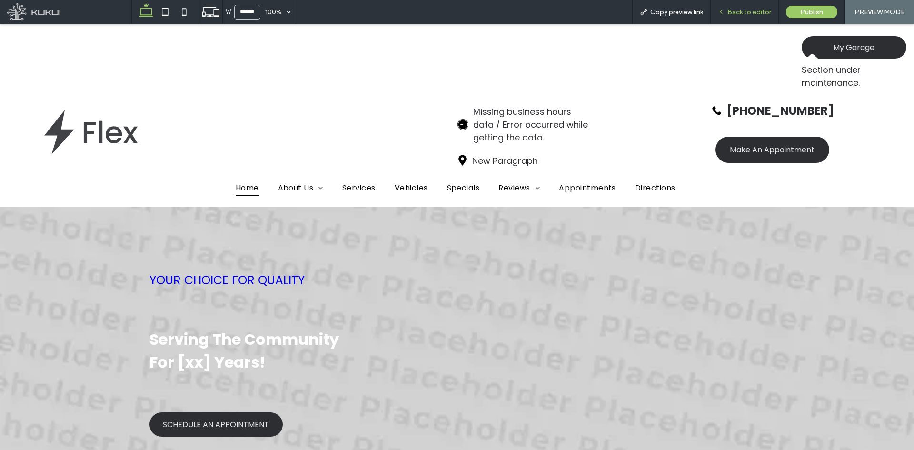
click at [740, 15] on span "Back to editor" at bounding box center [750, 12] width 44 height 8
